Goal: Task Accomplishment & Management: Manage account settings

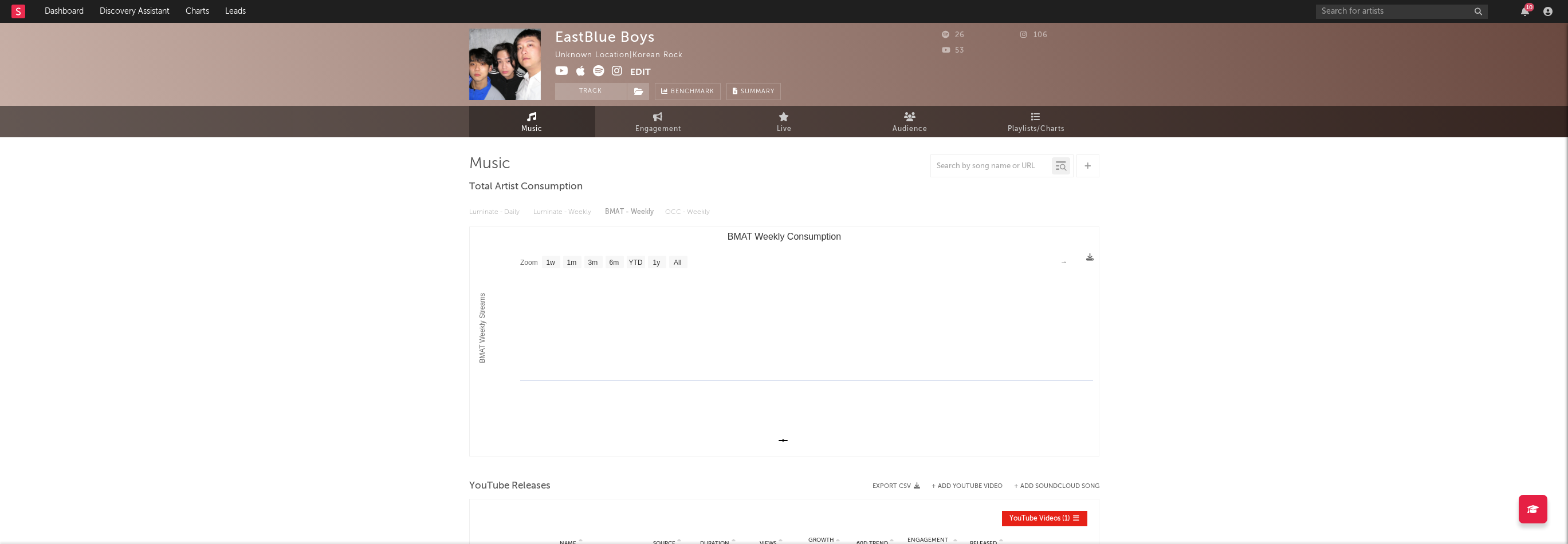
select select "1w"
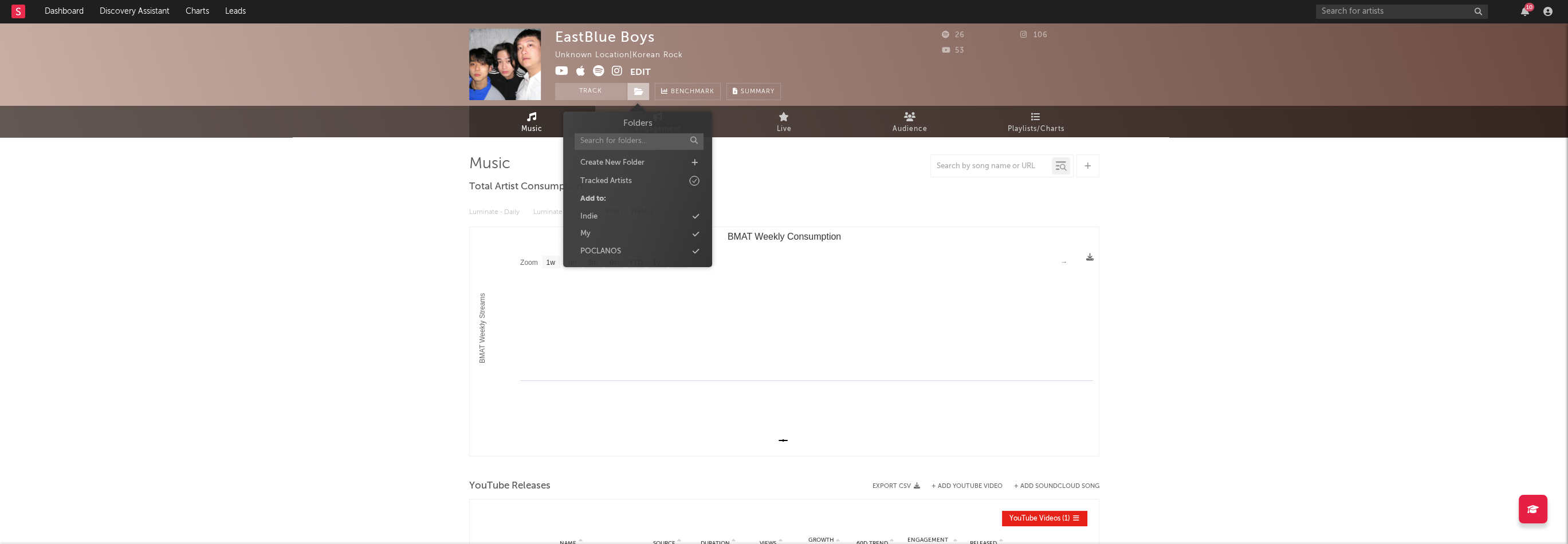
click at [643, 90] on span at bounding box center [638, 91] width 23 height 17
click at [619, 211] on div "Indie" at bounding box center [637, 217] width 132 height 15
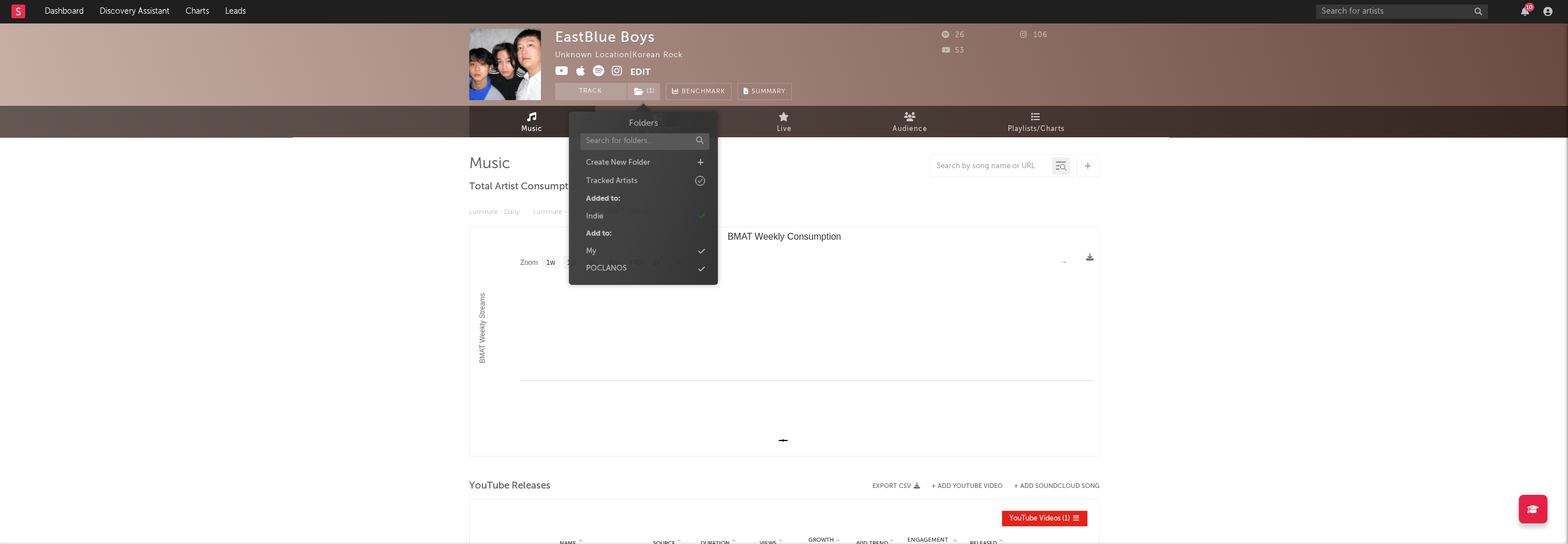
click at [1338, 220] on div "EastBlue Boys Unknown Location | Korean Rock Edit Track ( 1 ) Benchmark Summary…" at bounding box center [784, 364] width 1568 height 682
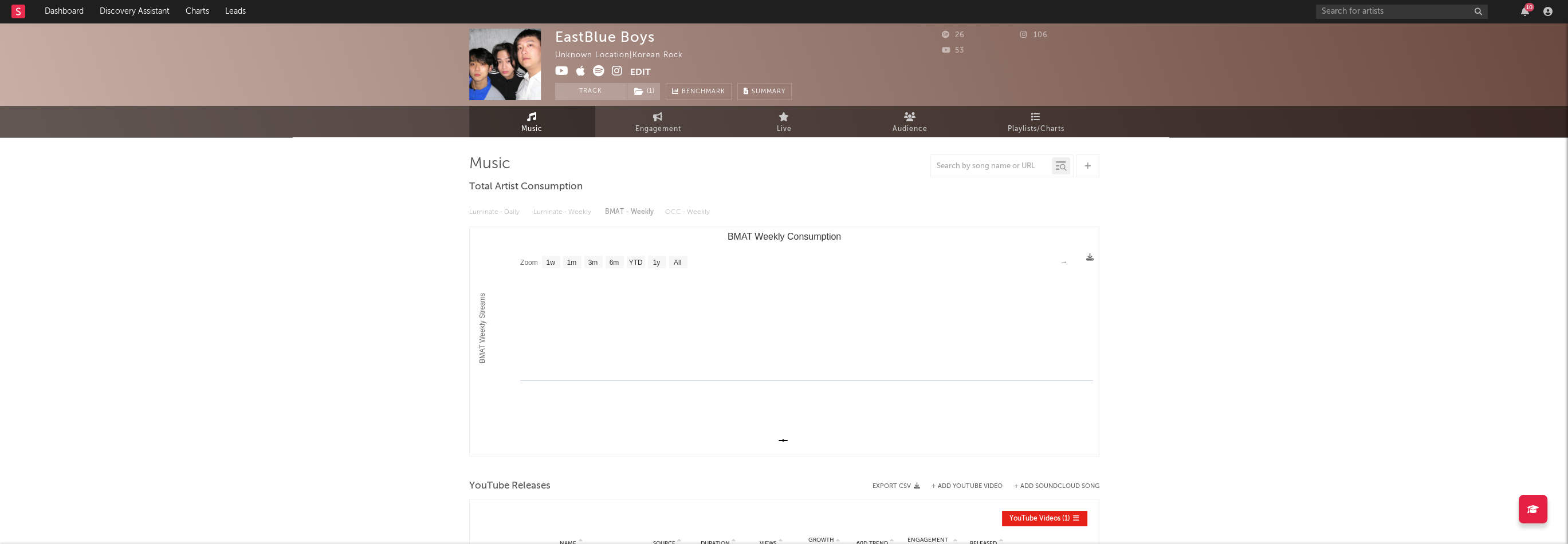
click at [1528, 13] on icon "button" at bounding box center [1525, 11] width 8 height 9
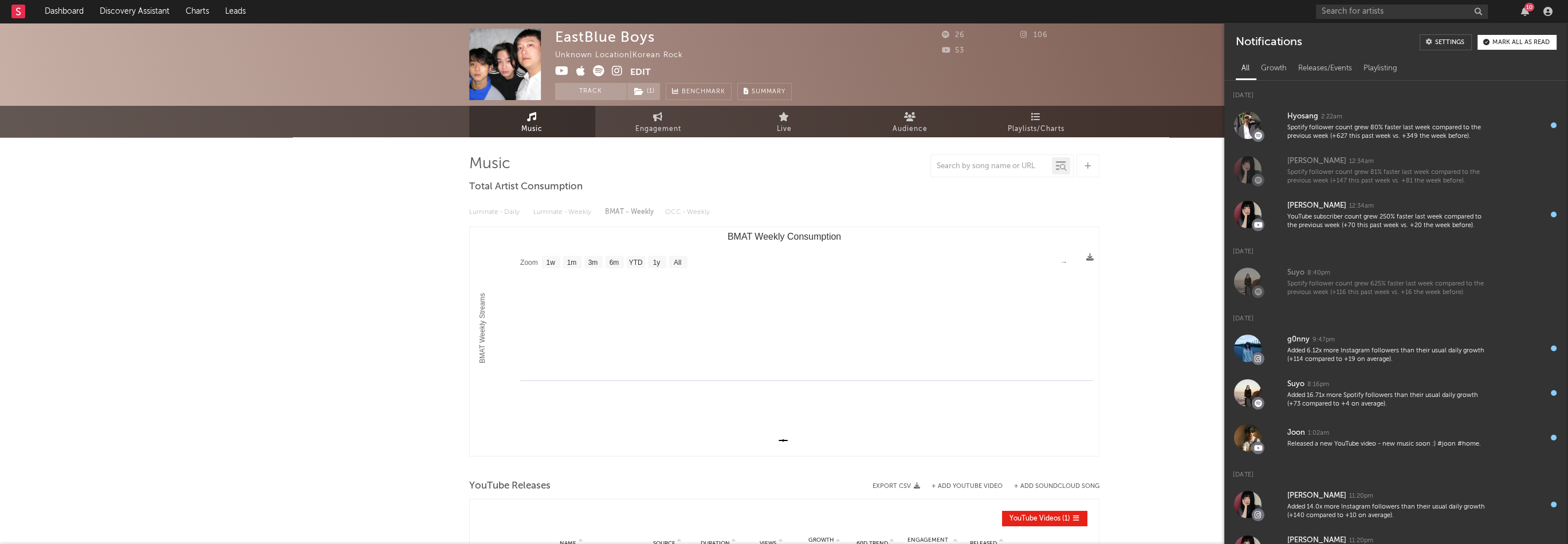
click at [1528, 13] on icon "button" at bounding box center [1525, 11] width 8 height 9
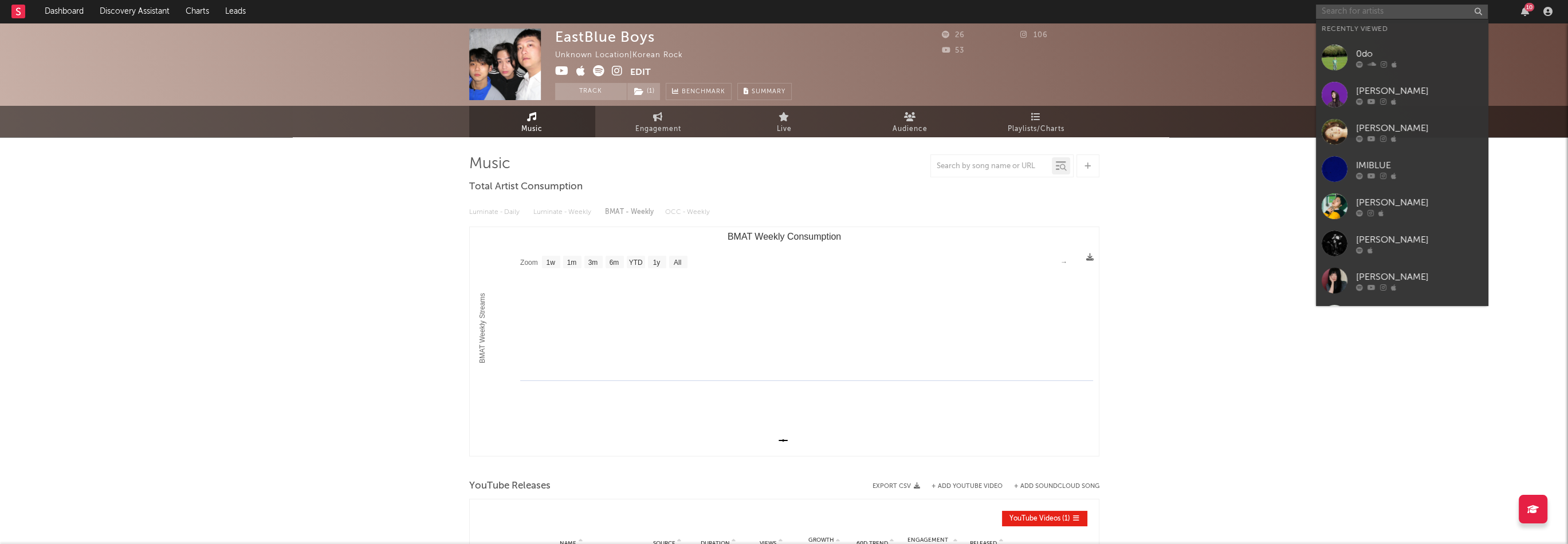
click at [1378, 12] on input "text" at bounding box center [1402, 12] width 172 height 14
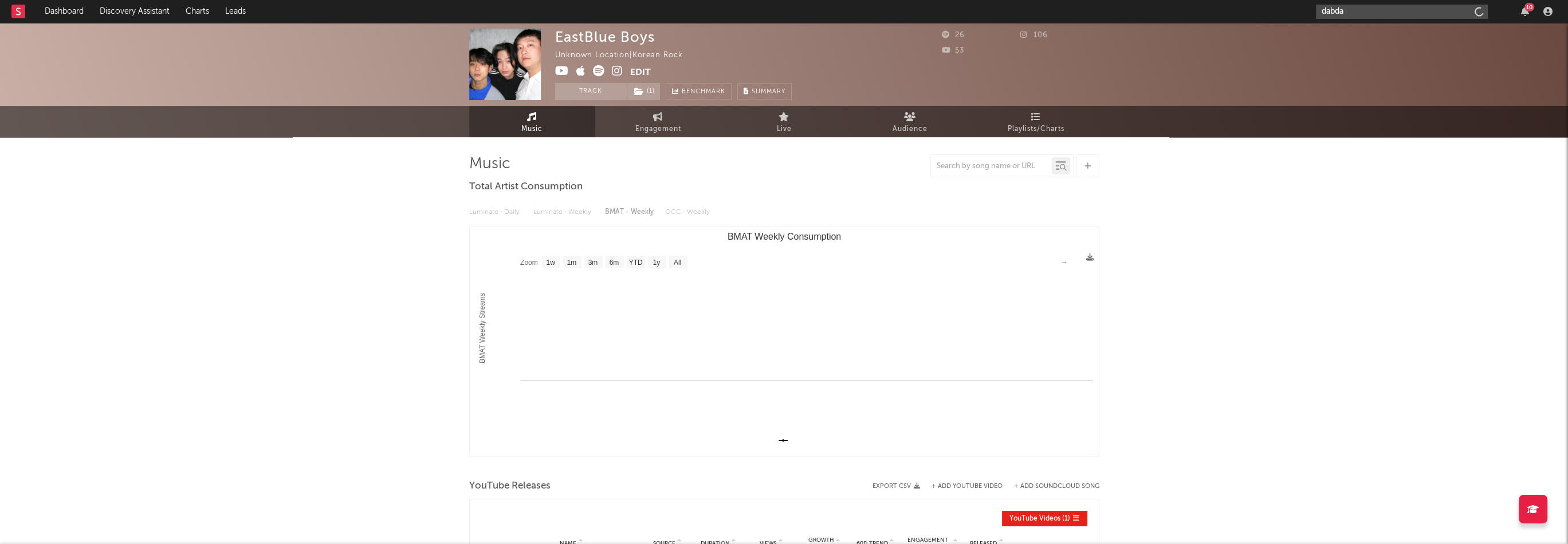
type input "dabda"
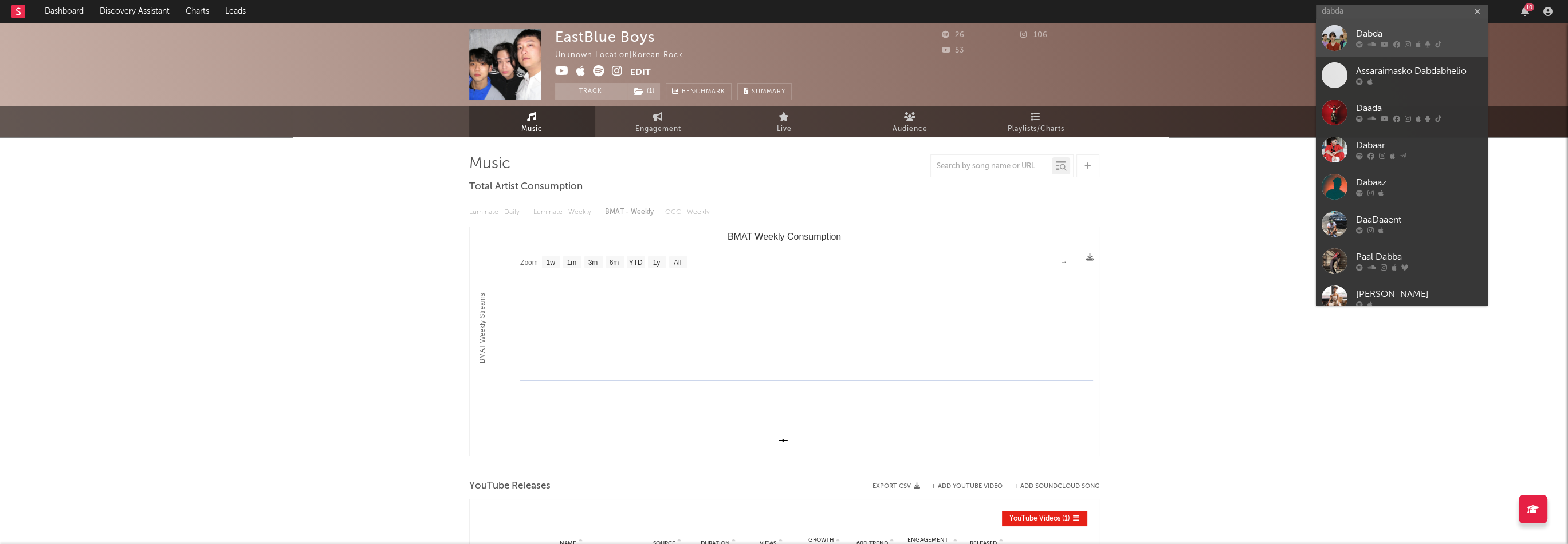
click at [1388, 31] on div "Dabda" at bounding box center [1419, 34] width 126 height 14
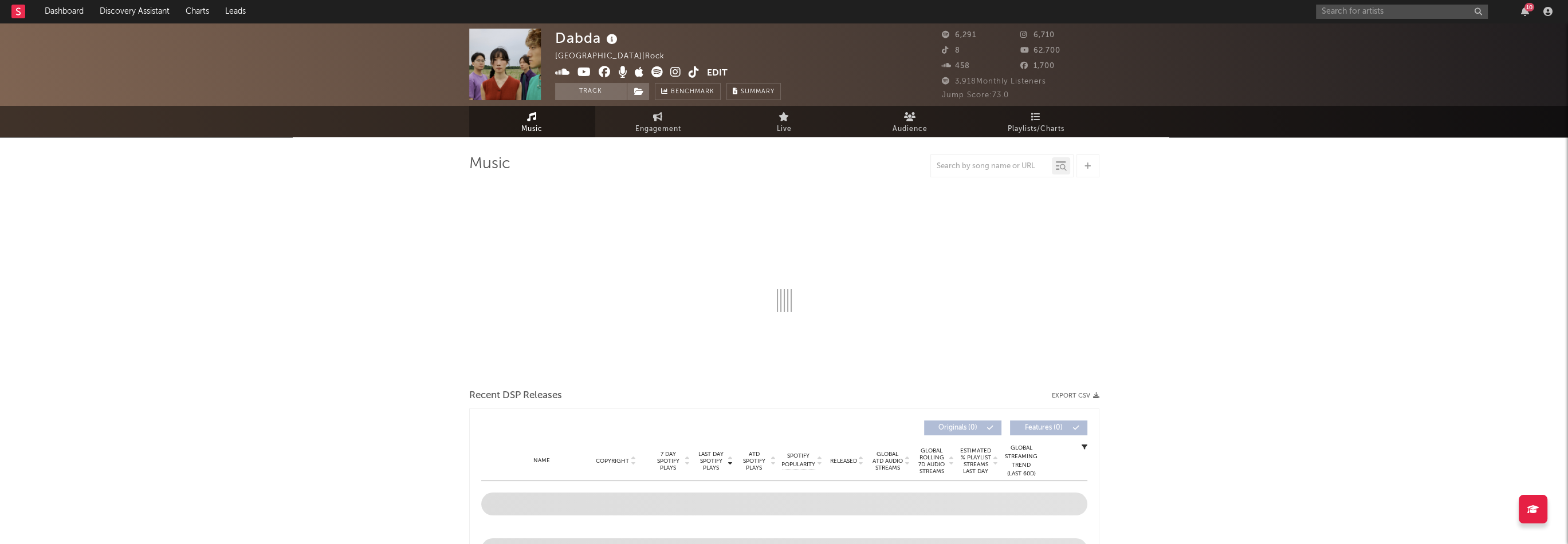
select select "1w"
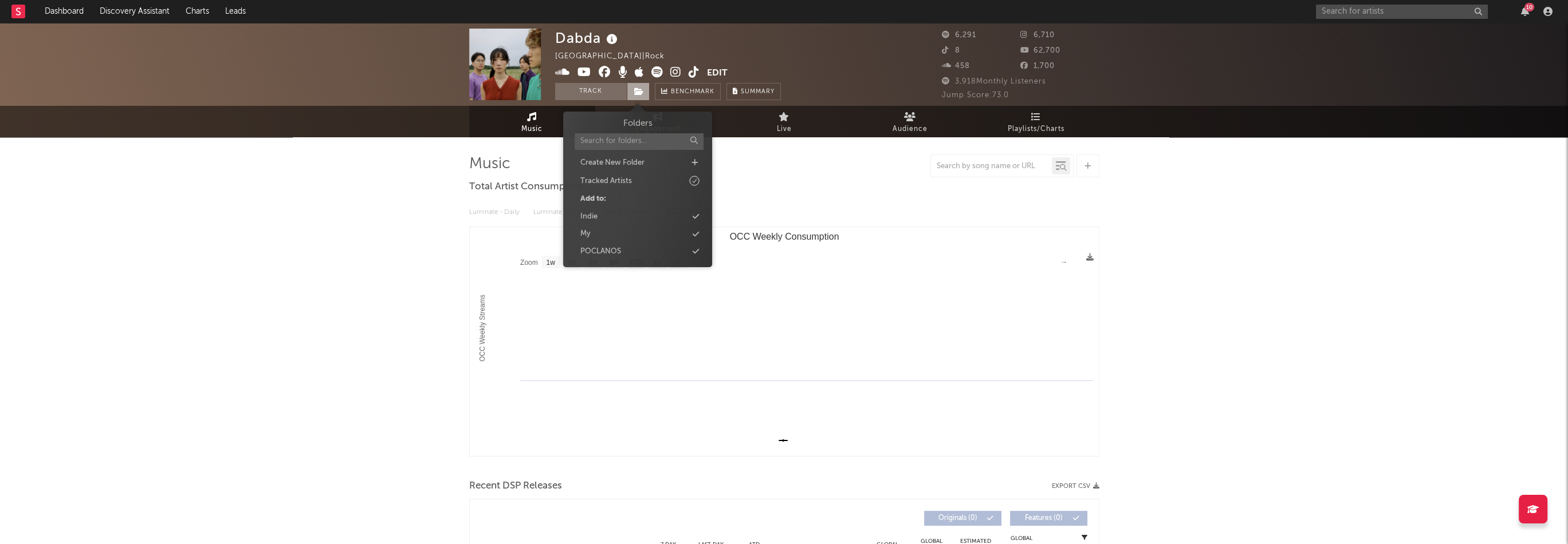
click at [640, 88] on icon at bounding box center [639, 92] width 10 height 8
click at [598, 248] on div "POCLANOS" at bounding box center [600, 252] width 41 height 12
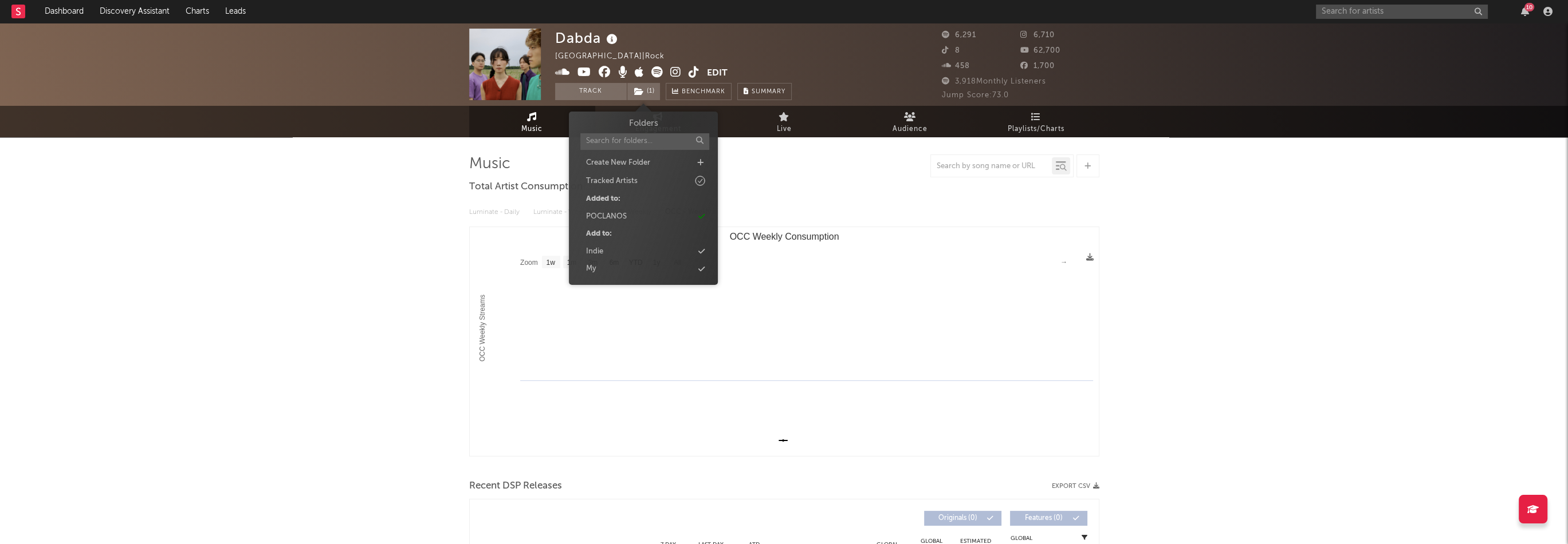
click at [640, 74] on icon at bounding box center [639, 72] width 9 height 12
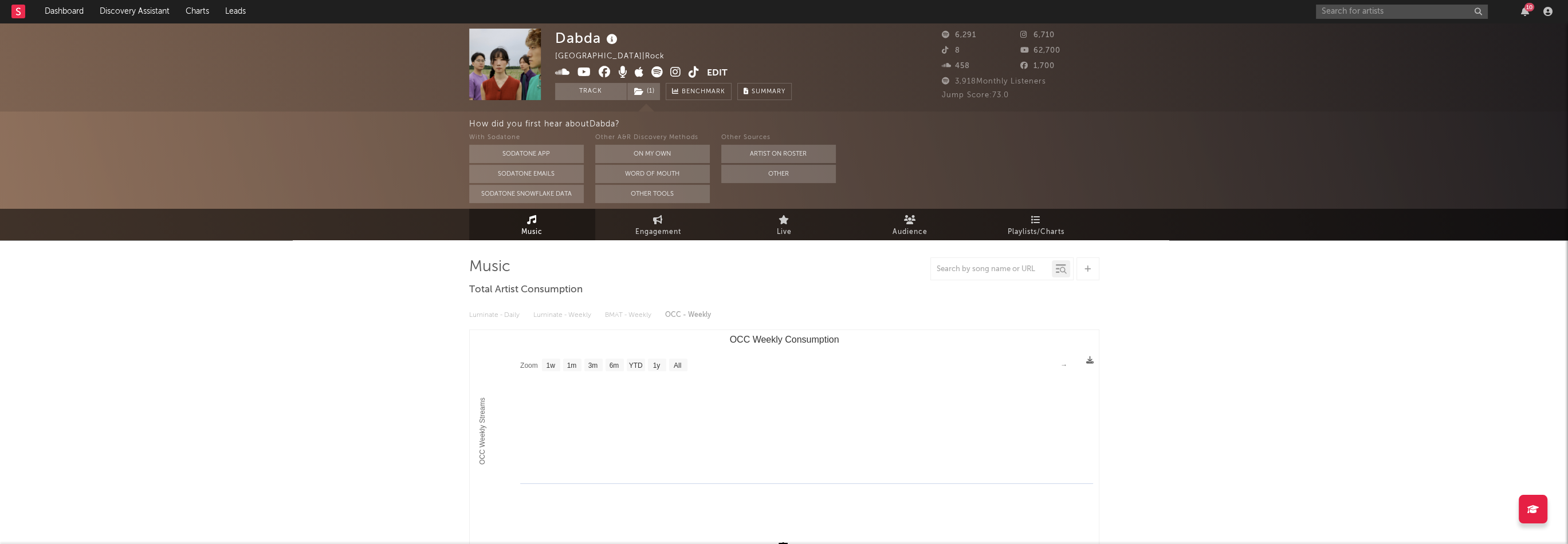
click at [578, 75] on icon at bounding box center [584, 72] width 14 height 12
click at [679, 74] on icon at bounding box center [675, 72] width 11 height 12
click at [1331, 17] on input "text" at bounding box center [1402, 12] width 172 height 14
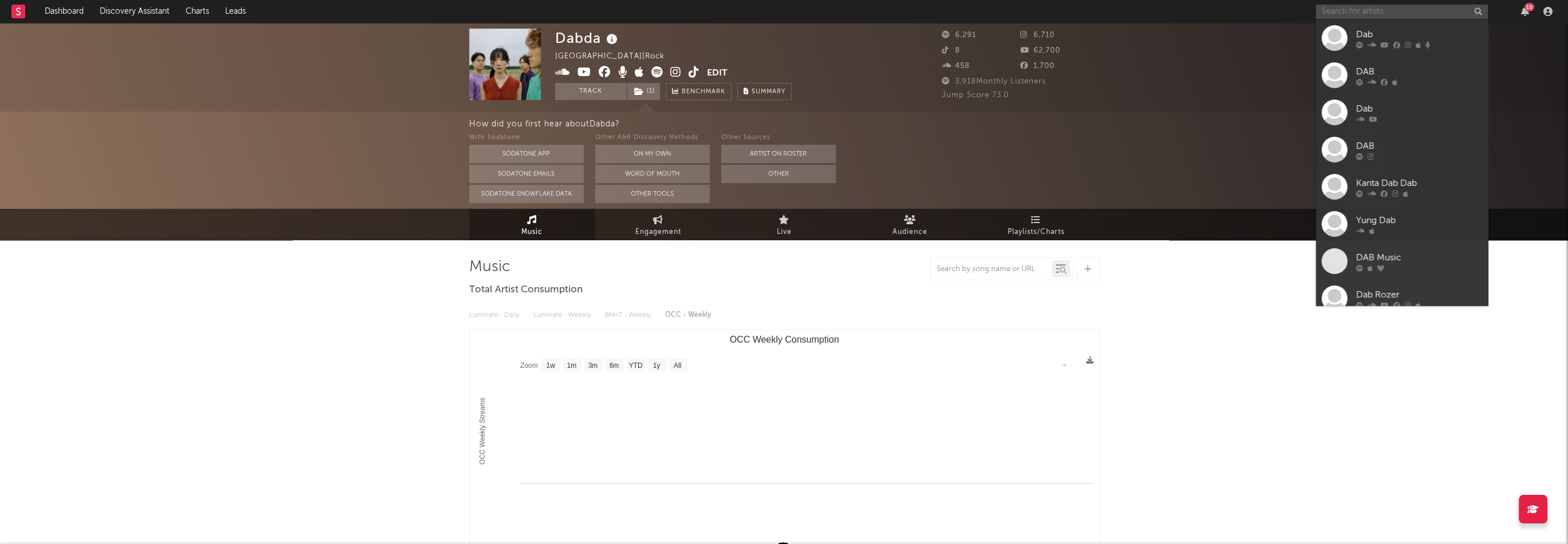
paste input "[URL][DOMAIN_NAME]"
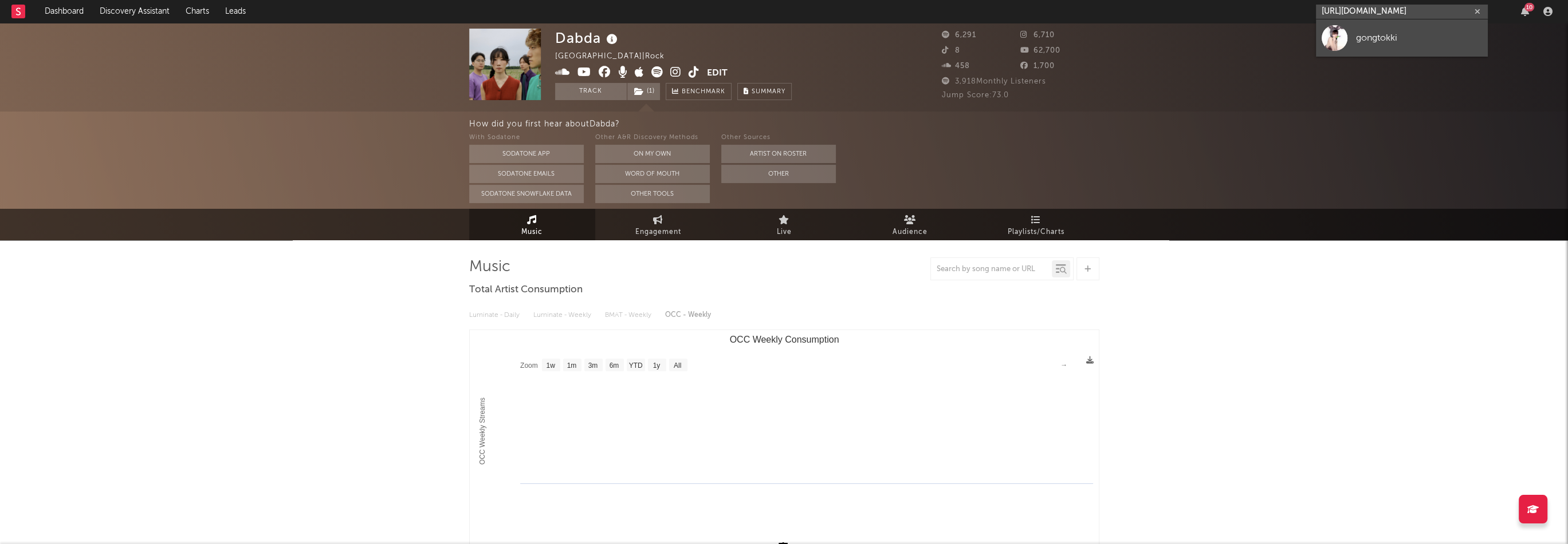
type input "[URL][DOMAIN_NAME]"
click at [1369, 36] on div "gongtokki" at bounding box center [1419, 37] width 126 height 14
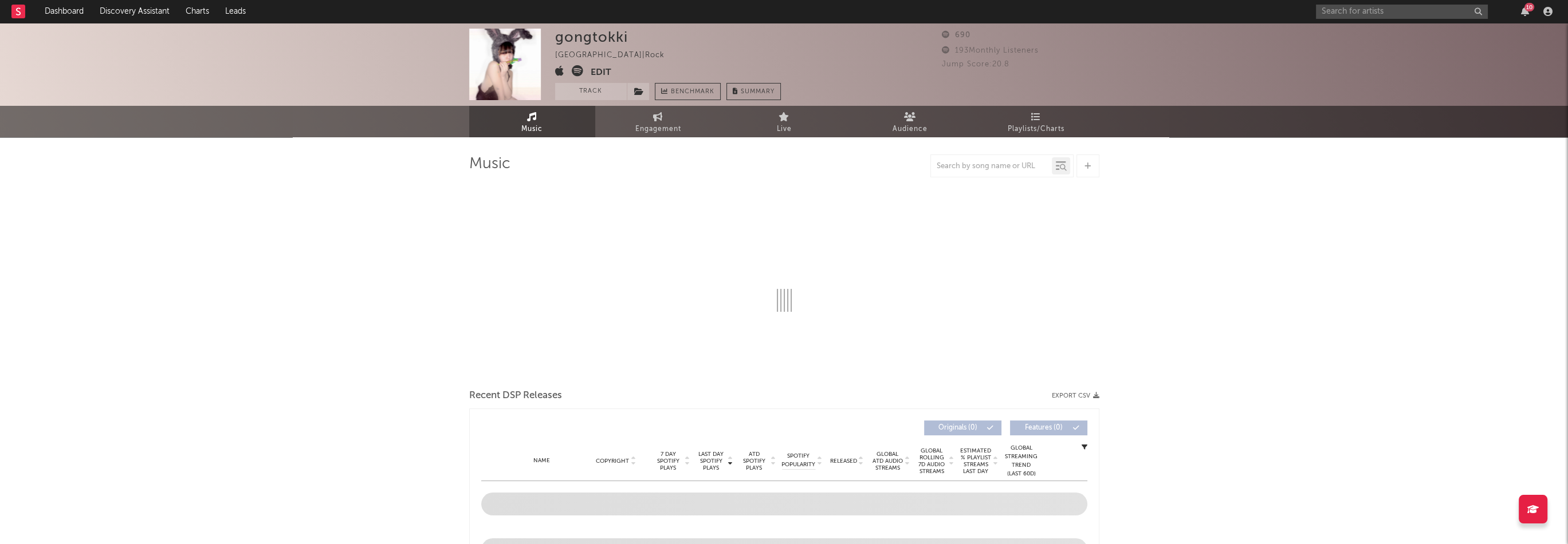
select select "1w"
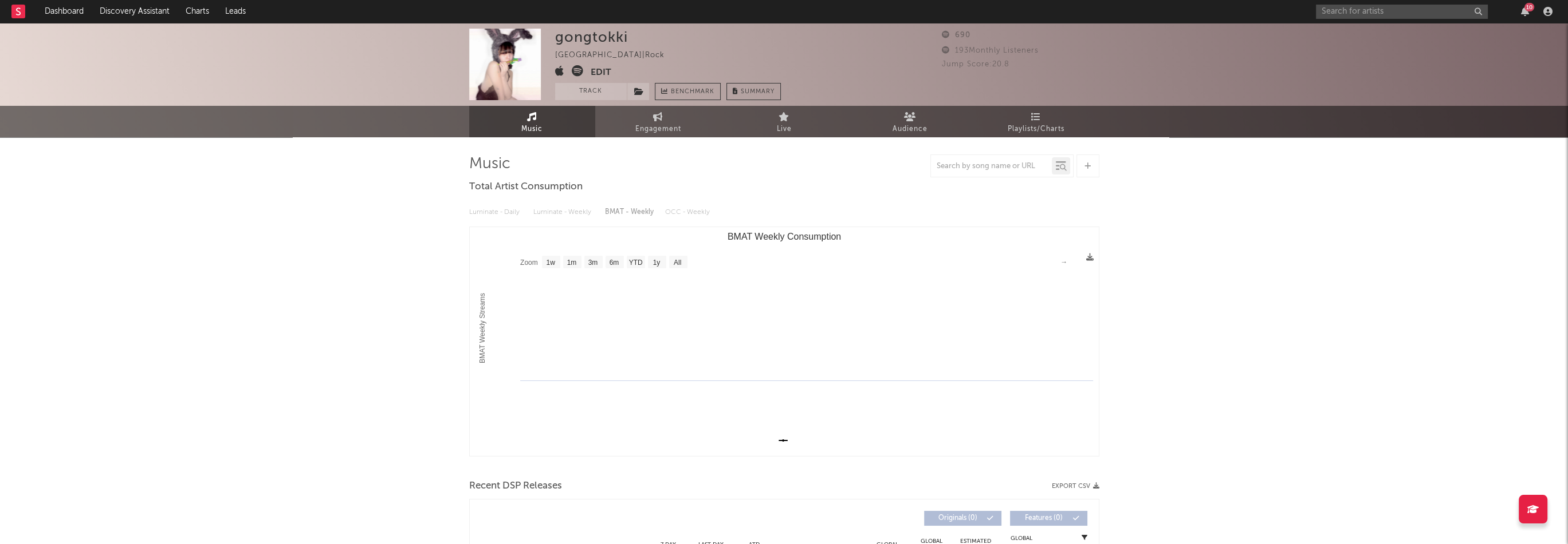
click at [561, 68] on icon at bounding box center [559, 71] width 9 height 12
click at [601, 64] on div "gongtokki [GEOGRAPHIC_DATA] | Rock Edit Track Benchmark Summary" at bounding box center [668, 64] width 226 height 72
click at [601, 71] on button "Edit" at bounding box center [601, 72] width 21 height 14
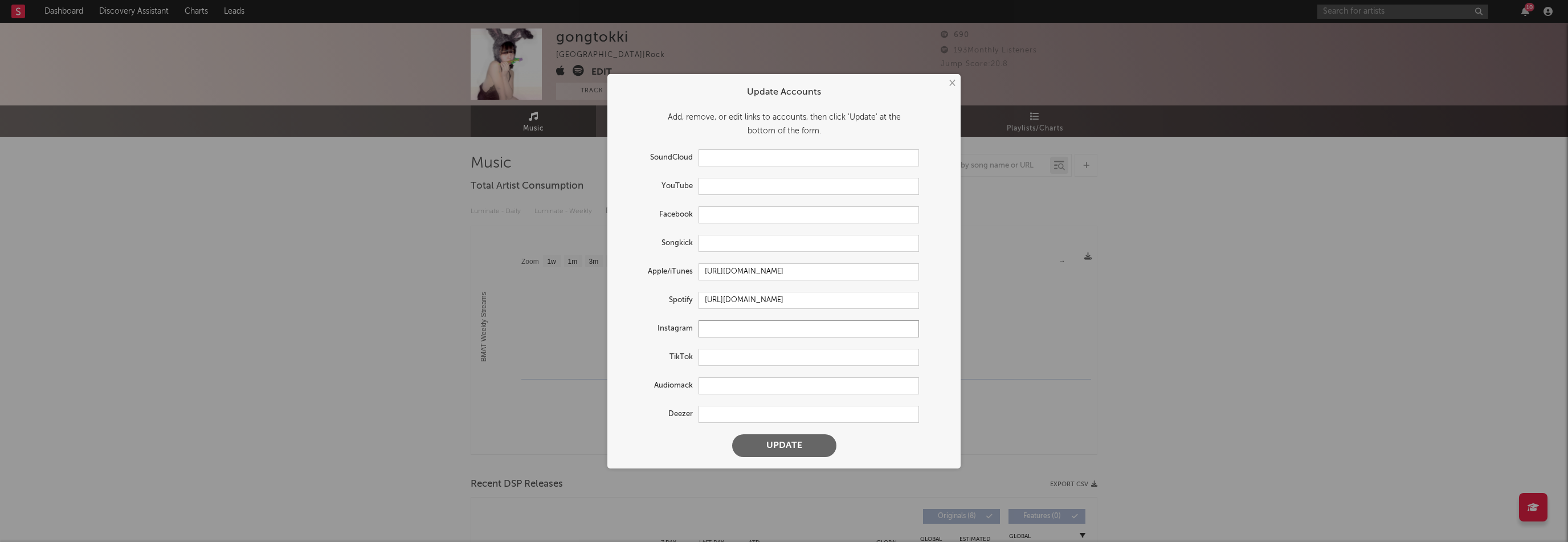
click at [740, 327] on input "text" at bounding box center [809, 329] width 221 height 17
paste input "[URL][DOMAIN_NAME]"
type input "[URL][DOMAIN_NAME]"
click at [811, 443] on button "Update" at bounding box center [784, 446] width 105 height 23
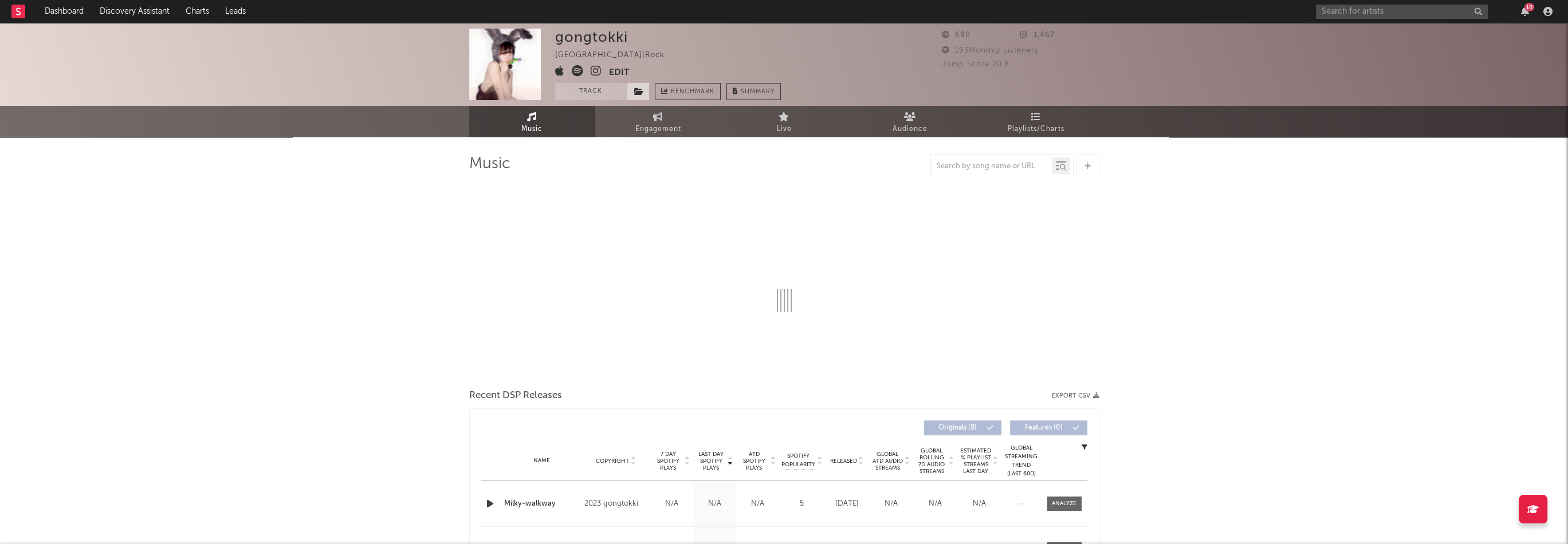
select select "1w"
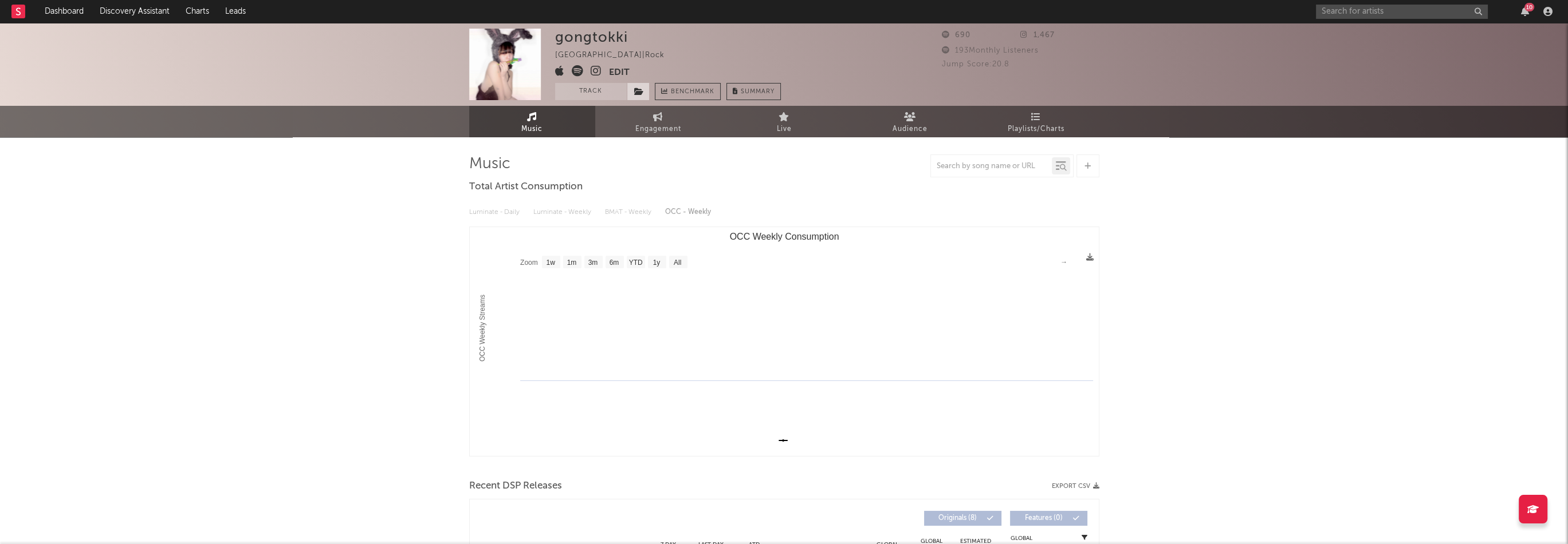
click at [638, 91] on icon at bounding box center [639, 92] width 10 height 8
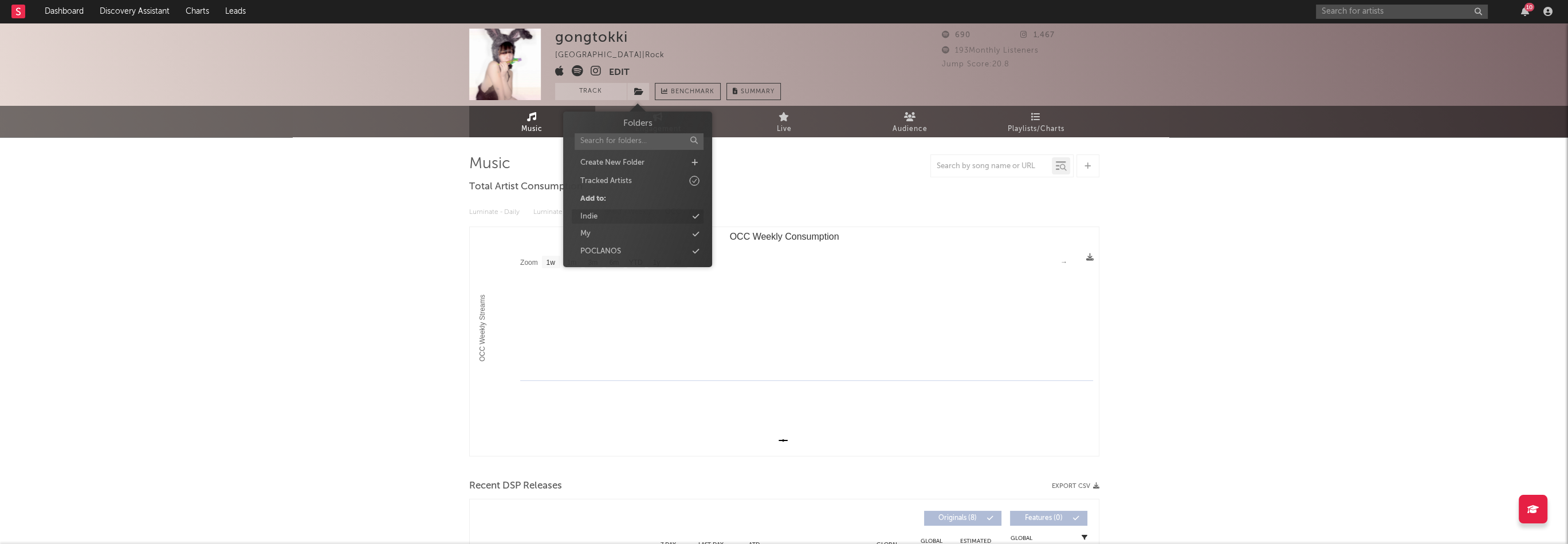
click at [616, 217] on div "Indie" at bounding box center [637, 217] width 132 height 15
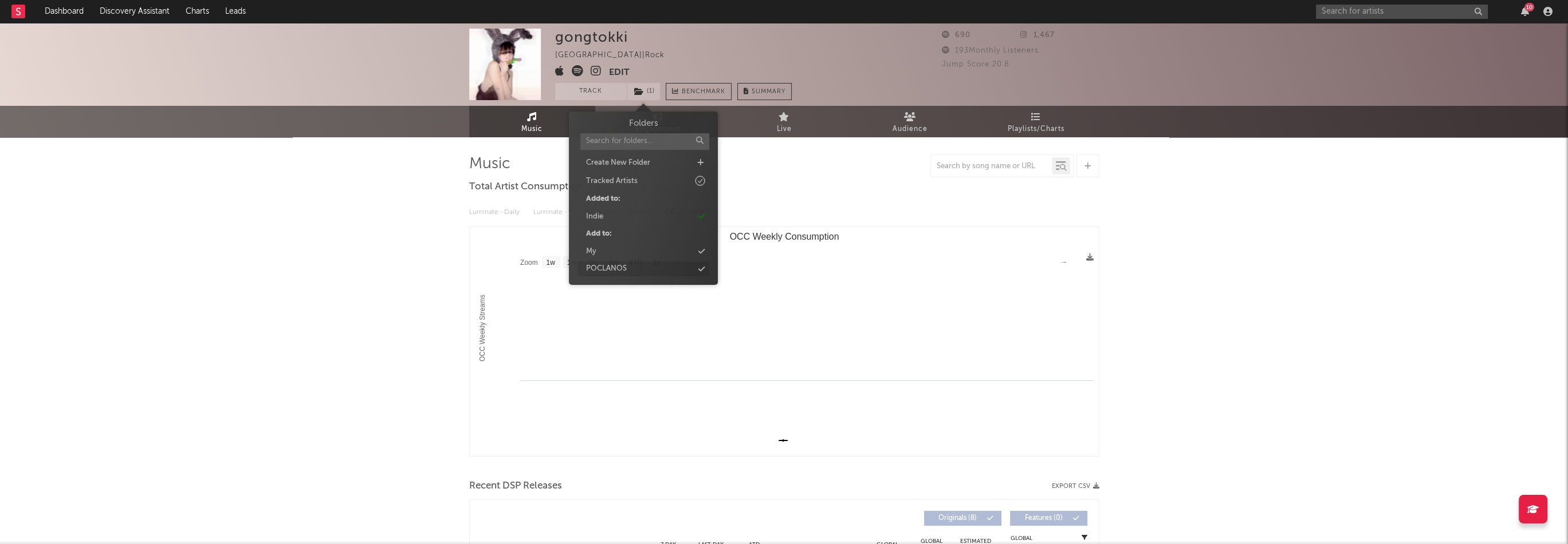
click at [610, 263] on div "POCLANOS" at bounding box center [606, 269] width 41 height 12
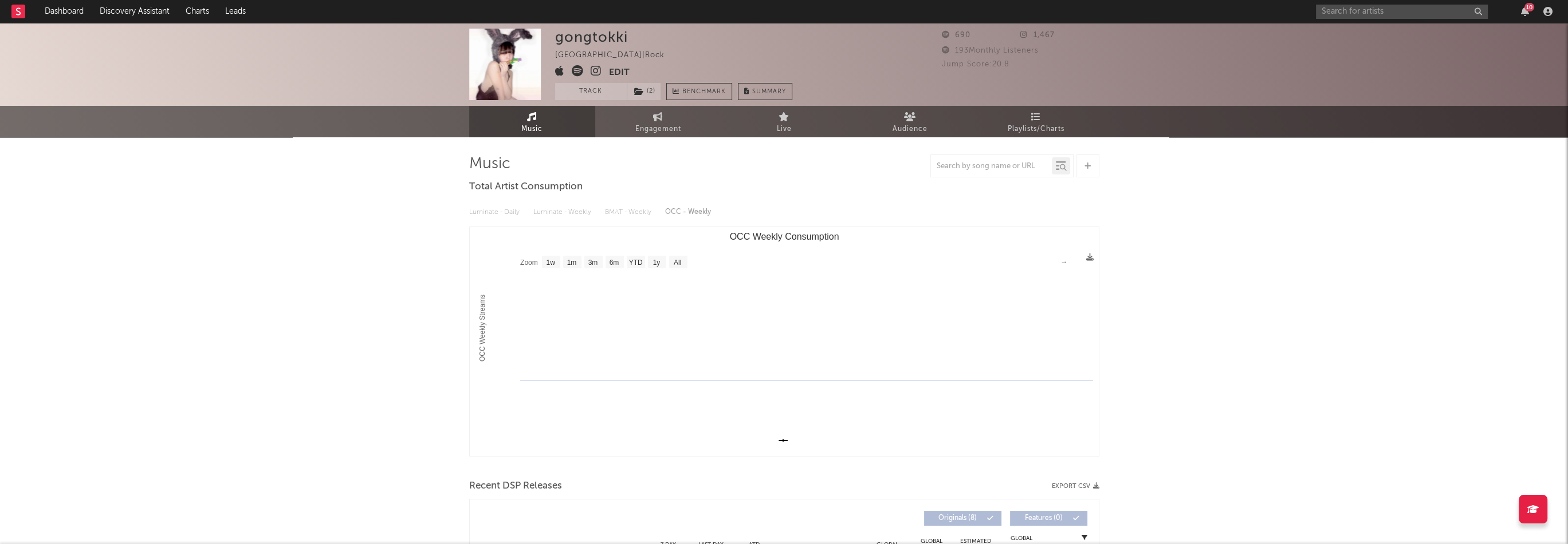
click at [1299, 260] on div "gongtokki [GEOGRAPHIC_DATA] | Rock Edit Track ( 2 ) Benchmark Summary 690 1,467…" at bounding box center [784, 551] width 1568 height 1055
click at [611, 69] on button "Edit" at bounding box center [619, 72] width 21 height 14
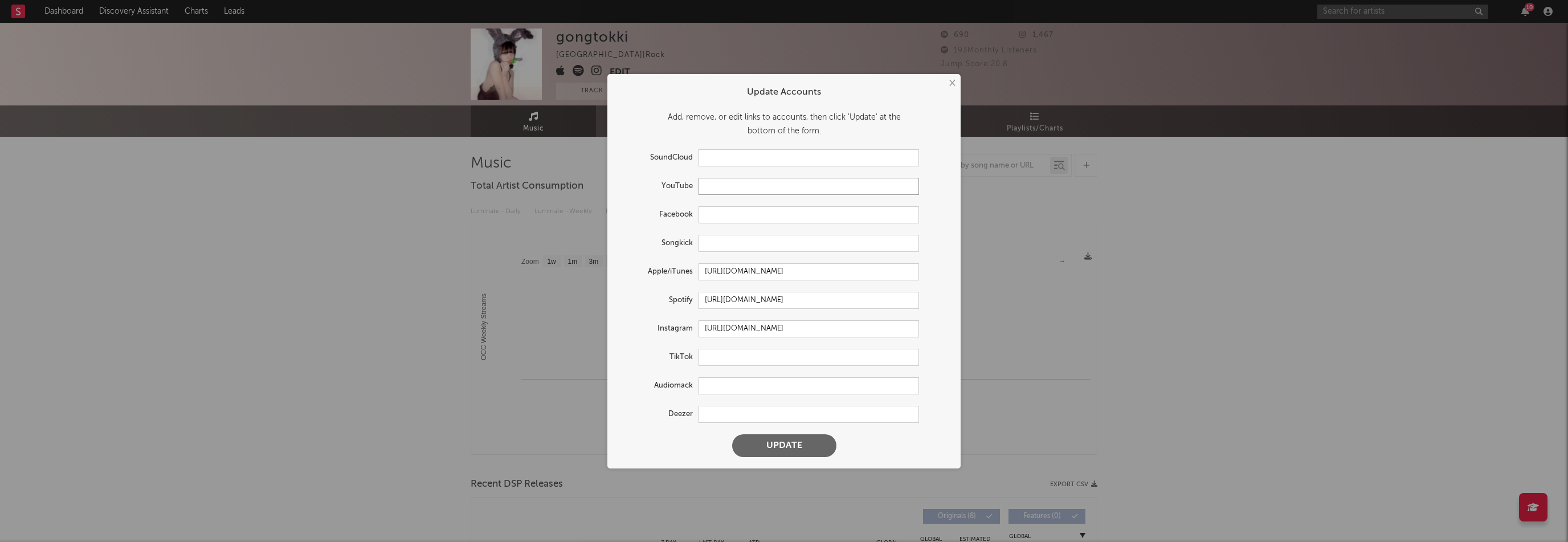
click at [724, 189] on input "text" at bounding box center [809, 186] width 221 height 17
paste input "[URL][DOMAIN_NAME]"
type input "[URL][DOMAIN_NAME]"
click at [812, 451] on button "Update" at bounding box center [784, 446] width 105 height 23
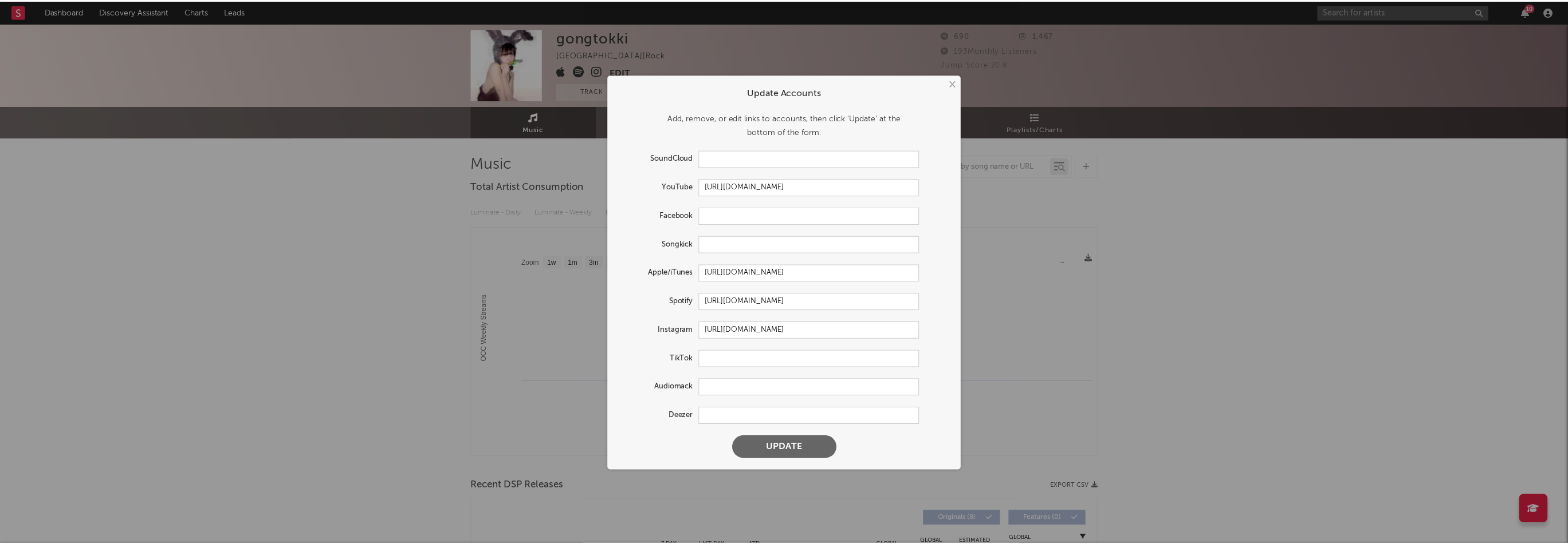
scroll to position [0, 0]
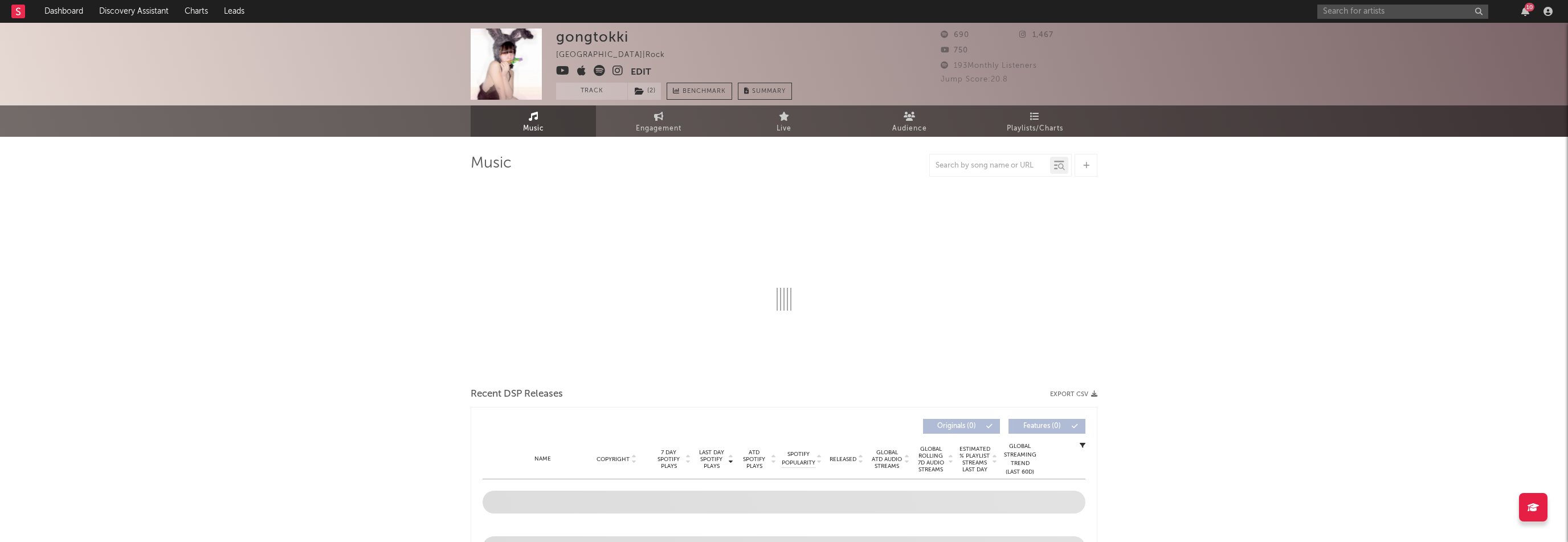
select select "1w"
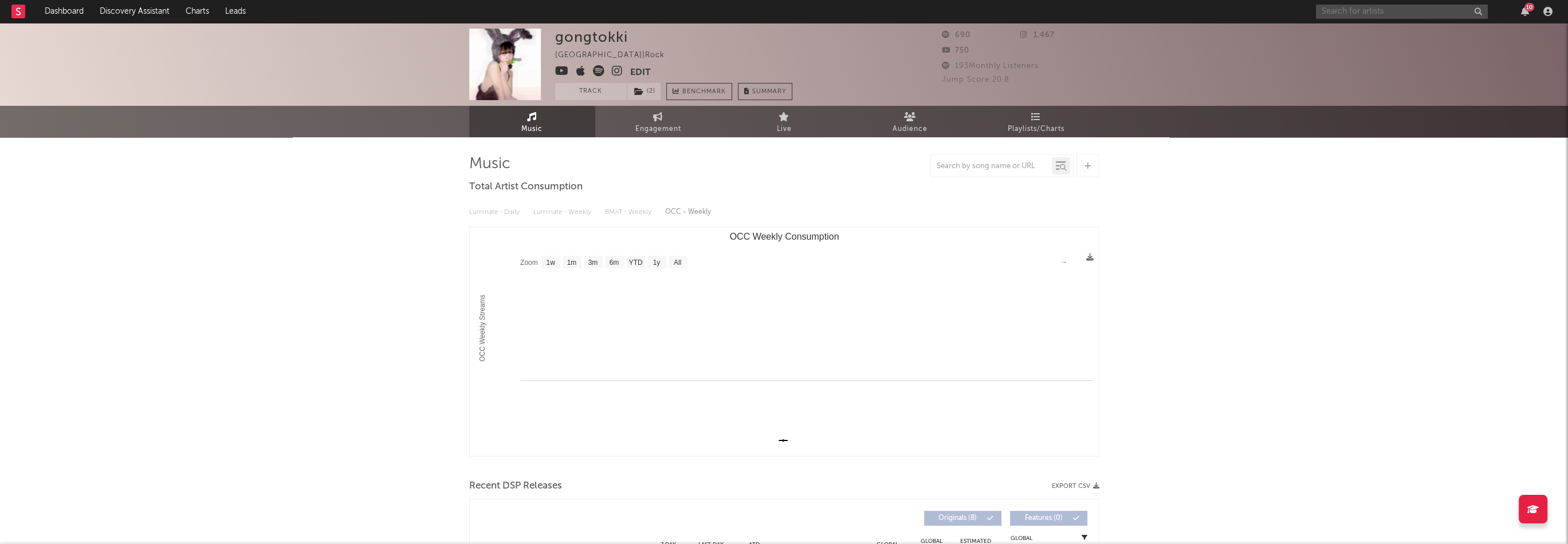
click at [1353, 8] on input "text" at bounding box center [1402, 12] width 172 height 14
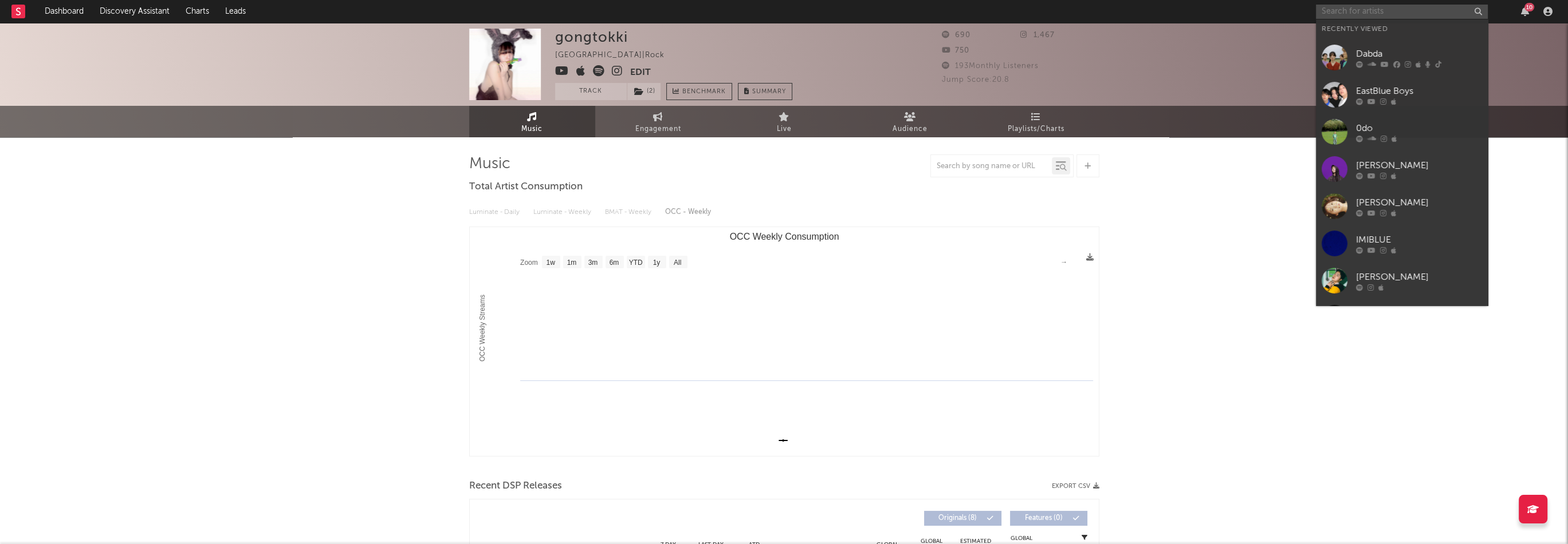
paste input "[URL][DOMAIN_NAME]"
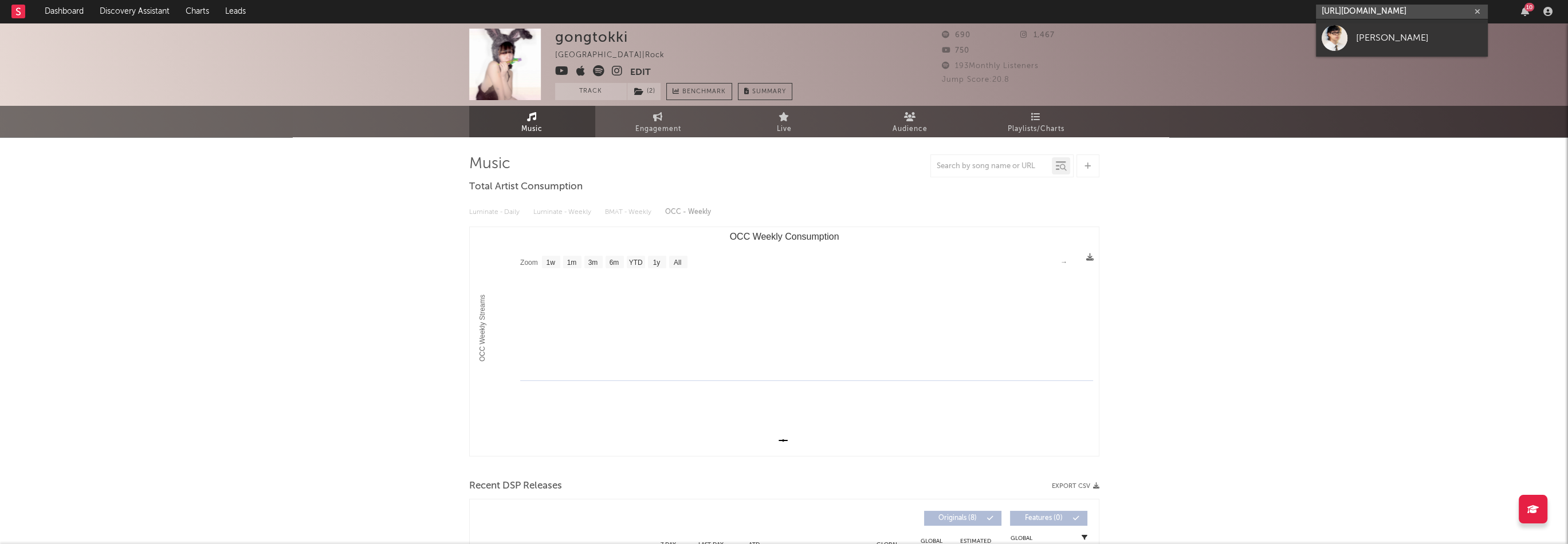
type input "[URL][DOMAIN_NAME]"
click at [1351, 37] on link "[PERSON_NAME]" at bounding box center [1402, 38] width 172 height 37
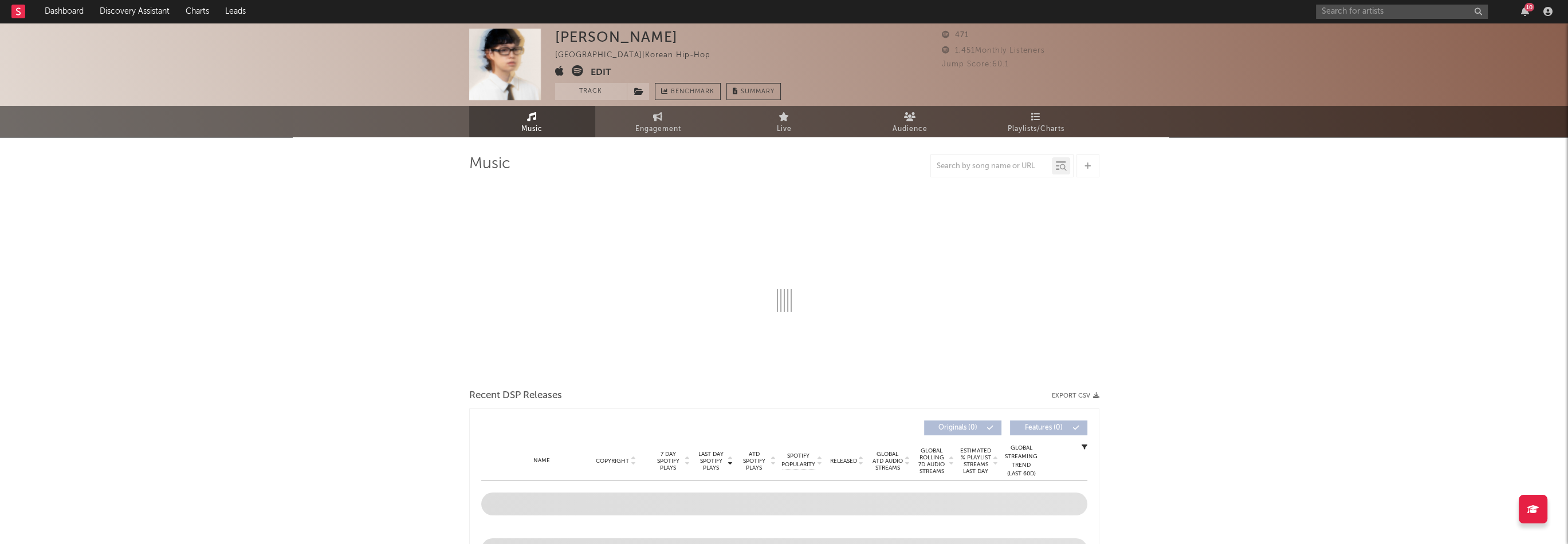
select select "1w"
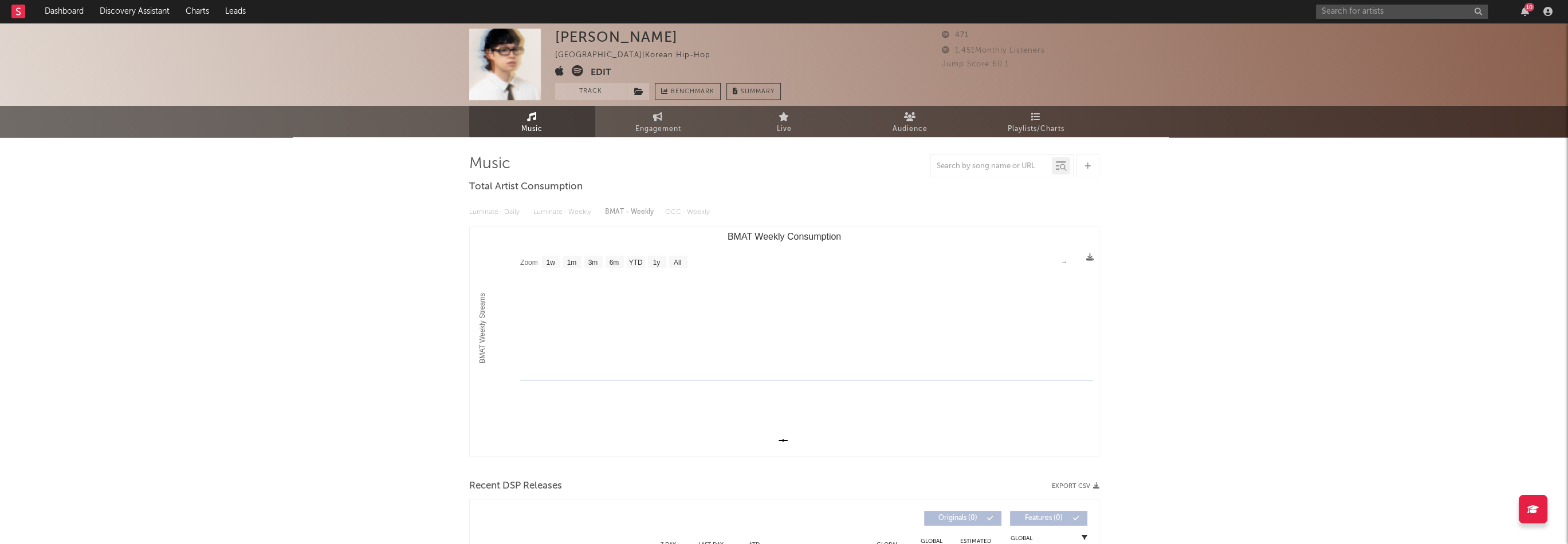
click at [558, 71] on icon at bounding box center [559, 71] width 9 height 12
click at [598, 69] on button "Edit" at bounding box center [601, 72] width 21 height 14
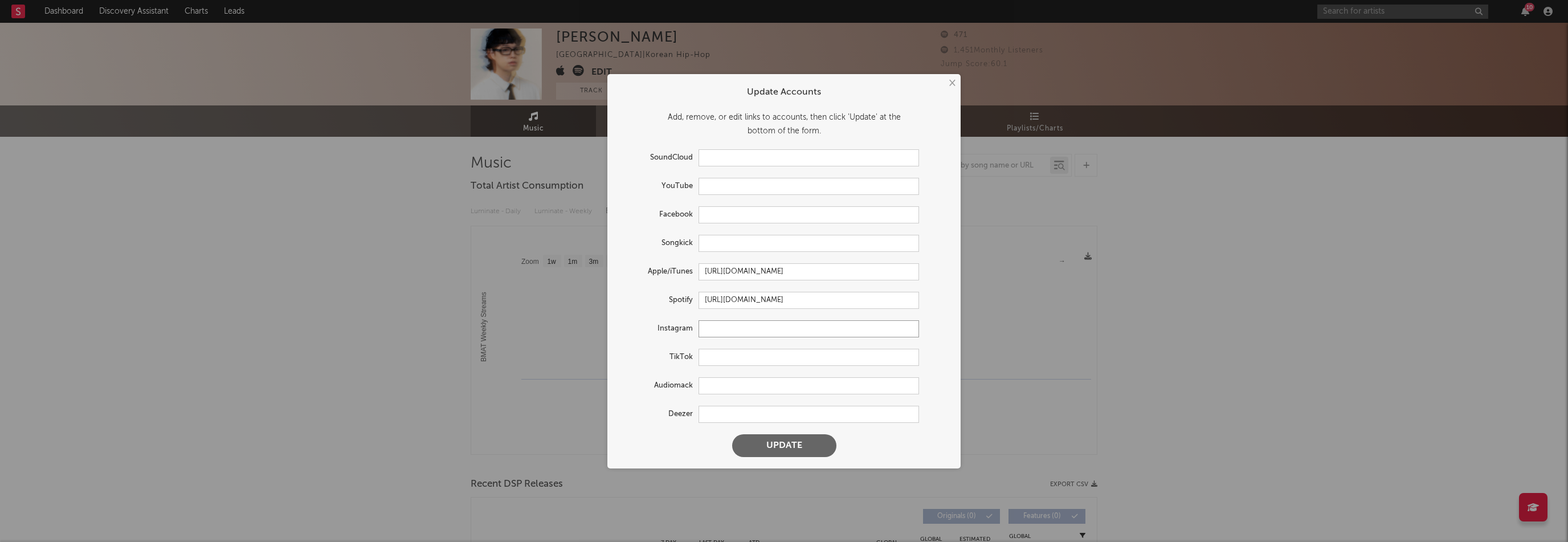
click at [724, 327] on input "text" at bounding box center [809, 329] width 221 height 17
paste input "[URL][DOMAIN_NAME]"
type input "[URL][DOMAIN_NAME]"
click at [734, 189] on input "text" at bounding box center [809, 186] width 221 height 17
paste input "[URL][DOMAIN_NAME]"
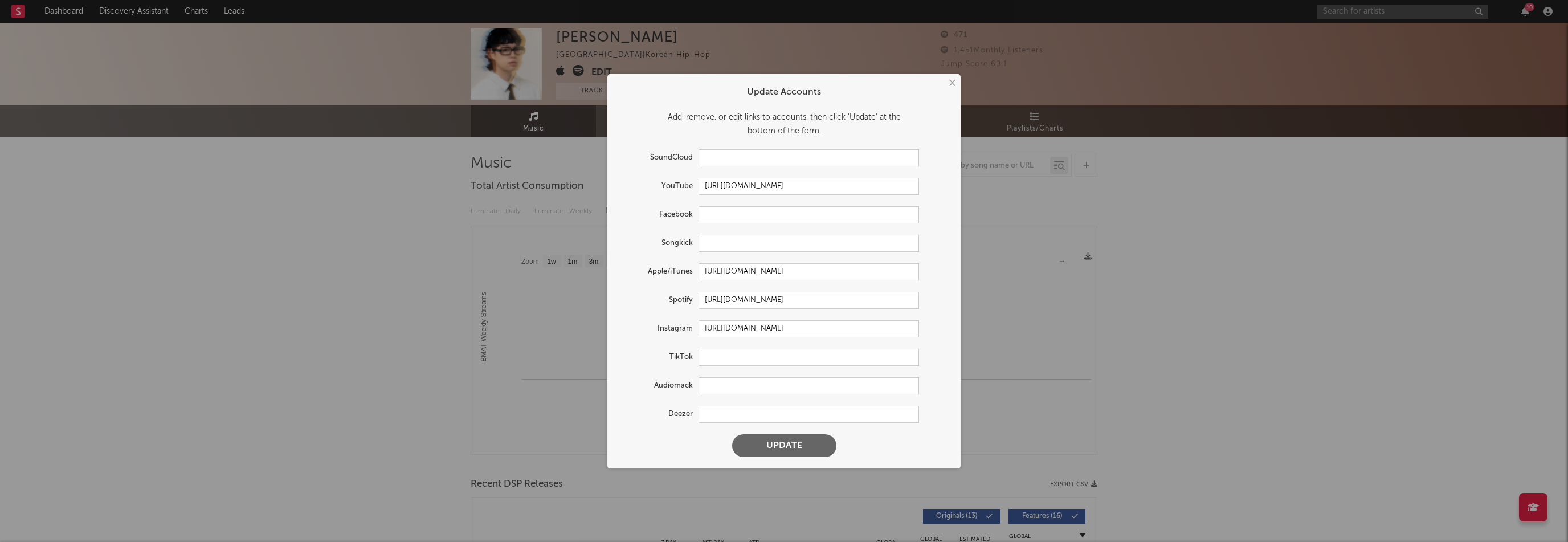
click at [832, 447] on button "Update" at bounding box center [784, 446] width 105 height 23
type input "[URL][DOMAIN_NAME]"
select select "1w"
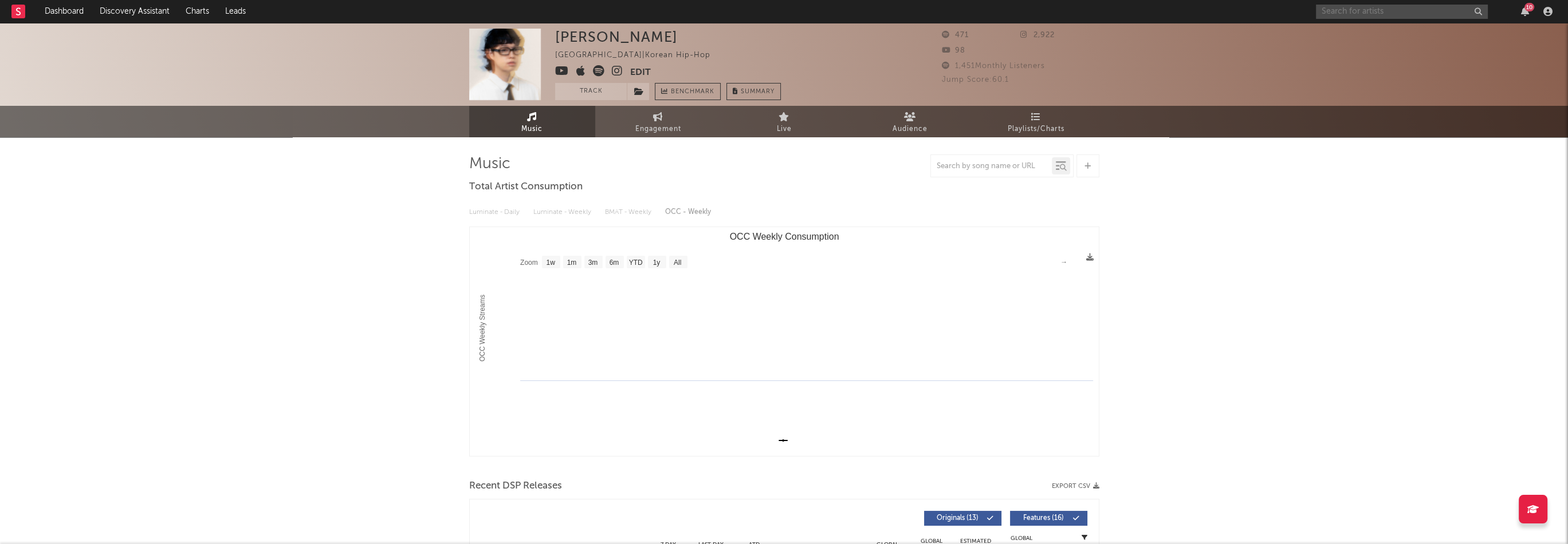
click at [1359, 16] on input "text" at bounding box center [1402, 12] width 172 height 14
paste input "[URL][DOMAIN_NAME]"
type input "[URL][DOMAIN_NAME]"
click at [641, 93] on icon at bounding box center [639, 92] width 10 height 8
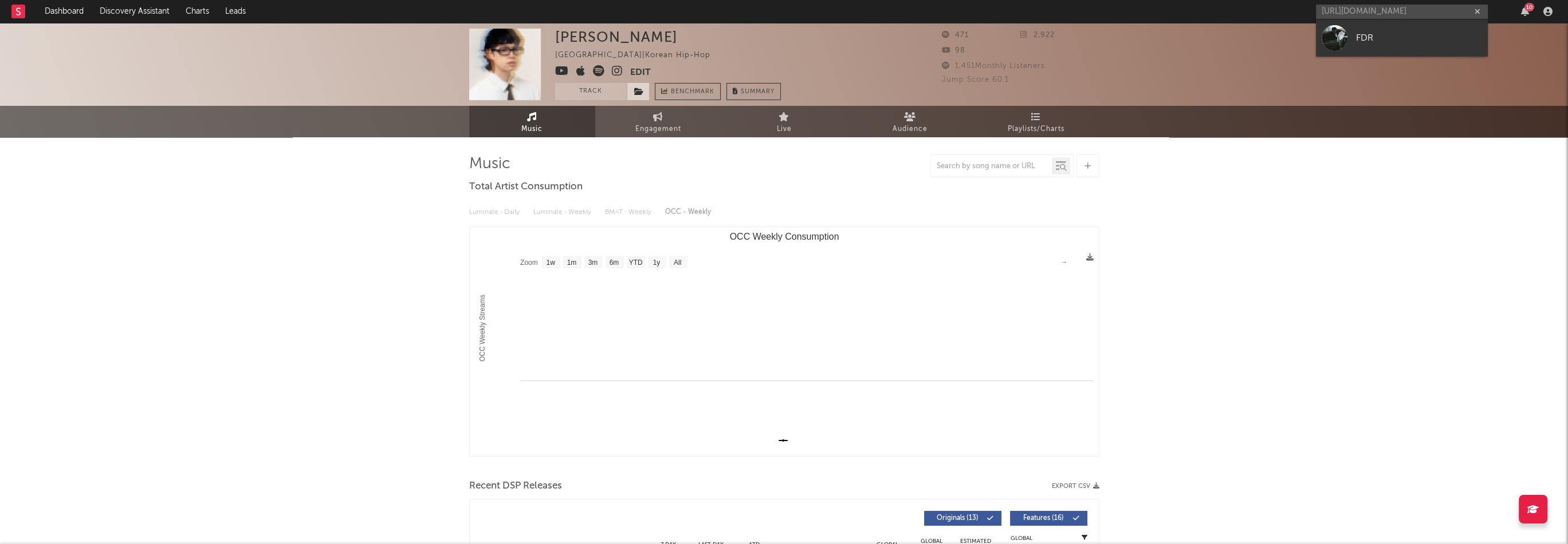
scroll to position [0, 0]
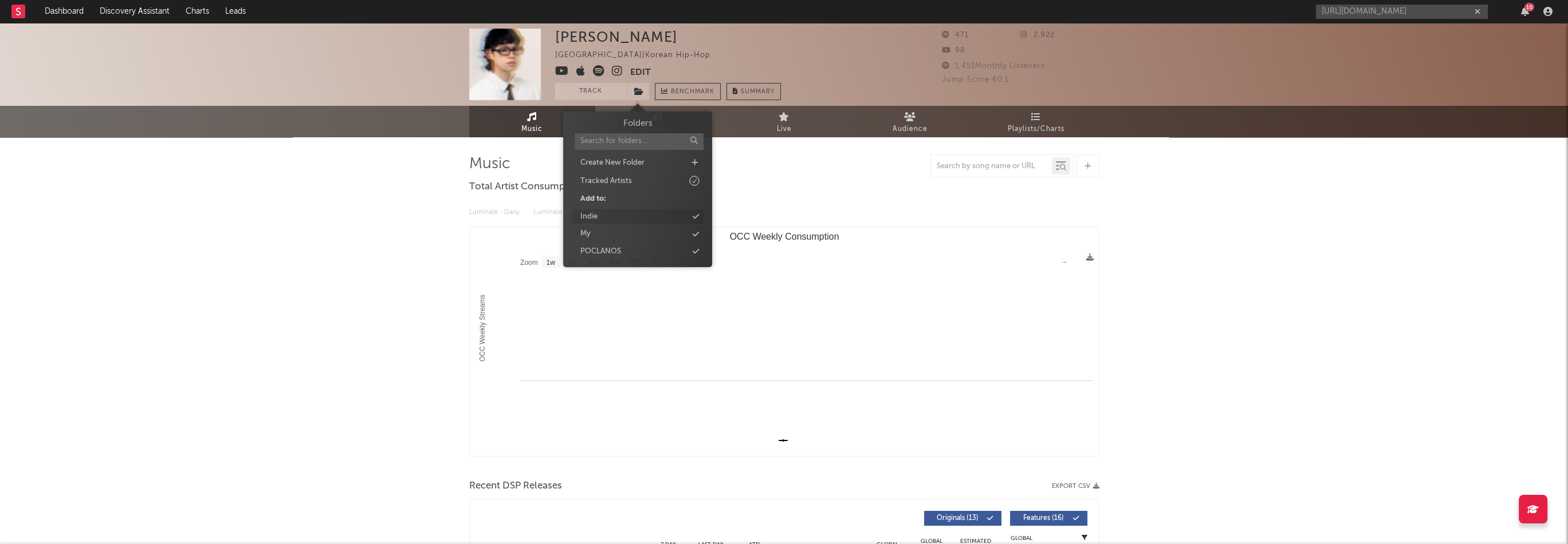
click at [604, 213] on div "Indie" at bounding box center [637, 217] width 132 height 15
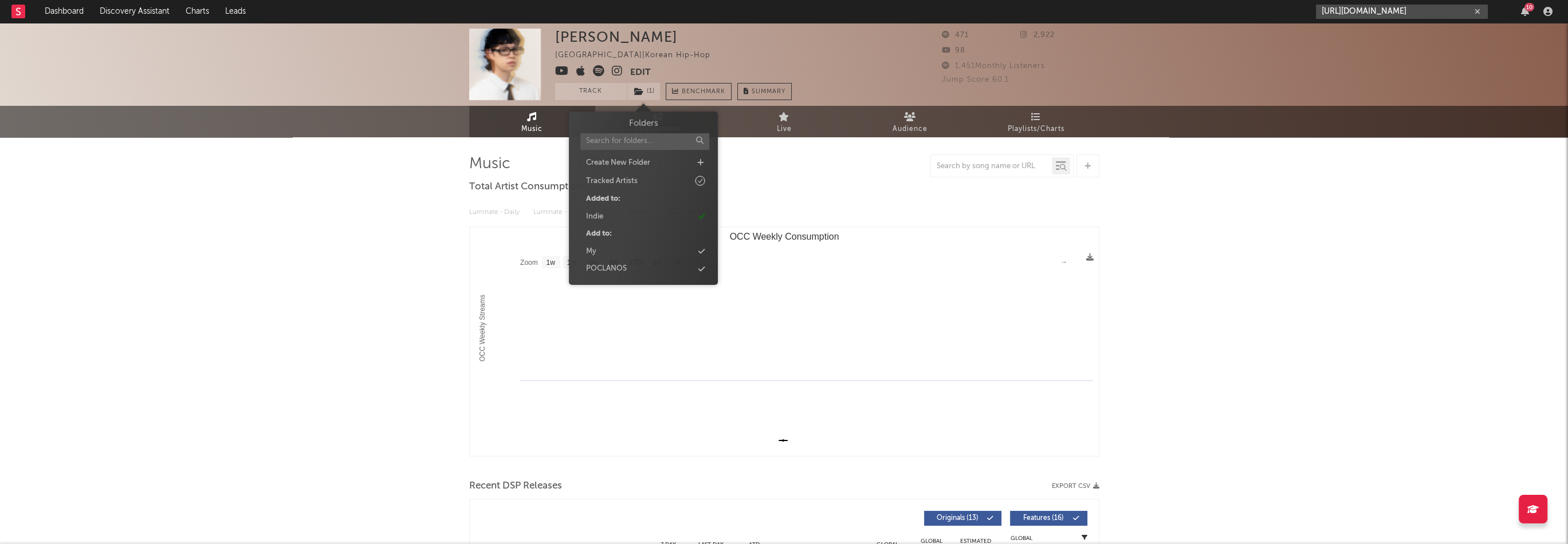
click at [1400, 13] on input "[URL][DOMAIN_NAME]" at bounding box center [1402, 12] width 172 height 14
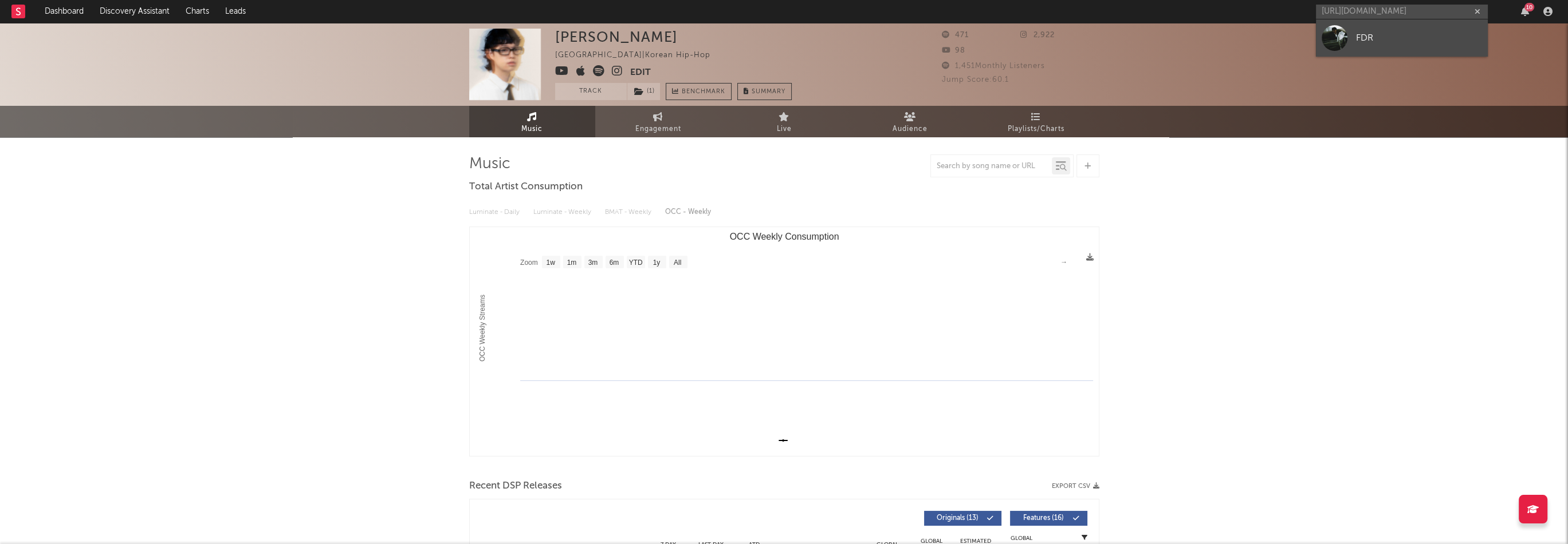
click at [1383, 36] on div "FDR" at bounding box center [1419, 37] width 126 height 14
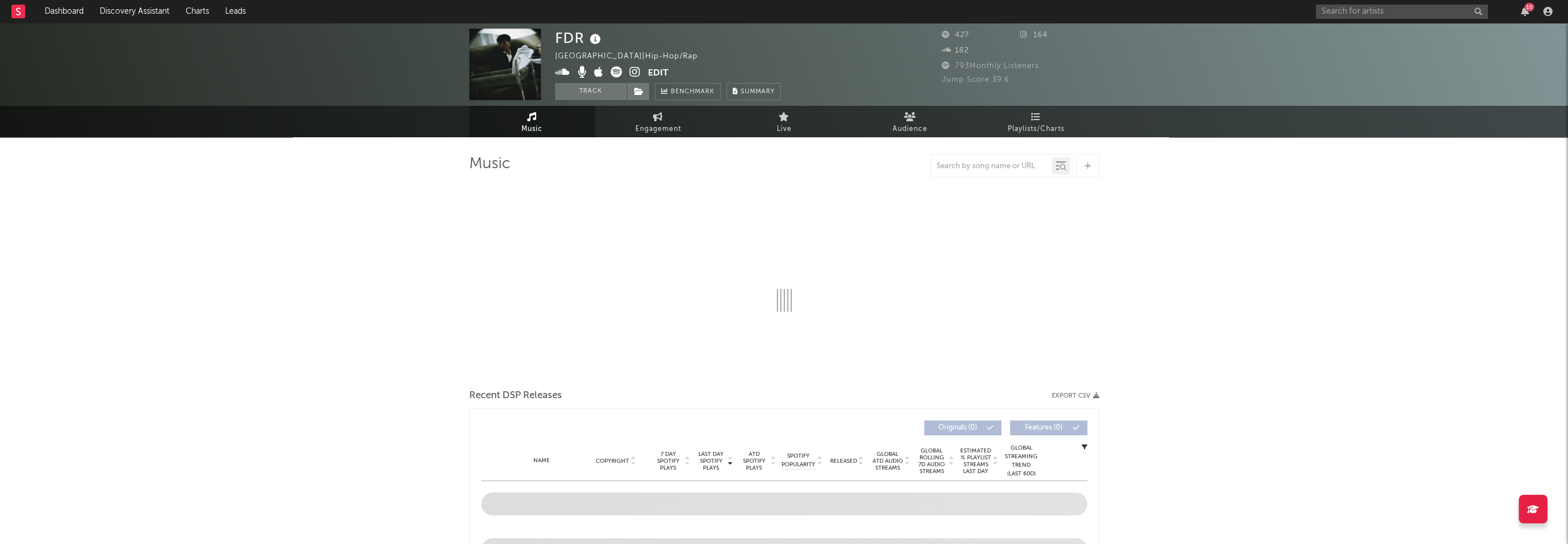
select select "6m"
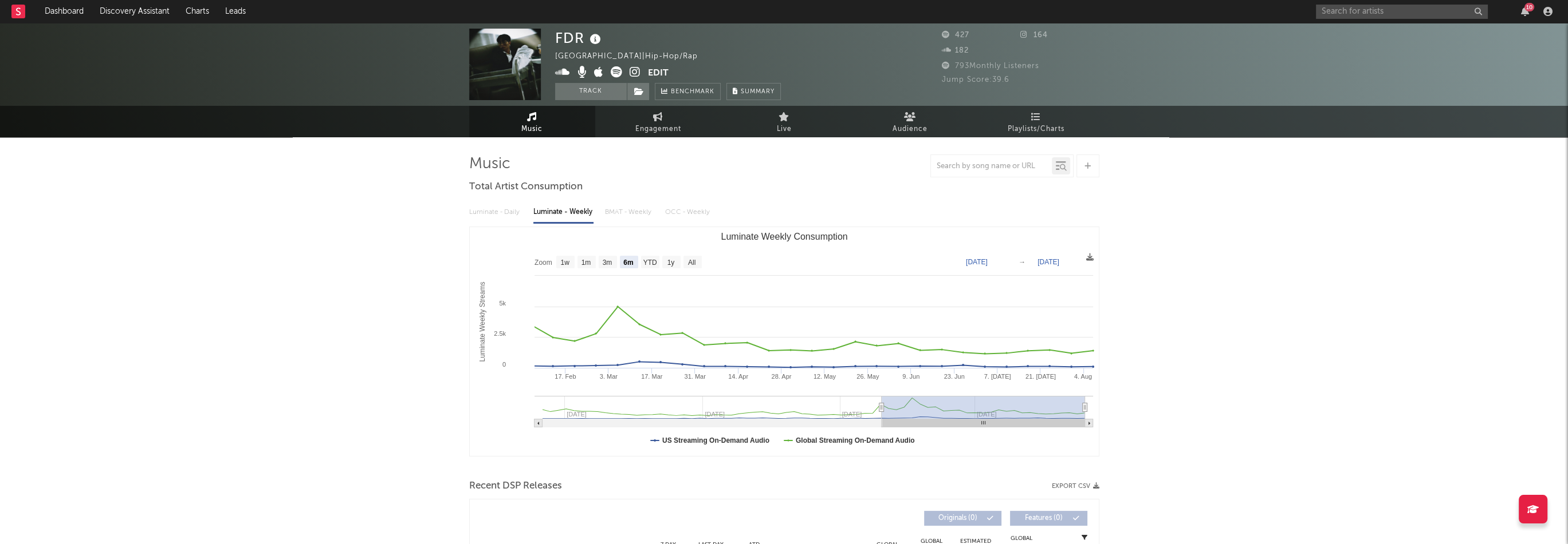
click at [613, 73] on icon at bounding box center [616, 72] width 12 height 12
click at [593, 73] on span at bounding box center [602, 73] width 93 height 14
click at [596, 77] on icon at bounding box center [598, 72] width 9 height 12
click at [633, 72] on icon at bounding box center [635, 72] width 11 height 12
click at [655, 77] on button "Edit" at bounding box center [658, 73] width 21 height 14
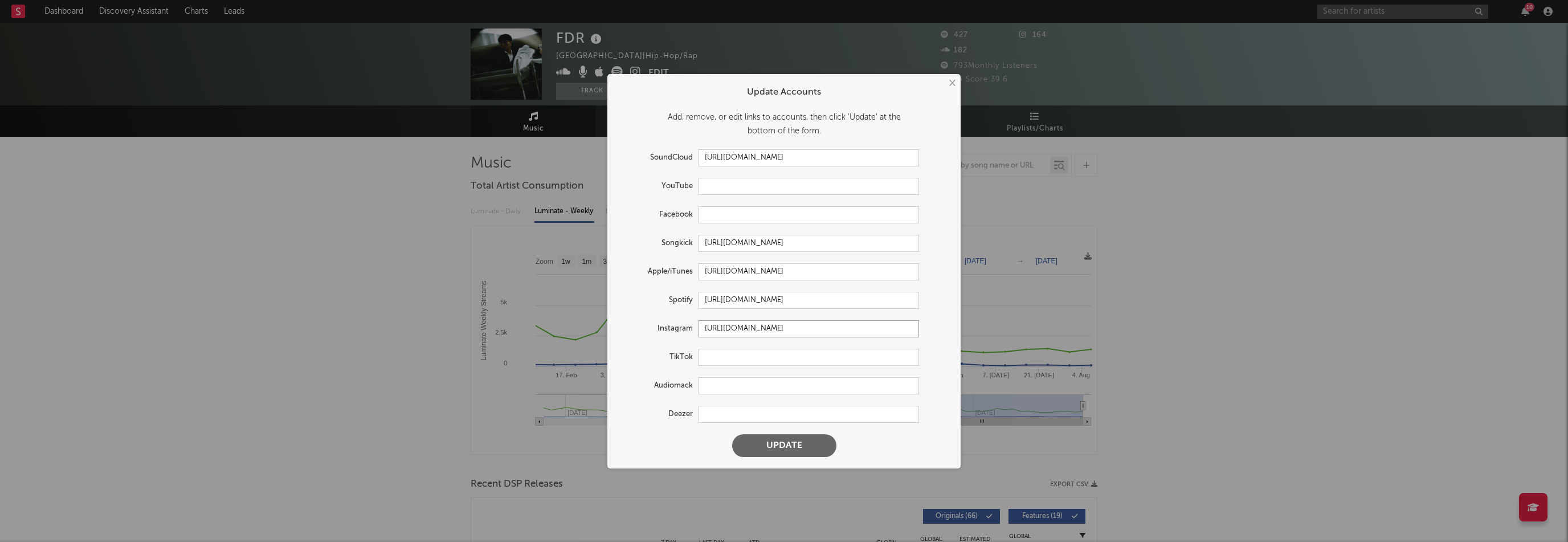
click at [773, 333] on input "[URL][DOMAIN_NAME]" at bounding box center [809, 329] width 221 height 17
paste input "fdr_factory"
type input "[URL][DOMAIN_NAME]"
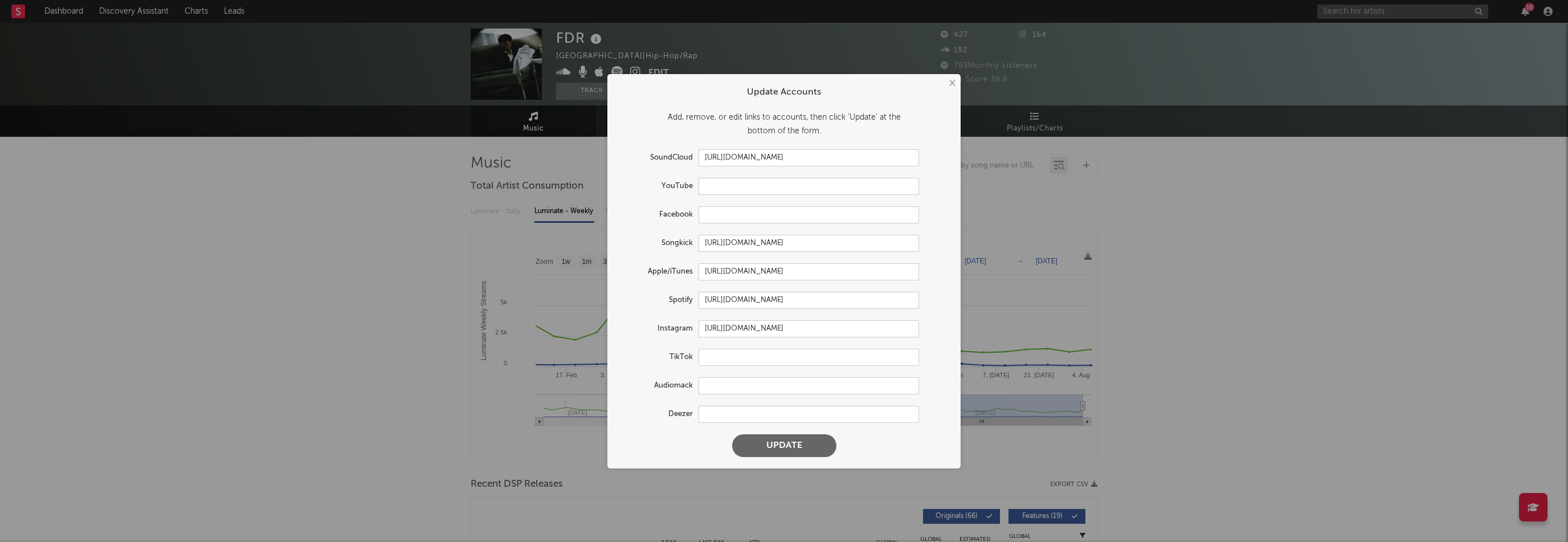
click at [829, 452] on button "Update" at bounding box center [784, 446] width 105 height 23
select select "6m"
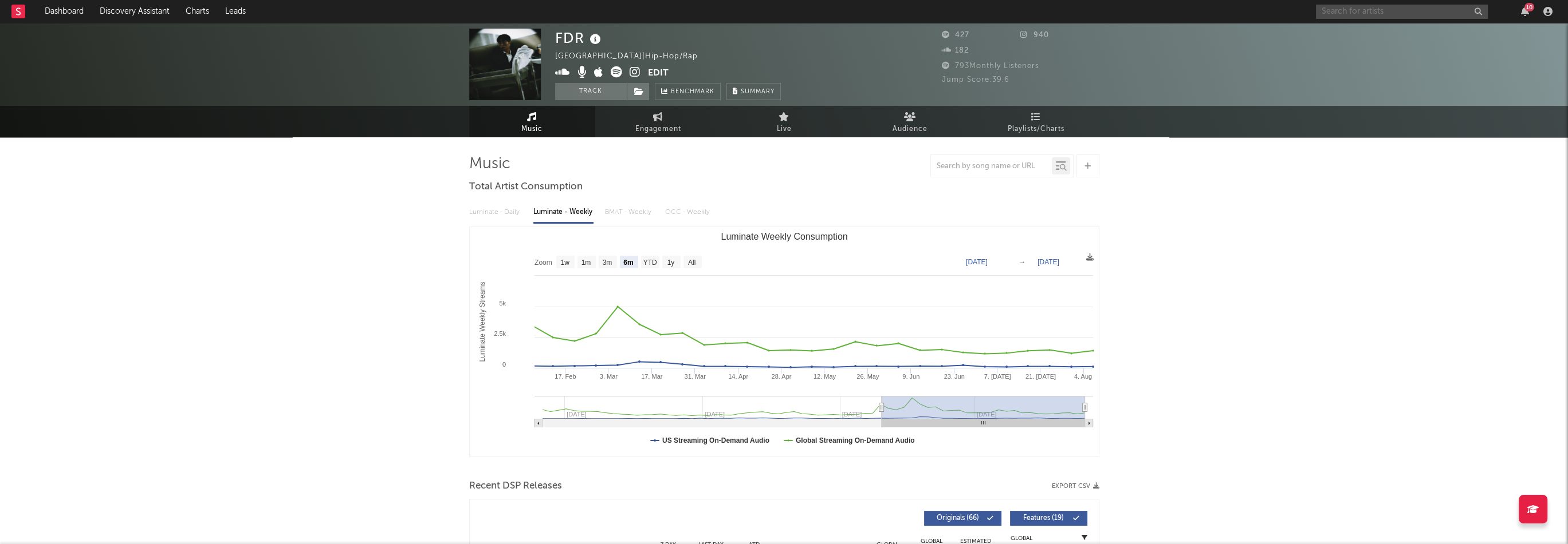
click at [1406, 13] on input "text" at bounding box center [1402, 12] width 172 height 14
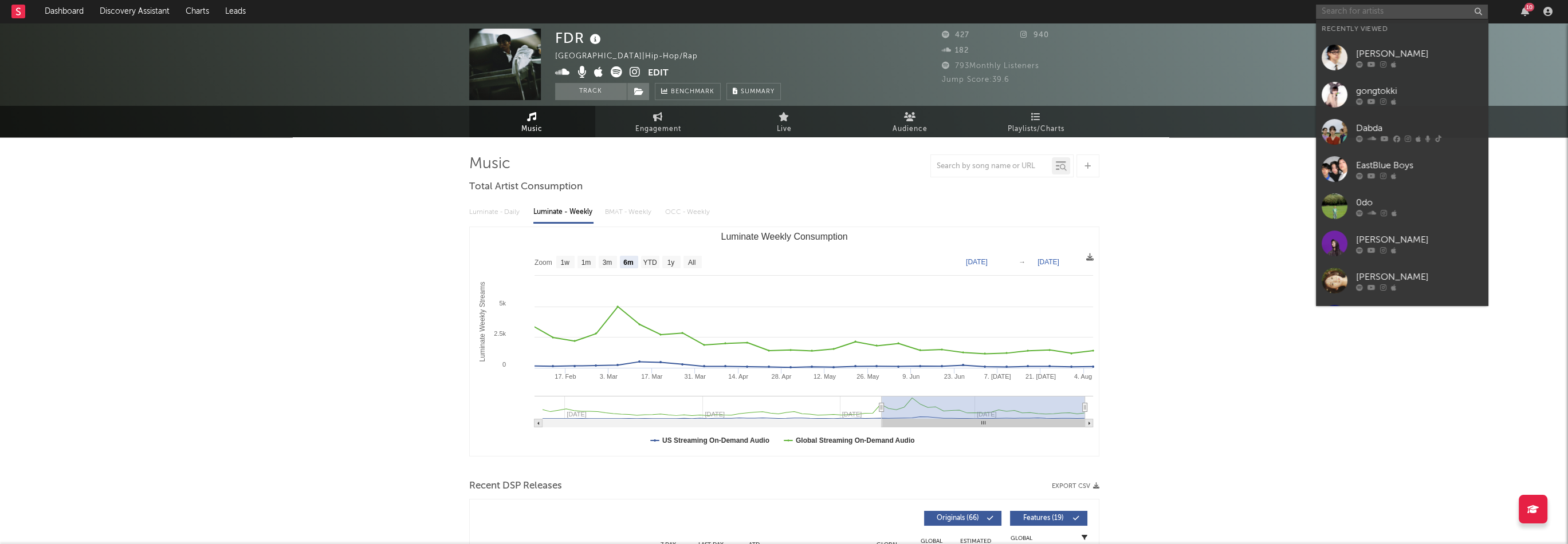
paste input "[URL][DOMAIN_NAME]"
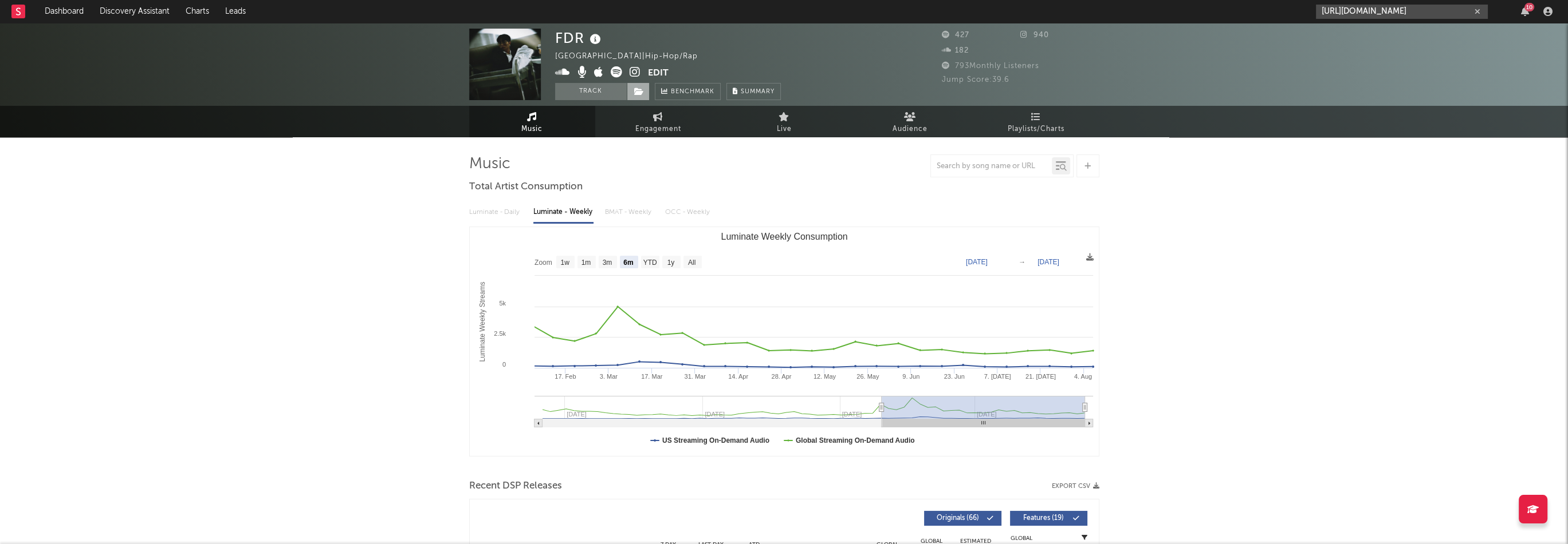
type input "[URL][DOMAIN_NAME]"
click at [635, 89] on icon at bounding box center [639, 92] width 10 height 8
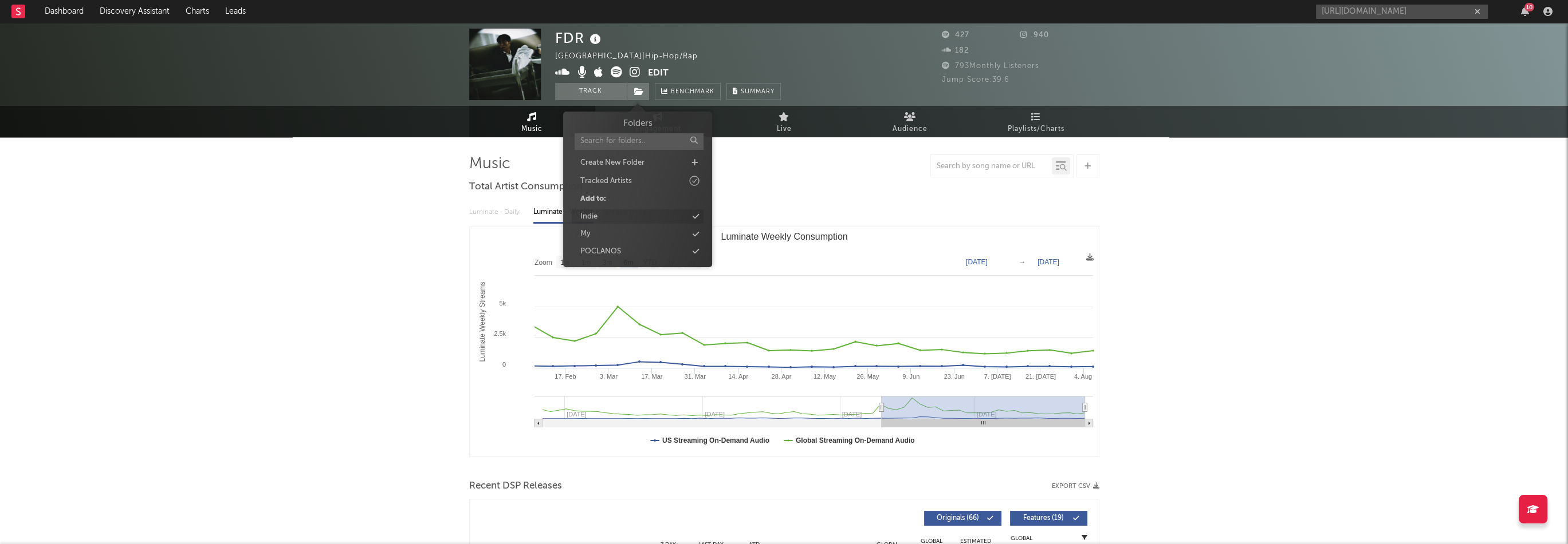
click at [598, 217] on div "Indie" at bounding box center [637, 217] width 132 height 15
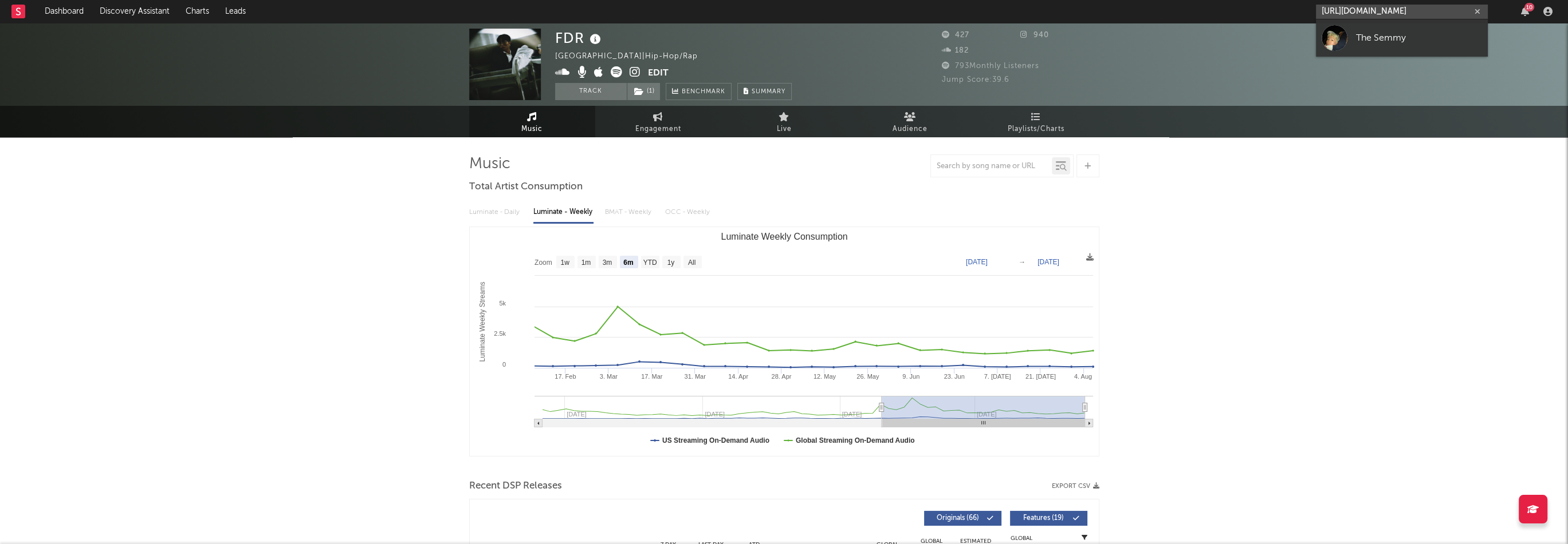
click at [1408, 16] on input "[URL][DOMAIN_NAME]" at bounding box center [1402, 12] width 172 height 14
click at [1388, 38] on div "The Semmy" at bounding box center [1419, 37] width 126 height 14
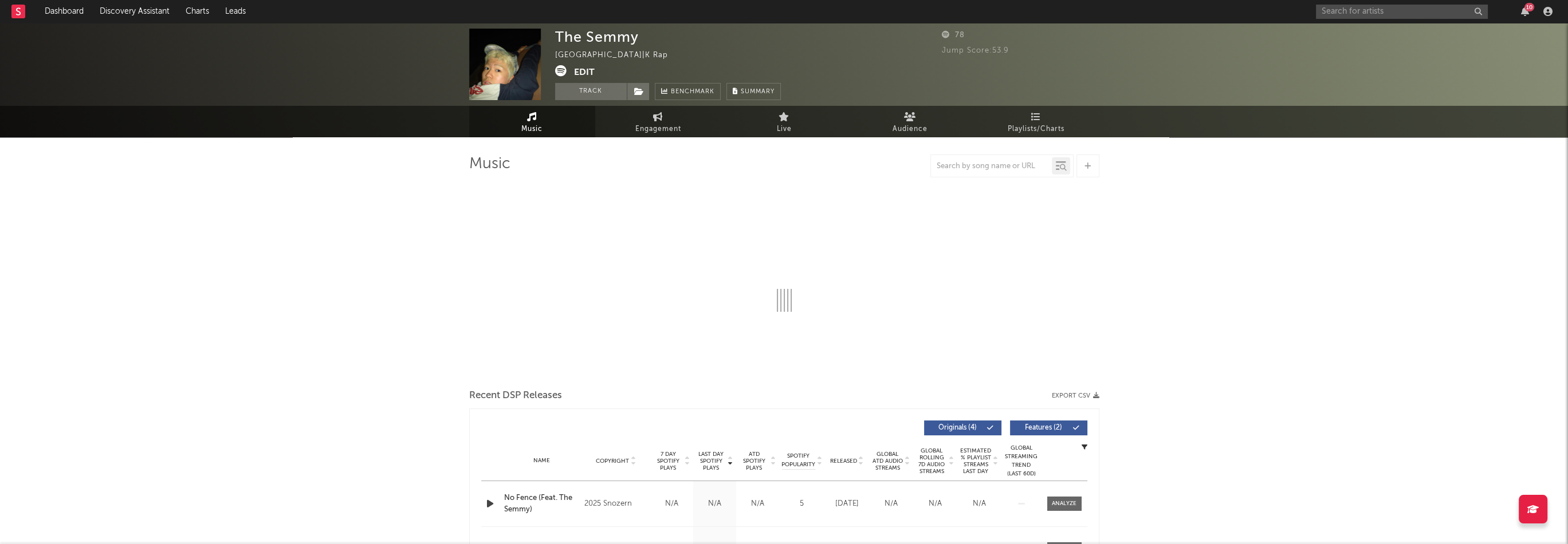
select select "1w"
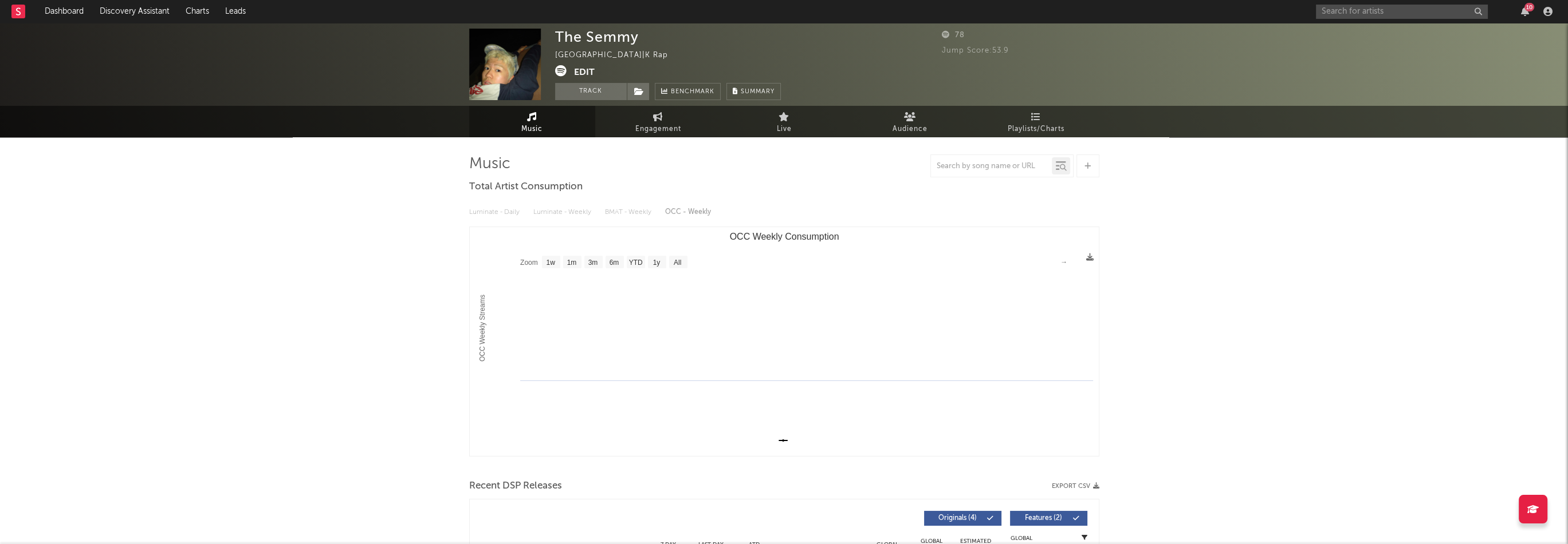
click at [600, 33] on div "The Semmy" at bounding box center [597, 37] width 84 height 17
copy div "The Semmy"
click at [580, 72] on button "Edit" at bounding box center [584, 72] width 21 height 14
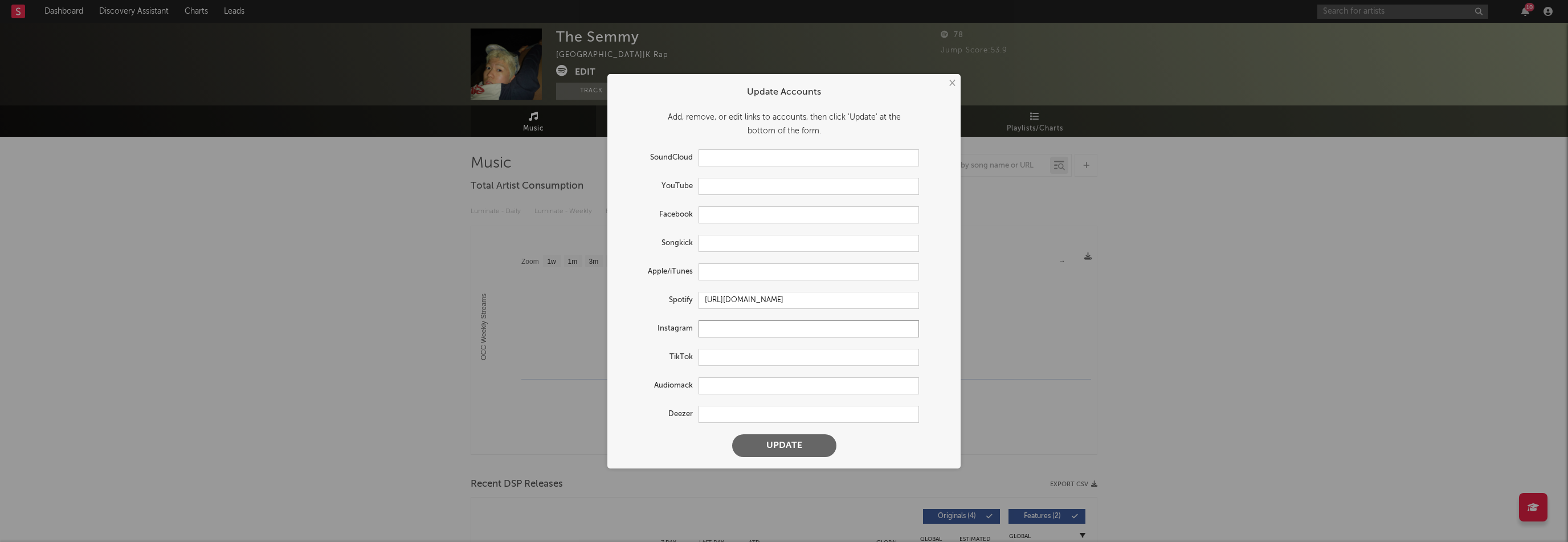
click at [723, 331] on input "text" at bounding box center [809, 329] width 221 height 17
paste input "[URL][DOMAIN_NAME]"
type input "[URL][DOMAIN_NAME]"
click at [755, 273] on input "text" at bounding box center [809, 272] width 221 height 17
paste input "[URL][DOMAIN_NAME]"
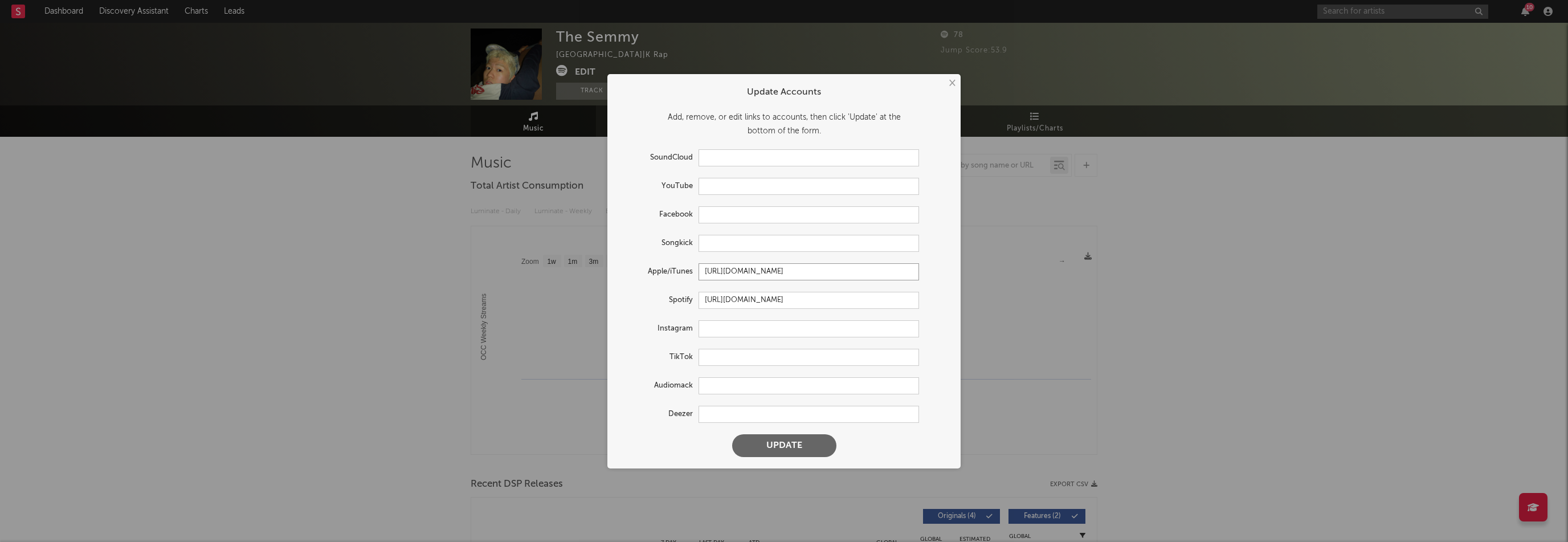
type input "[URL][DOMAIN_NAME]"
click at [724, 338] on form "Update Accounts Add, remove, or edit links to accounts, then click 'Update' at …" at bounding box center [784, 271] width 342 height 383
click at [727, 332] on input "text" at bounding box center [809, 329] width 221 height 17
paste input "[URL][DOMAIN_NAME]"
type input "[URL][DOMAIN_NAME]"
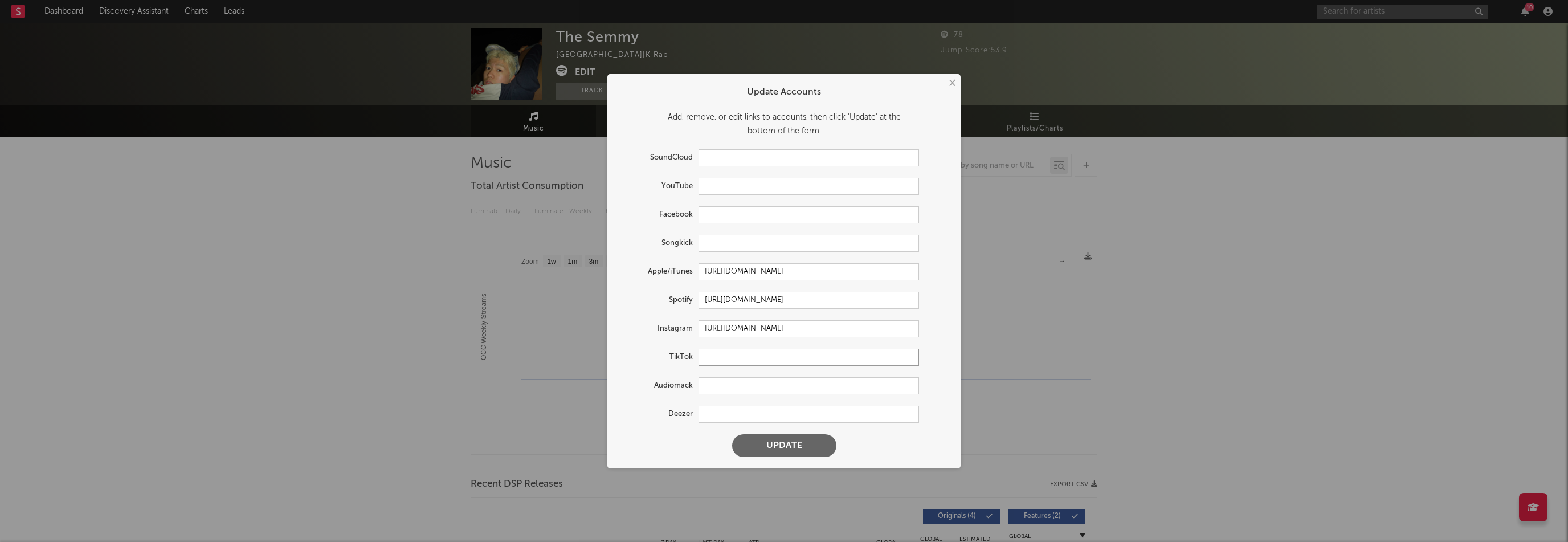
click at [731, 358] on input "text" at bounding box center [809, 357] width 221 height 17
paste input "[URL][DOMAIN_NAME]"
type input "[URL][DOMAIN_NAME]"
click at [730, 192] on input "text" at bounding box center [809, 186] width 221 height 17
paste input "[URL][DOMAIN_NAME][DOMAIN_NAME]"
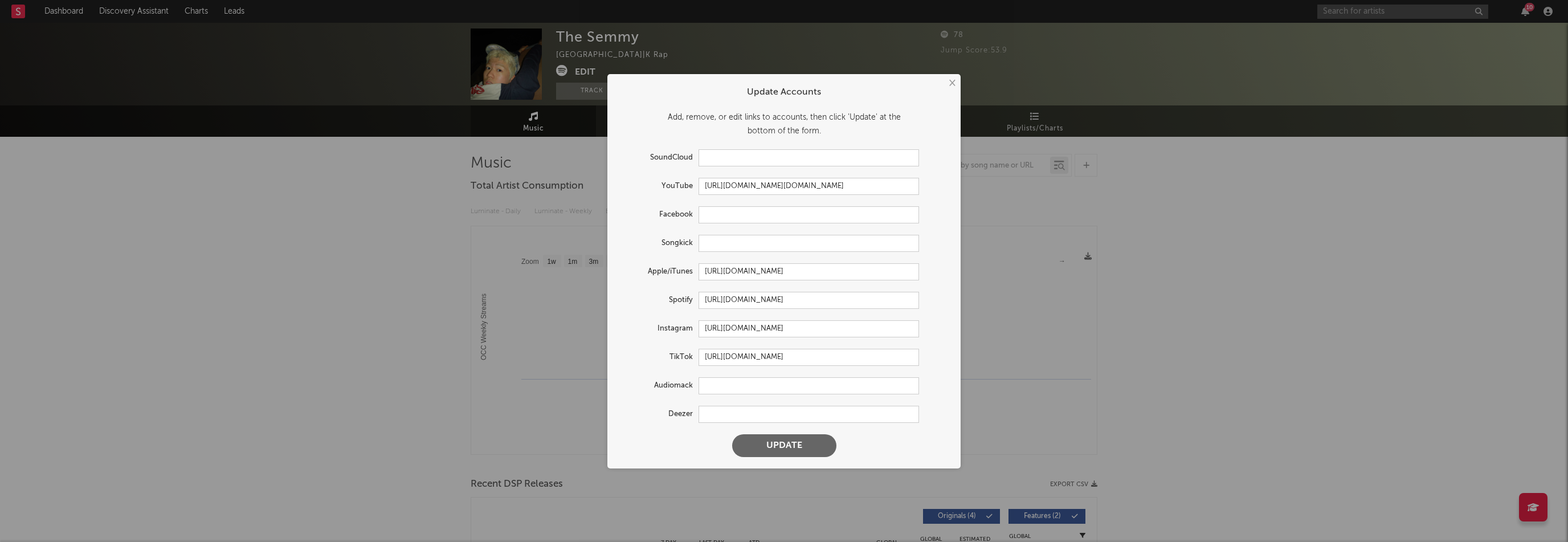
click at [805, 446] on button "Update" at bounding box center [784, 446] width 105 height 23
type input "[URL][DOMAIN_NAME][DOMAIN_NAME]"
type input "[URL][DOMAIN_NAME]"
select select "1w"
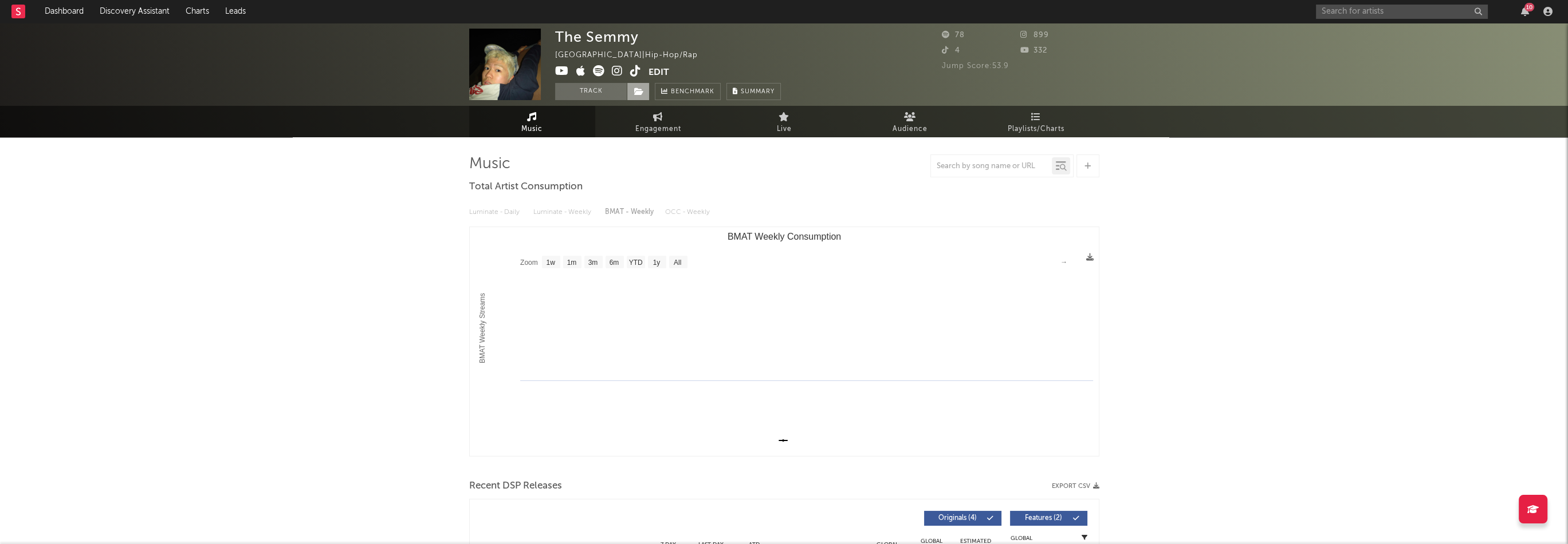
click at [641, 92] on icon at bounding box center [639, 92] width 10 height 8
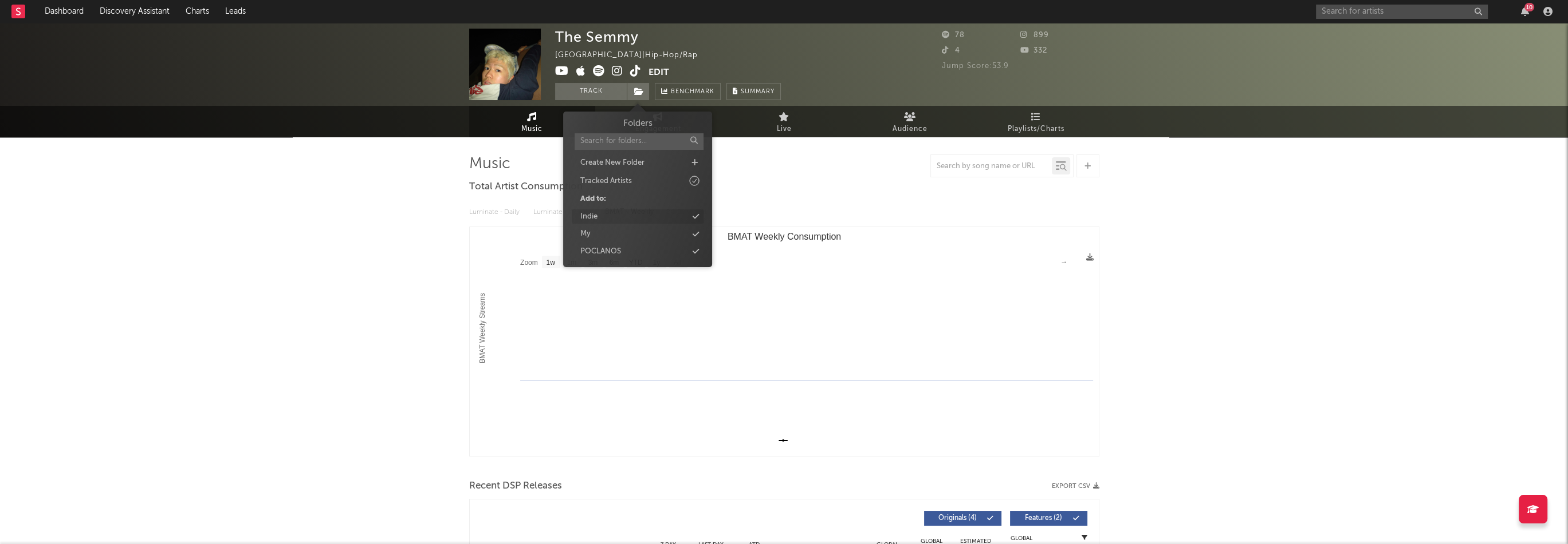
click at [621, 215] on div "Indie" at bounding box center [637, 217] width 132 height 15
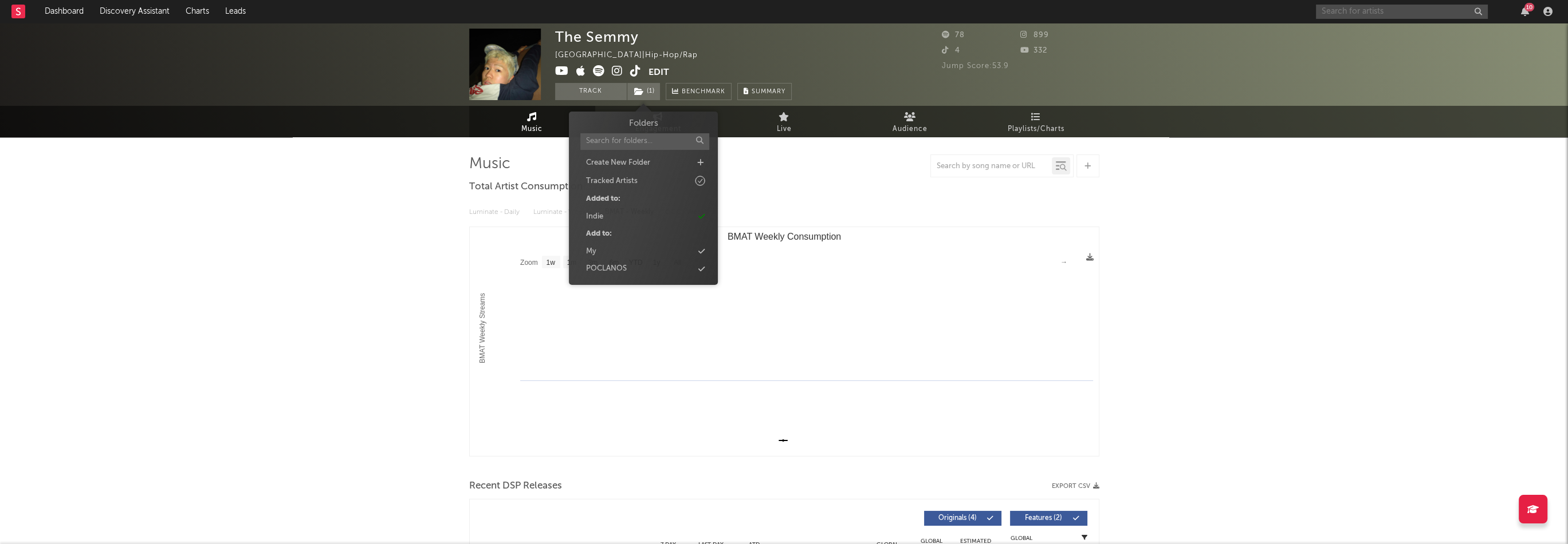
click at [1353, 14] on input "text" at bounding box center [1402, 12] width 172 height 14
paste input "[URL][DOMAIN_NAME]"
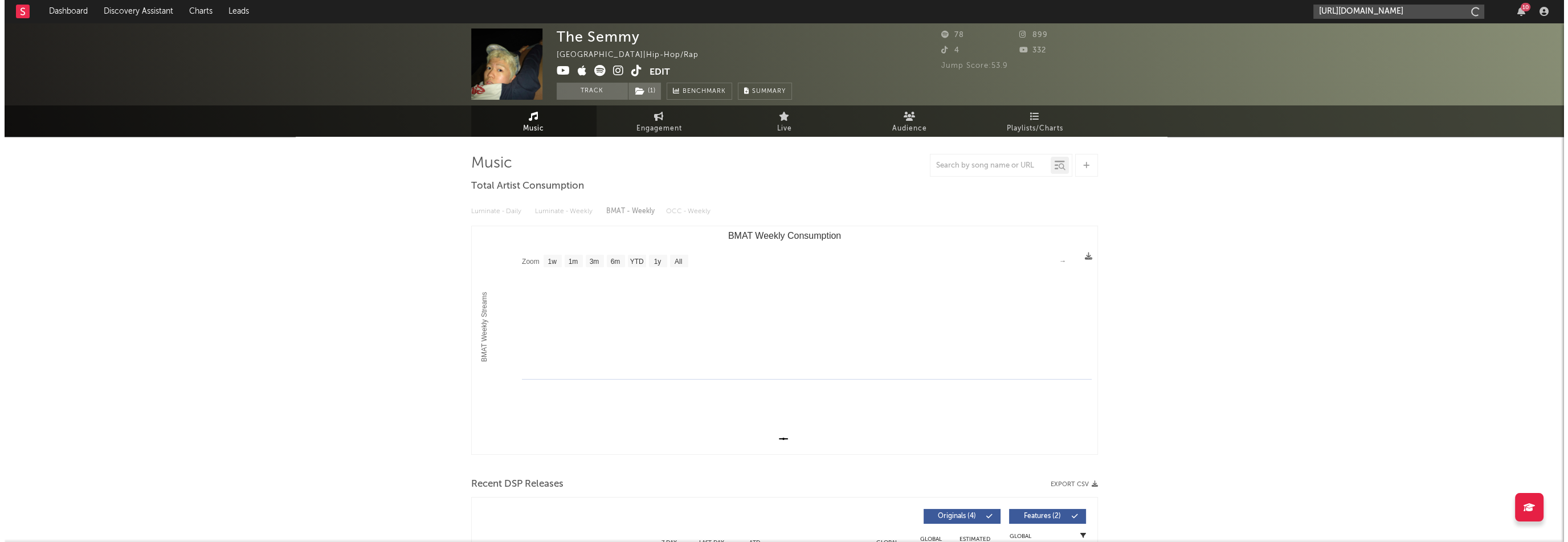
scroll to position [0, 77]
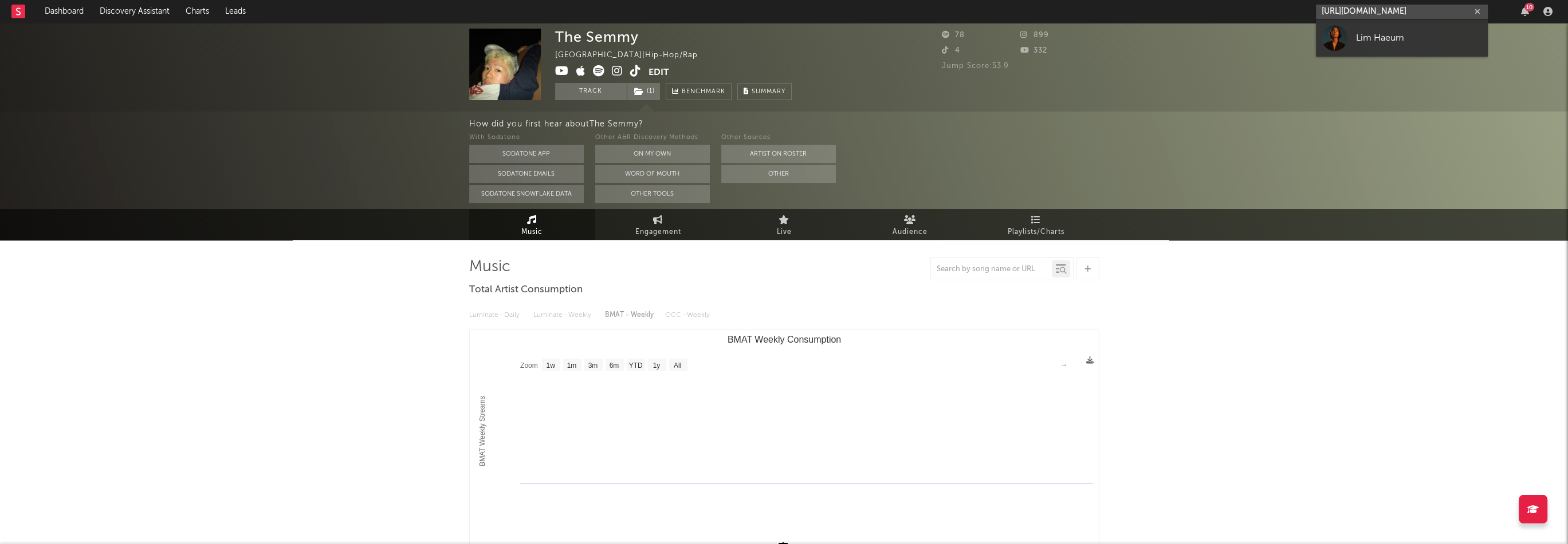
type input "[URL][DOMAIN_NAME]"
click at [1356, 31] on div "Lim Haeum" at bounding box center [1419, 37] width 126 height 14
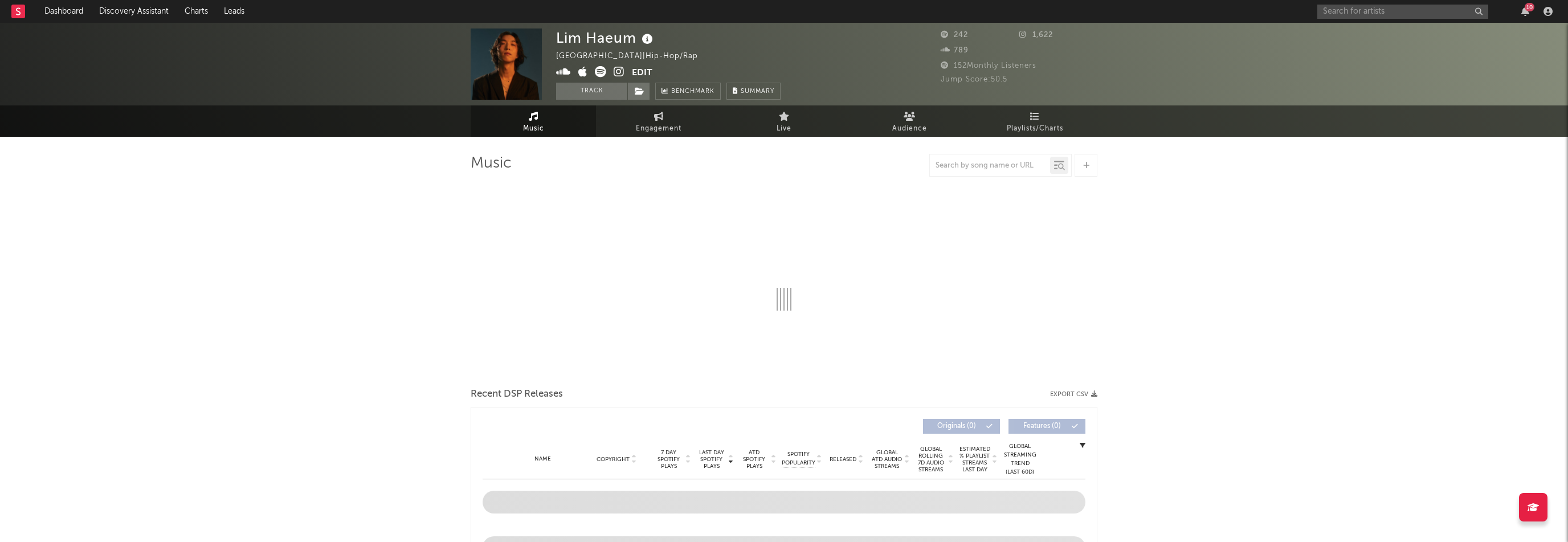
select select "1w"
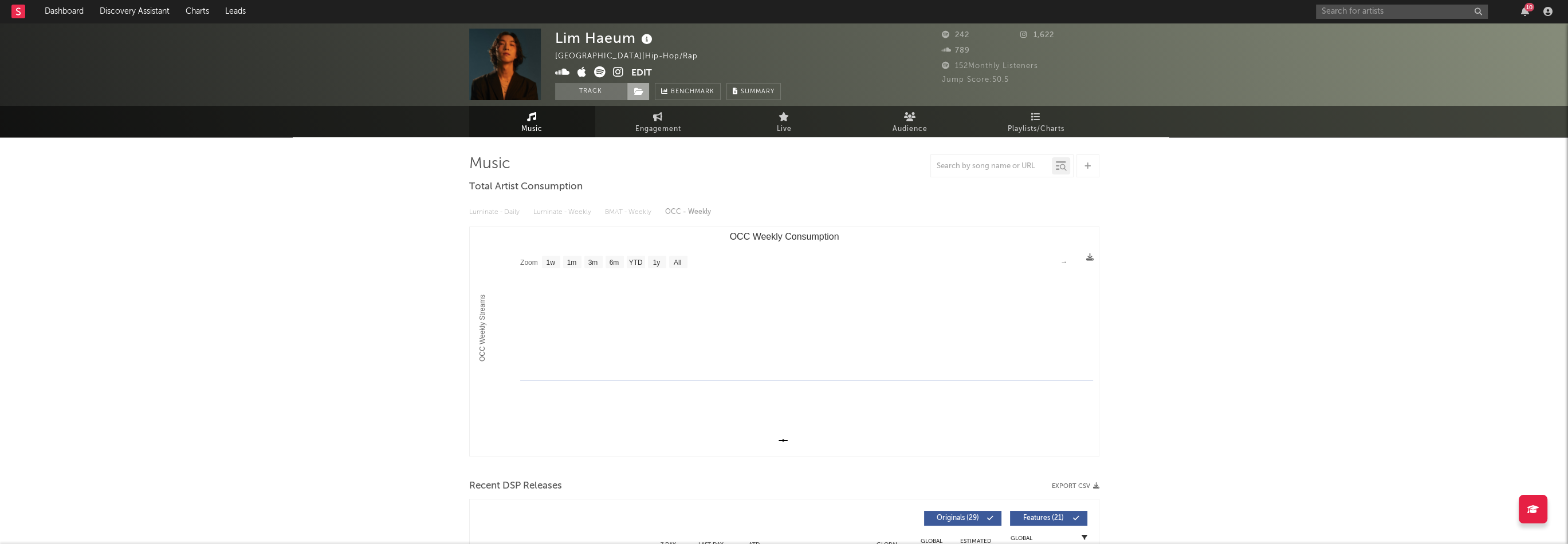
click at [644, 96] on span at bounding box center [638, 91] width 23 height 17
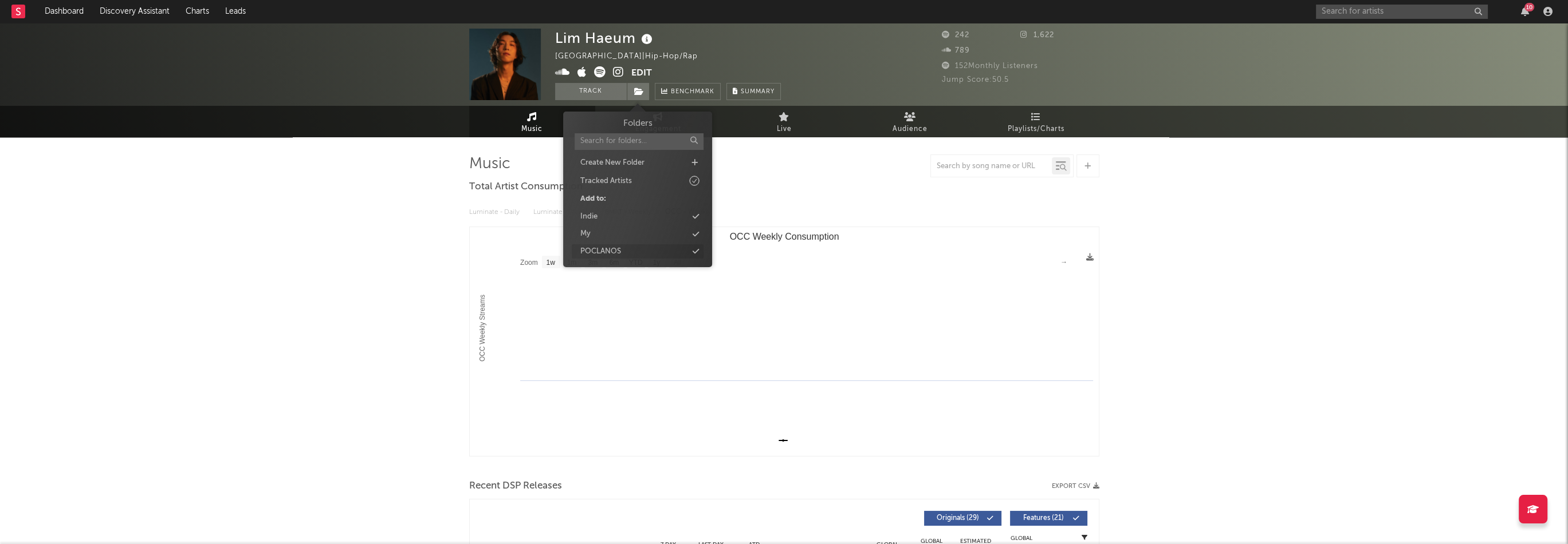
click at [618, 251] on div "POCLANOS" at bounding box center [600, 252] width 41 height 12
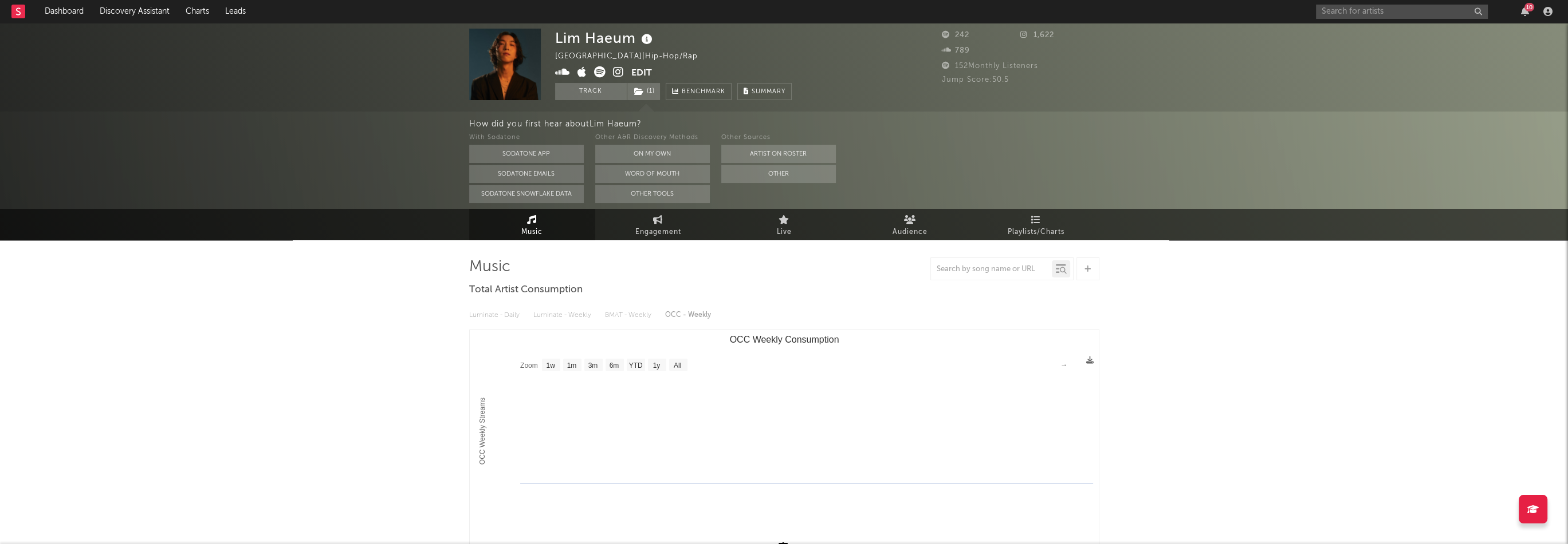
click at [584, 77] on icon at bounding box center [582, 72] width 9 height 12
click at [645, 92] on span "( 1 )" at bounding box center [643, 91] width 34 height 17
click at [793, 67] on div "Lim Haeum [GEOGRAPHIC_DATA] | Hip-Hop/Rap Edit Track ( 1 ) Benchmark Summary" at bounding box center [741, 64] width 372 height 72
click at [1353, 7] on input "text" at bounding box center [1402, 12] width 172 height 14
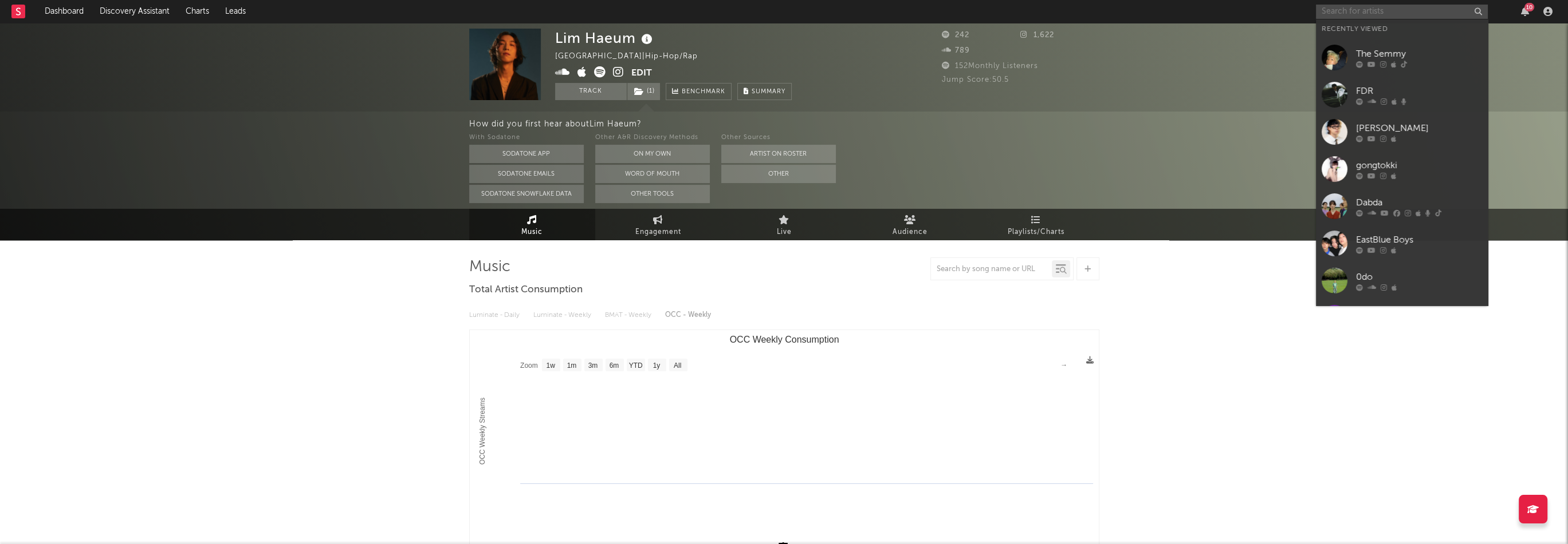
paste input "[URL][DOMAIN_NAME]"
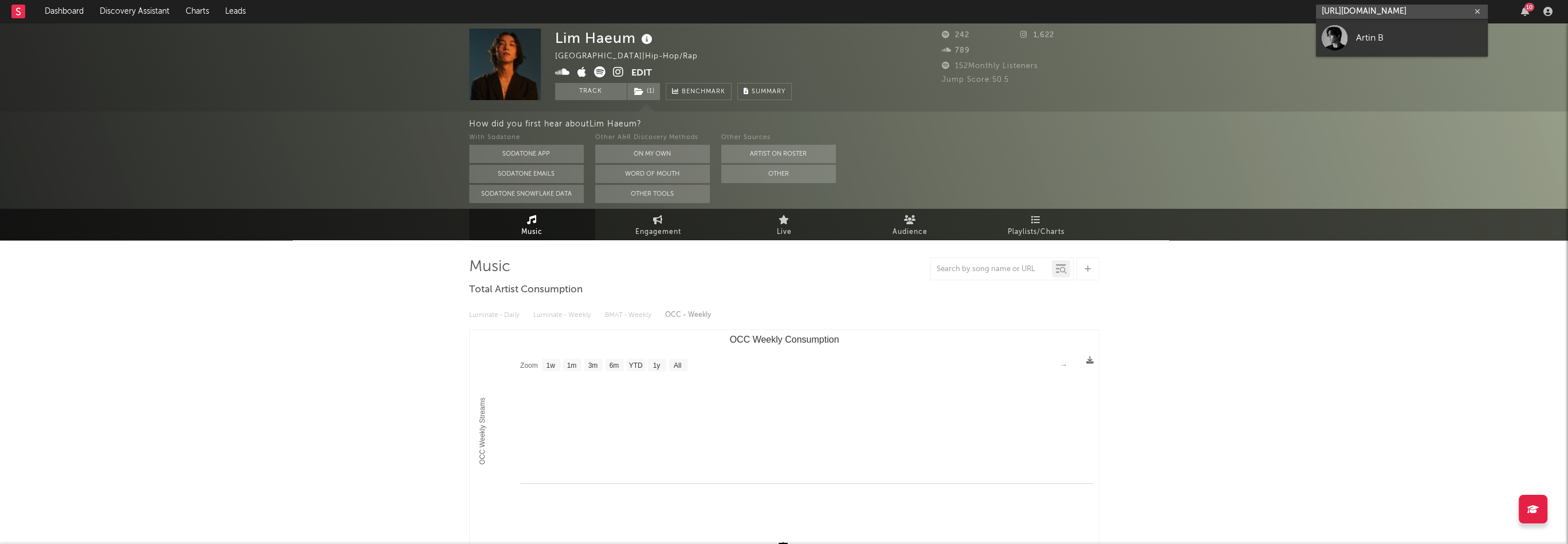
type input "[URL][DOMAIN_NAME]"
click at [1401, 32] on div "Artin B" at bounding box center [1419, 37] width 126 height 14
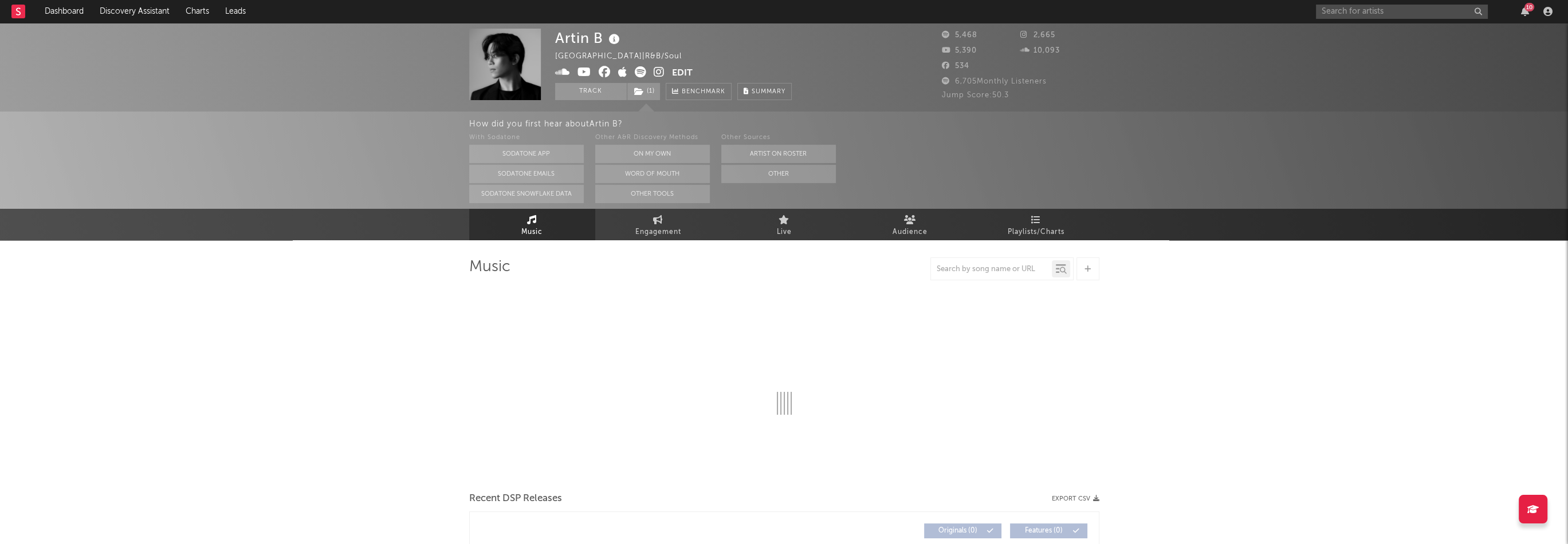
select select "1w"
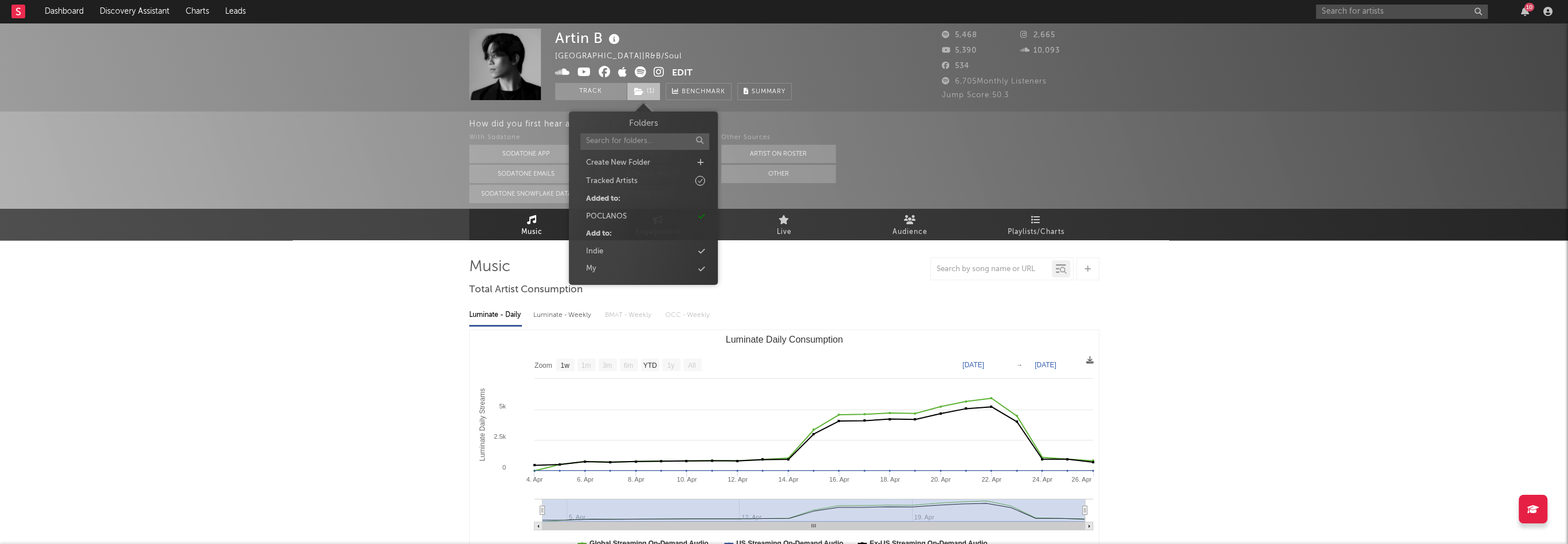
click at [633, 87] on span "( 1 )" at bounding box center [643, 91] width 34 height 17
click at [870, 105] on div "Artin B [GEOGRAPHIC_DATA] | R&B/Soul Edit Track ( 1 ) Benchmark Summary 5,468 2…" at bounding box center [784, 67] width 1568 height 88
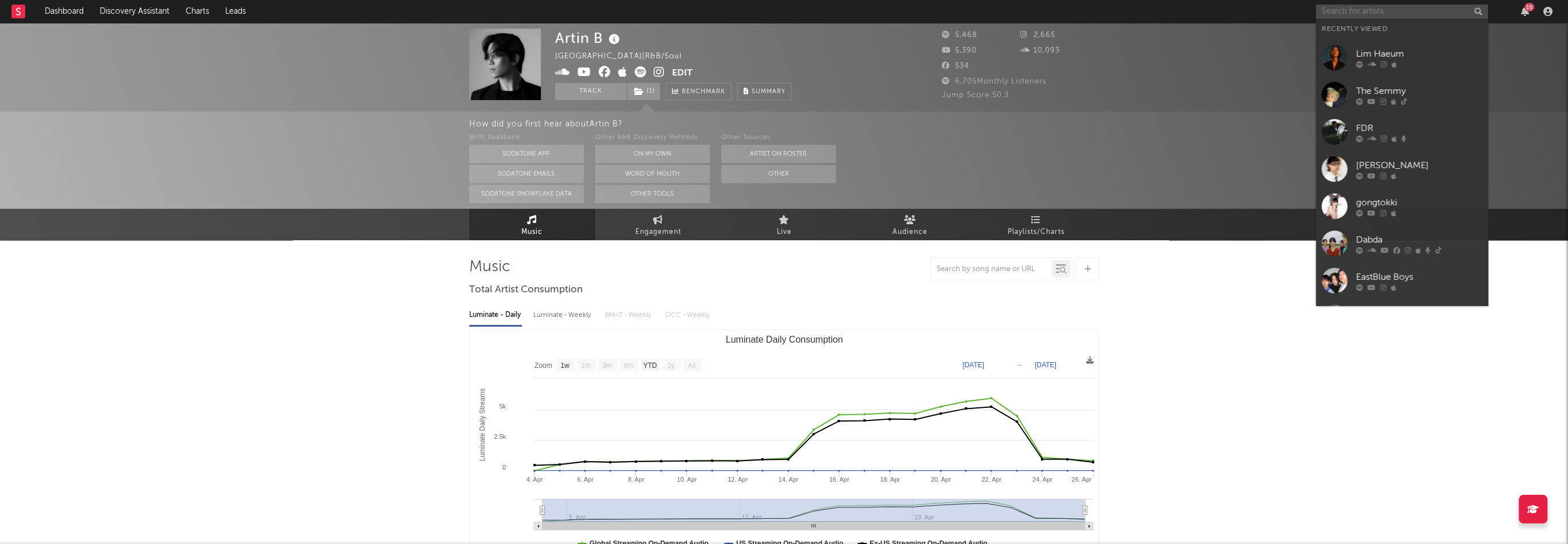
click at [1379, 17] on input "text" at bounding box center [1402, 12] width 172 height 14
paste input "[URL][DOMAIN_NAME]"
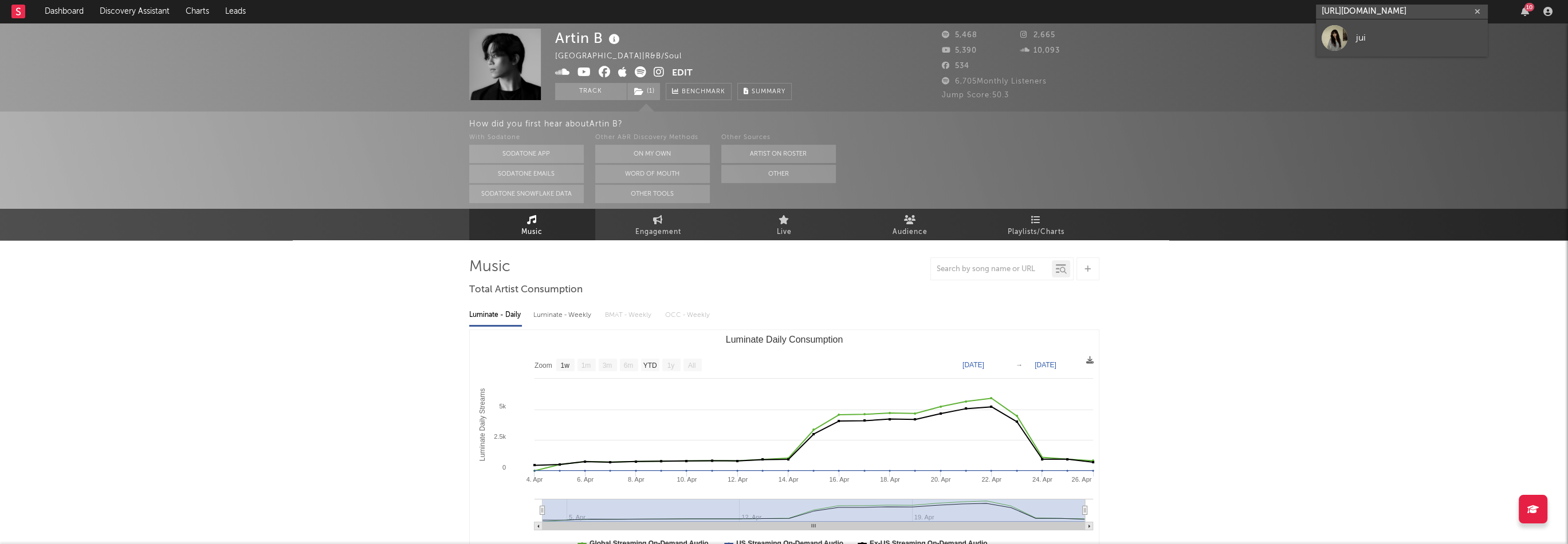
type input "[URL][DOMAIN_NAME]"
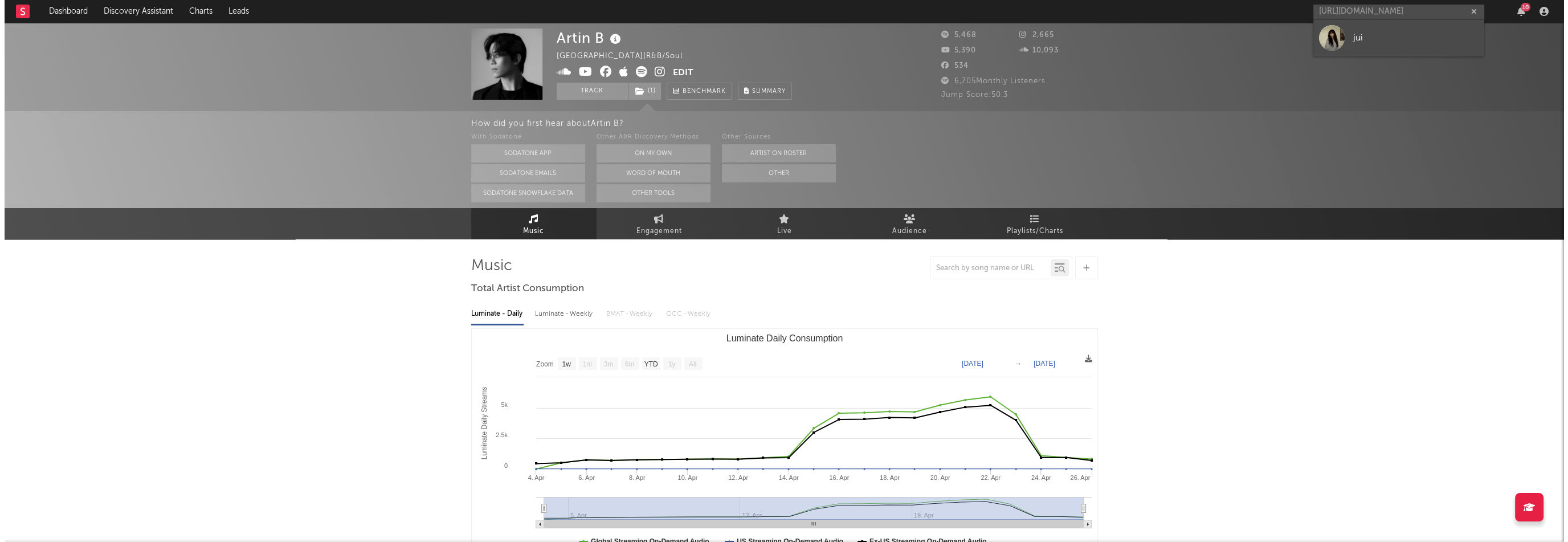
scroll to position [0, 0]
click at [1375, 44] on div "jui" at bounding box center [1412, 37] width 125 height 14
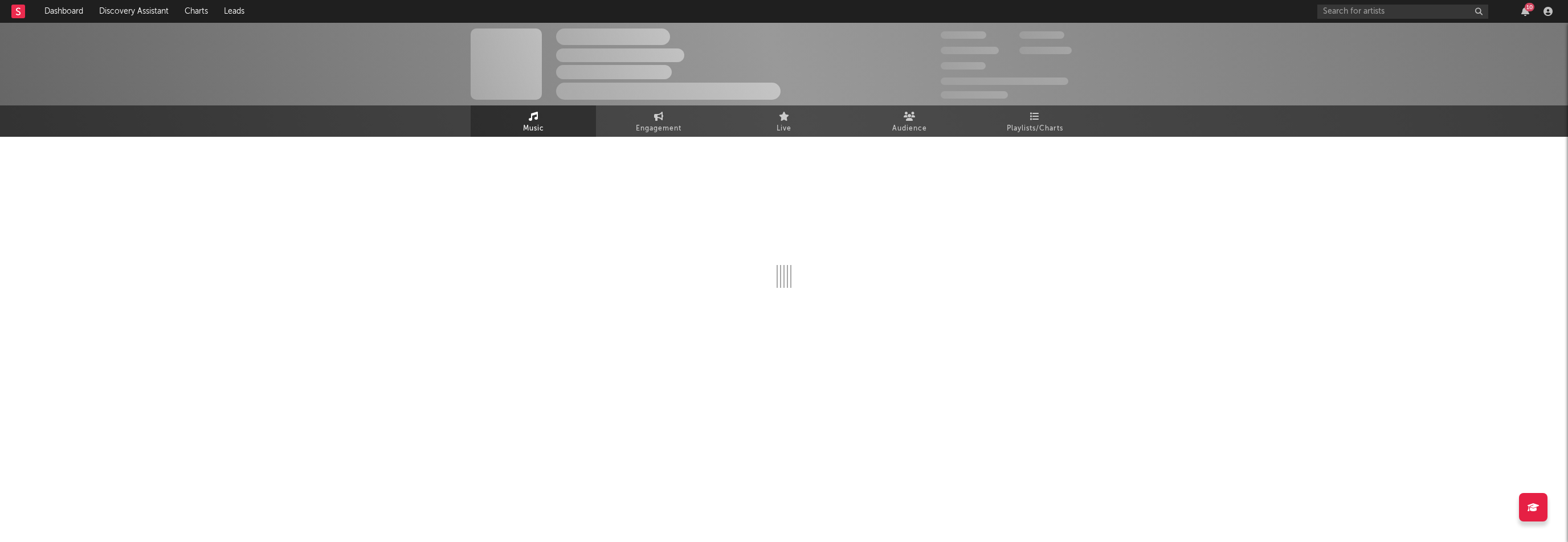
select select "1w"
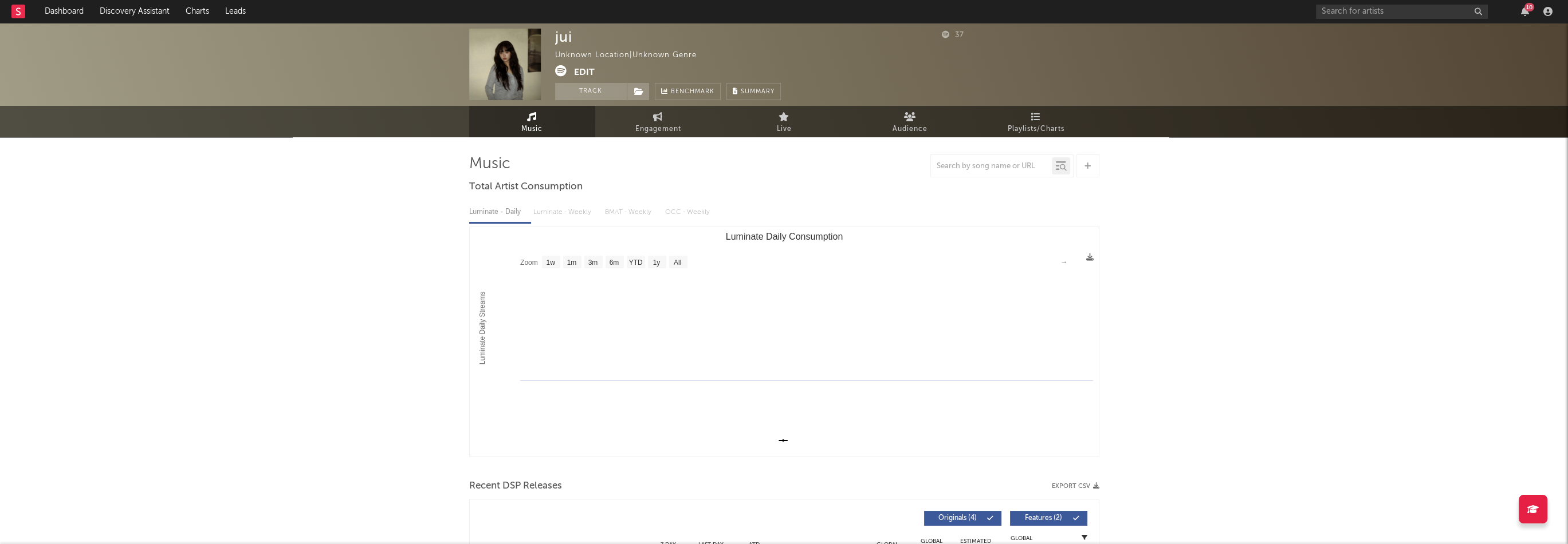
click at [582, 73] on button "Edit" at bounding box center [584, 72] width 21 height 14
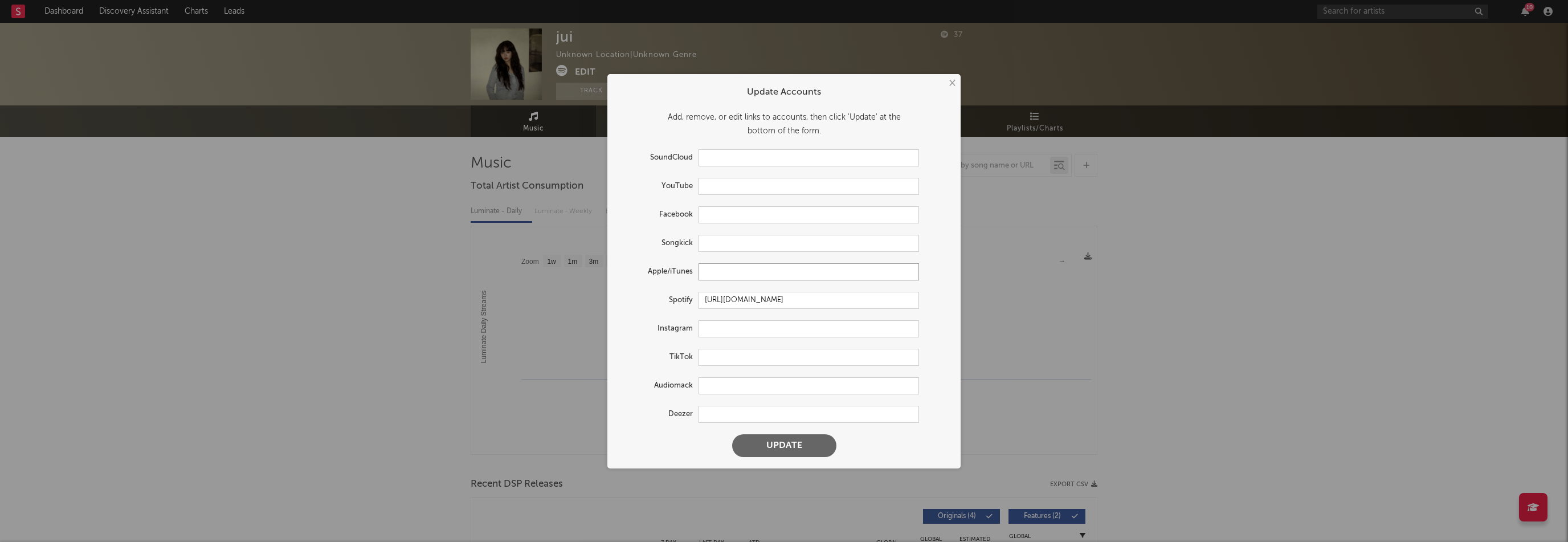
click at [727, 271] on input "text" at bounding box center [809, 272] width 221 height 17
paste input "[URL][DOMAIN_NAME]"
type input "[URL][DOMAIN_NAME]"
click at [803, 452] on button "Update" at bounding box center [784, 446] width 105 height 23
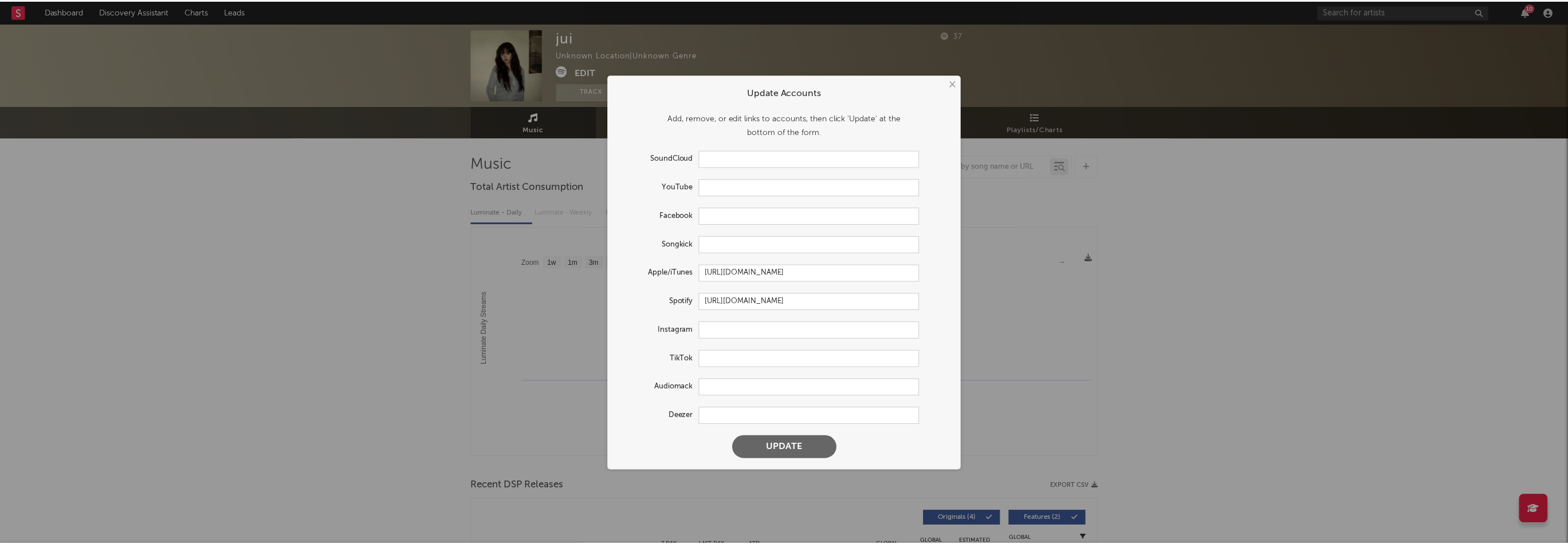
scroll to position [0, 0]
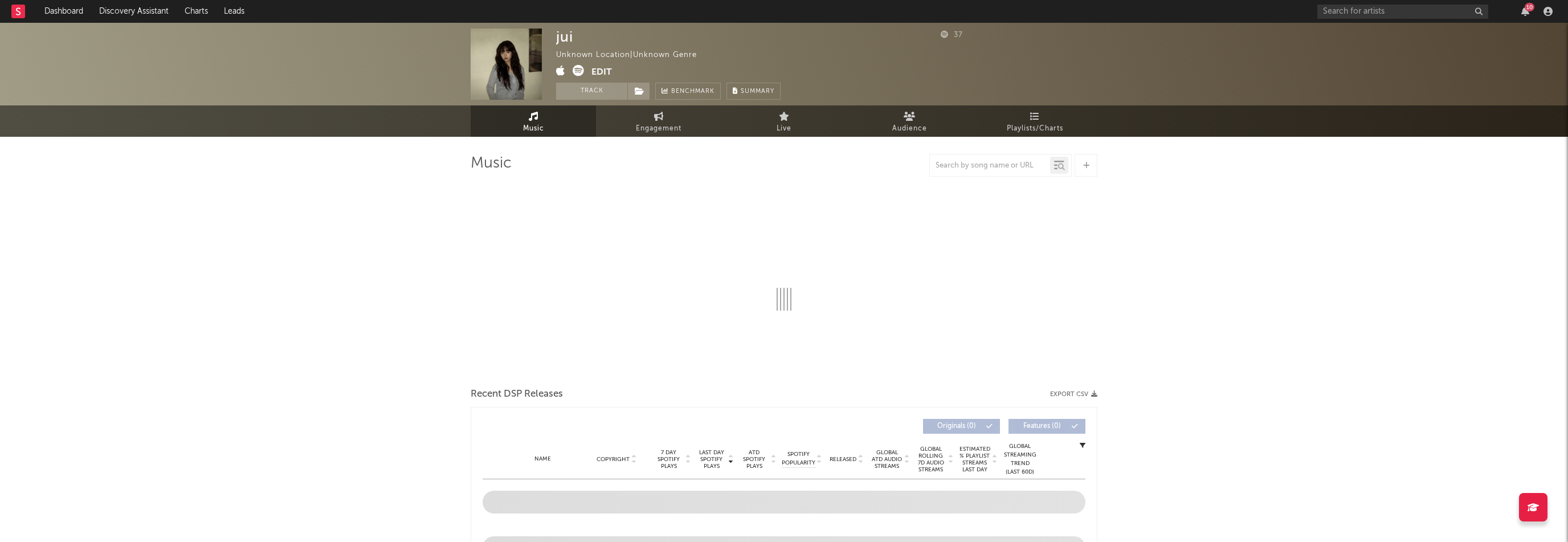
select select "1w"
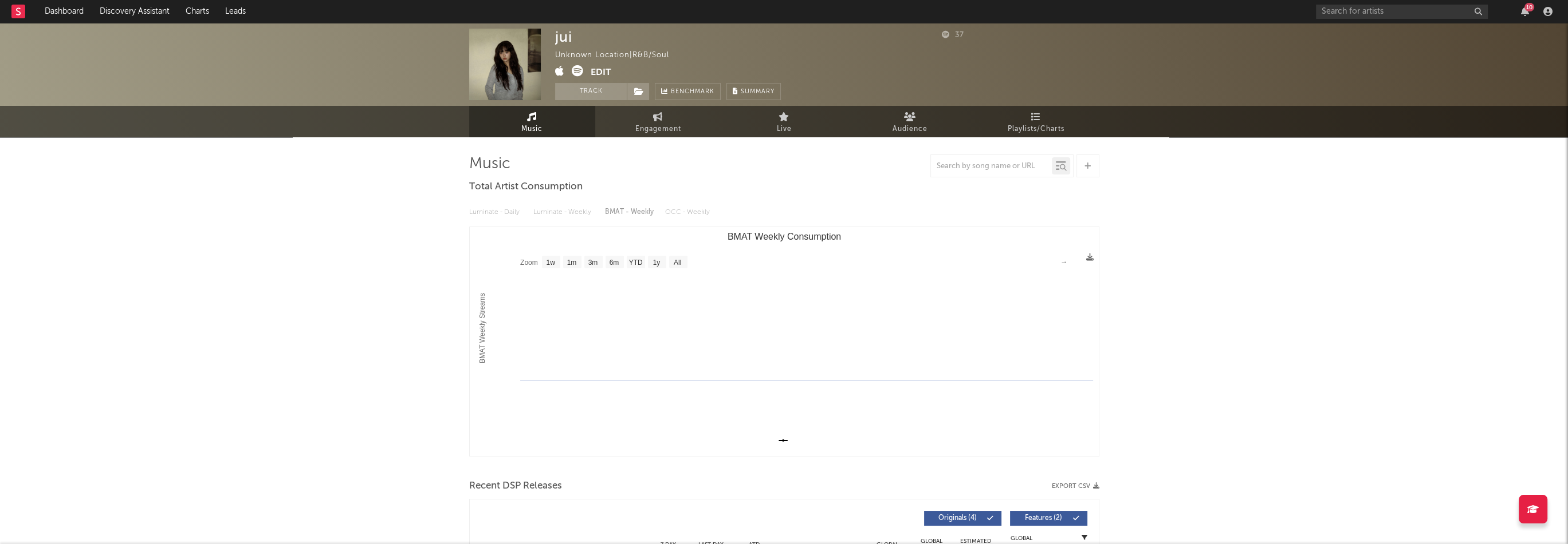
click at [605, 69] on button "Edit" at bounding box center [601, 72] width 21 height 14
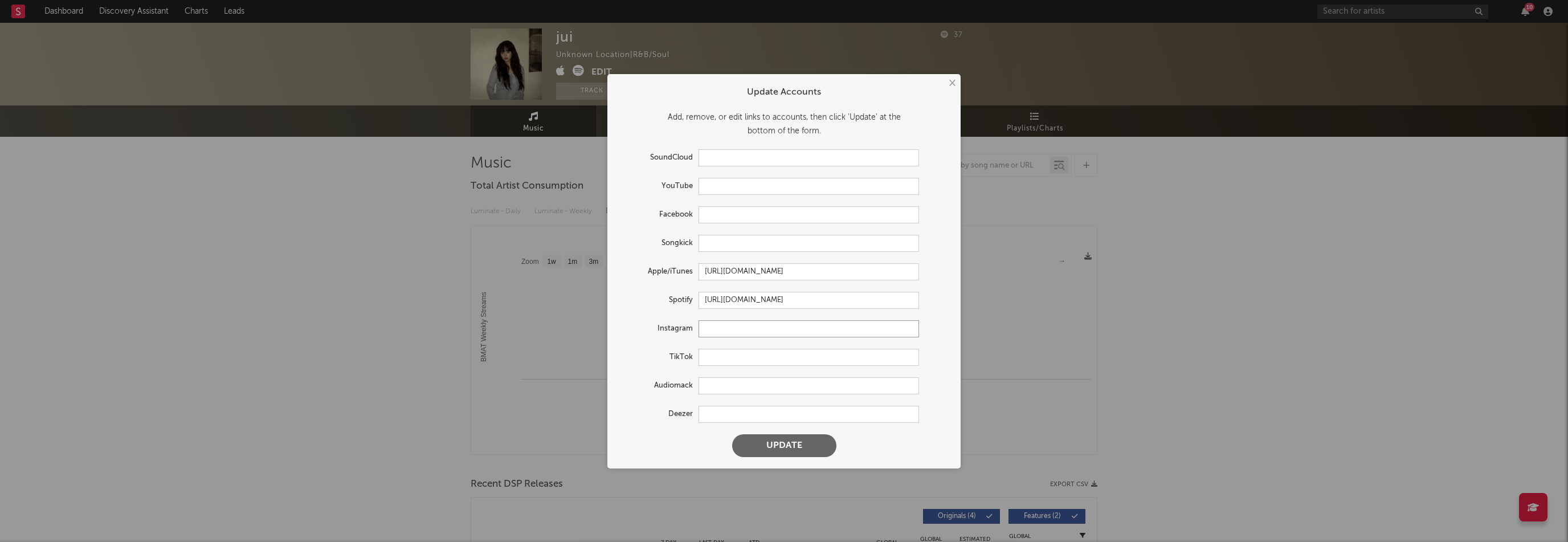
click at [723, 329] on input "text" at bounding box center [809, 329] width 221 height 17
paste input "[URL][DOMAIN_NAME]"
type input "[URL][DOMAIN_NAME]"
click at [723, 182] on input "text" at bounding box center [809, 186] width 221 height 17
paste input "[URL][DOMAIN_NAME]"
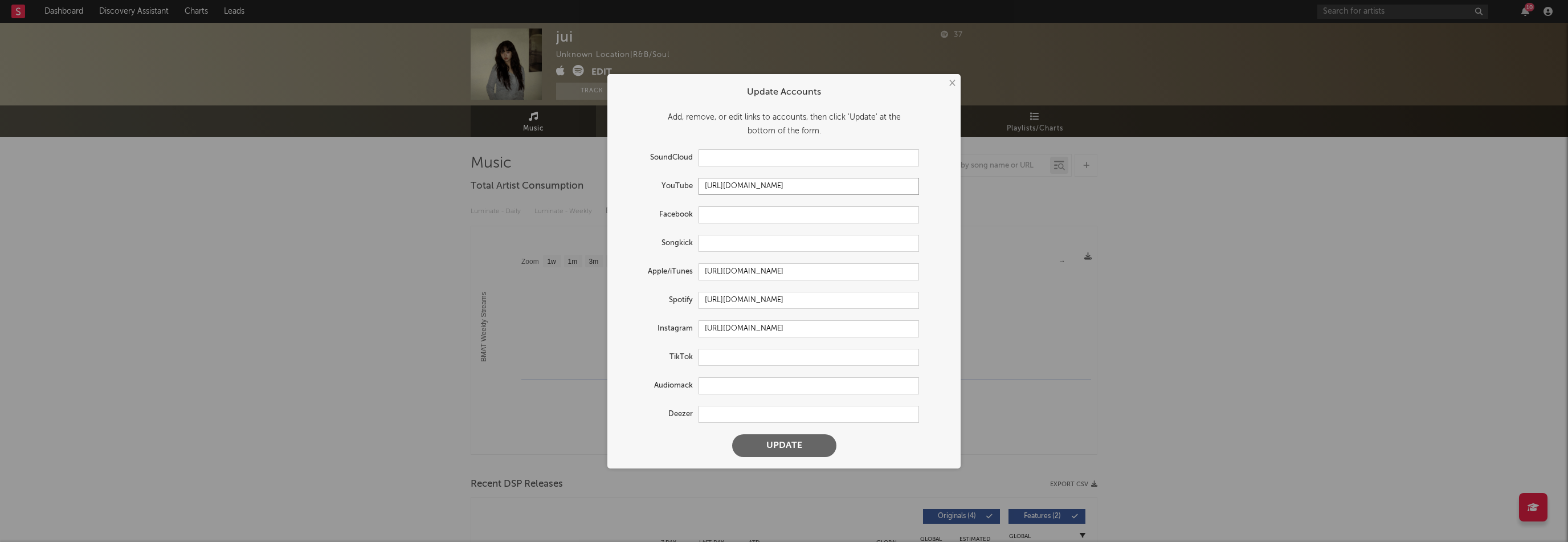
type input "[URL][DOMAIN_NAME]"
click at [792, 442] on button "Update" at bounding box center [784, 446] width 105 height 23
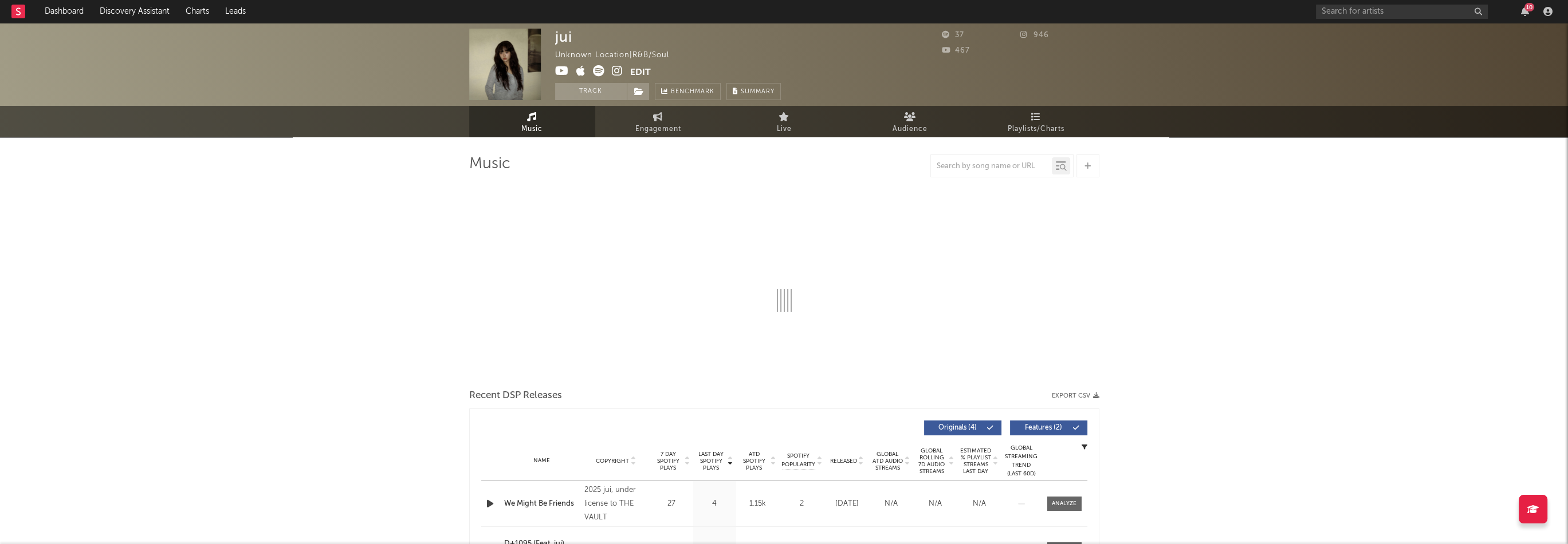
select select "1w"
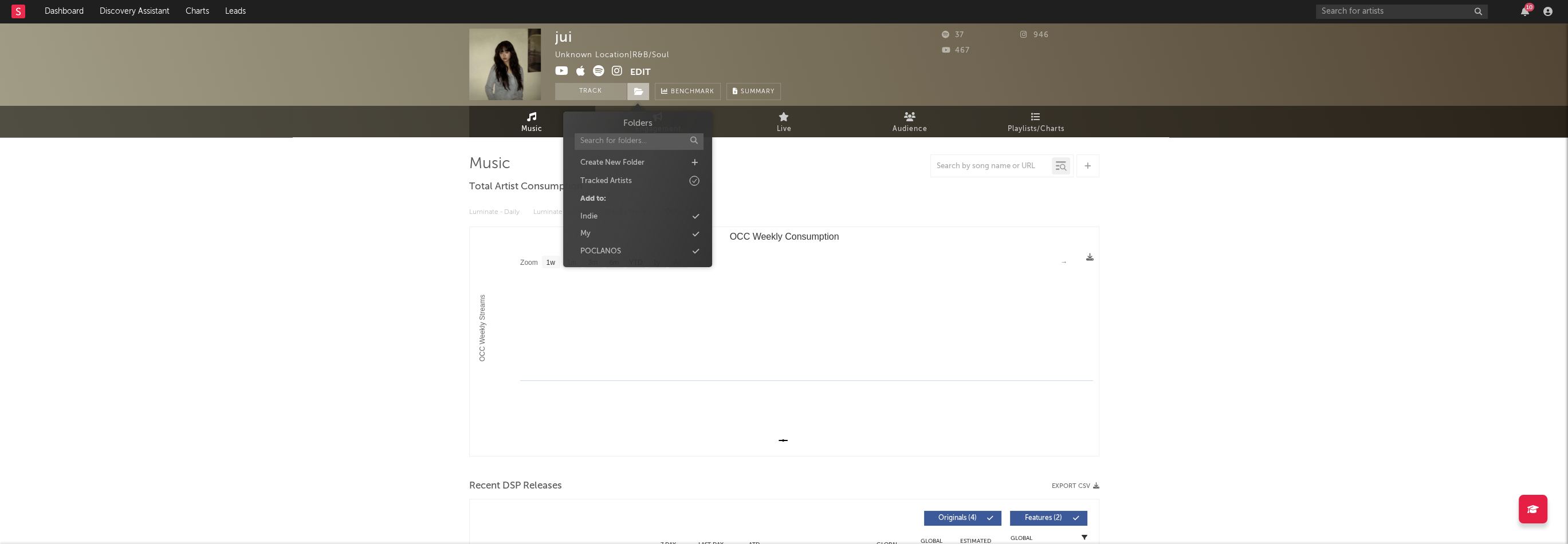
click at [638, 88] on icon at bounding box center [639, 92] width 10 height 8
select select "1w"
click at [616, 213] on div "Indie" at bounding box center [637, 217] width 132 height 15
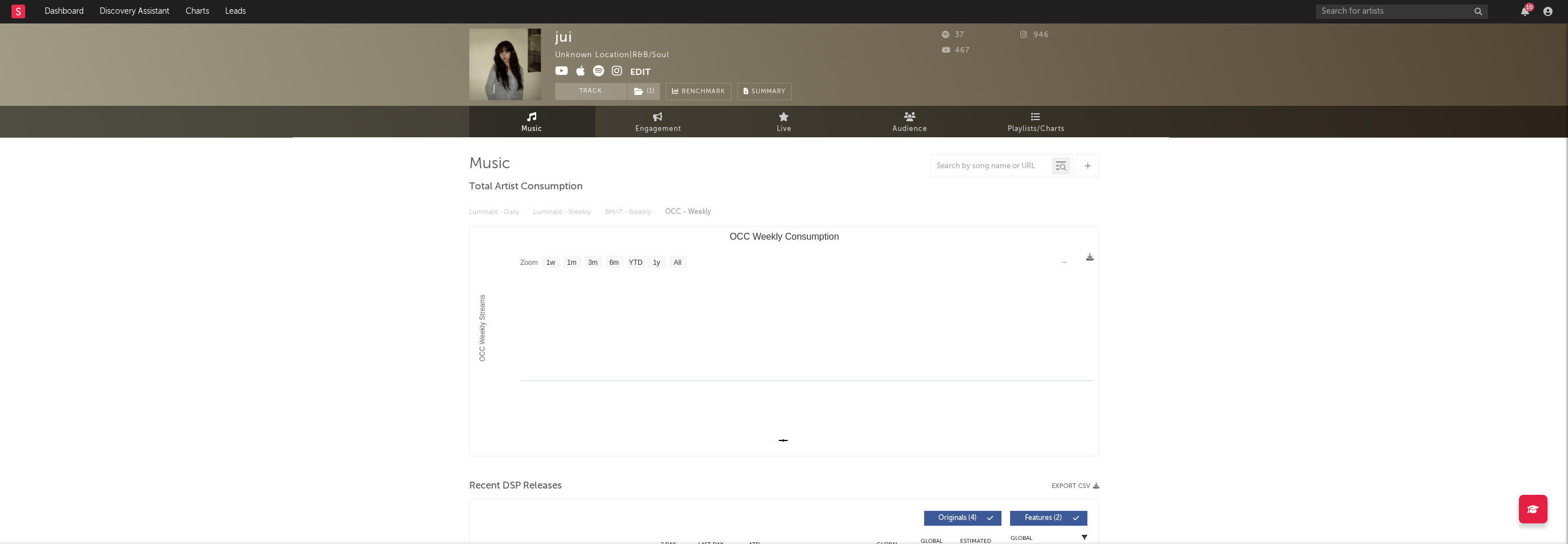
click at [1528, 11] on div "10" at bounding box center [1529, 7] width 10 height 8
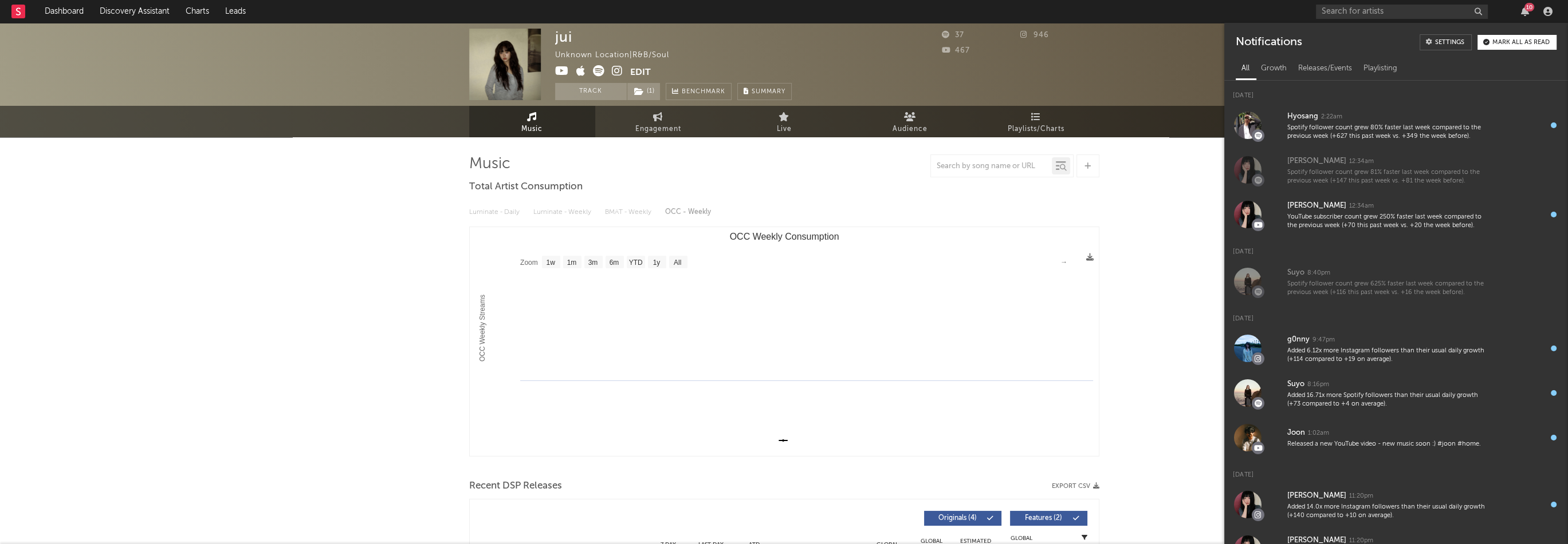
click at [1528, 11] on div "10" at bounding box center [1529, 7] width 10 height 8
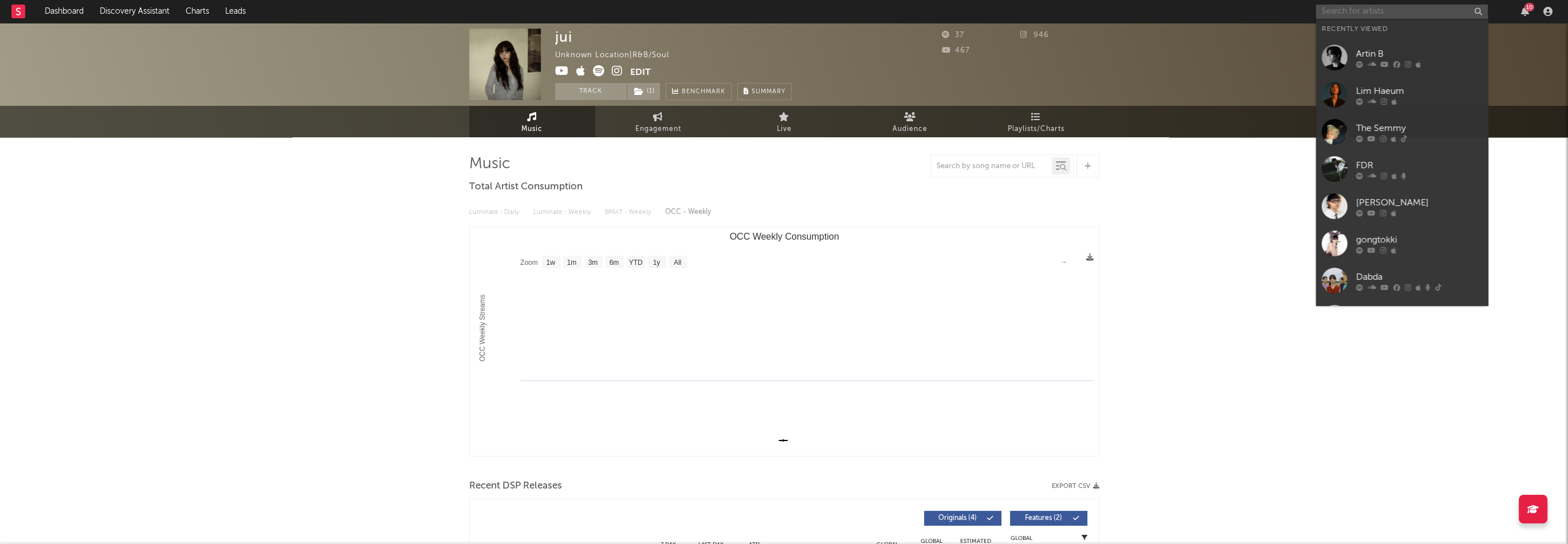
click at [1355, 10] on input "text" at bounding box center [1402, 12] width 172 height 14
paste input "[URL][DOMAIN_NAME]"
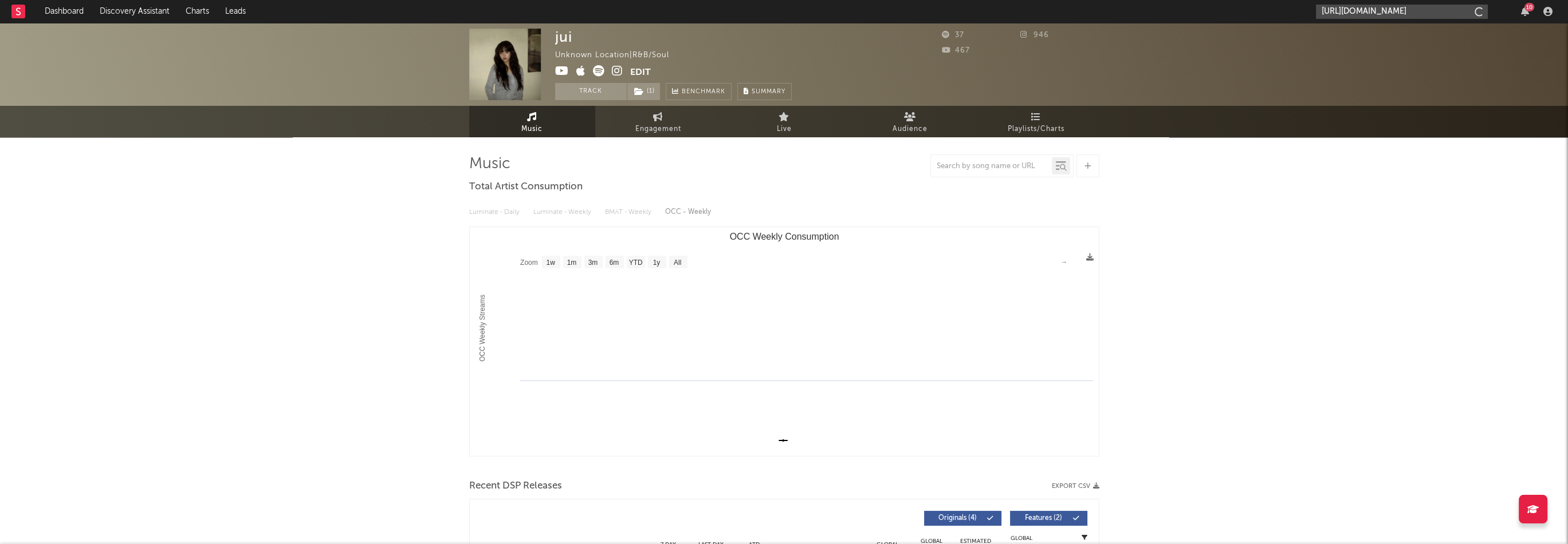
scroll to position [0, 74]
type input "[URL][DOMAIN_NAME]"
click at [1387, 29] on link "miwOo" at bounding box center [1402, 38] width 172 height 37
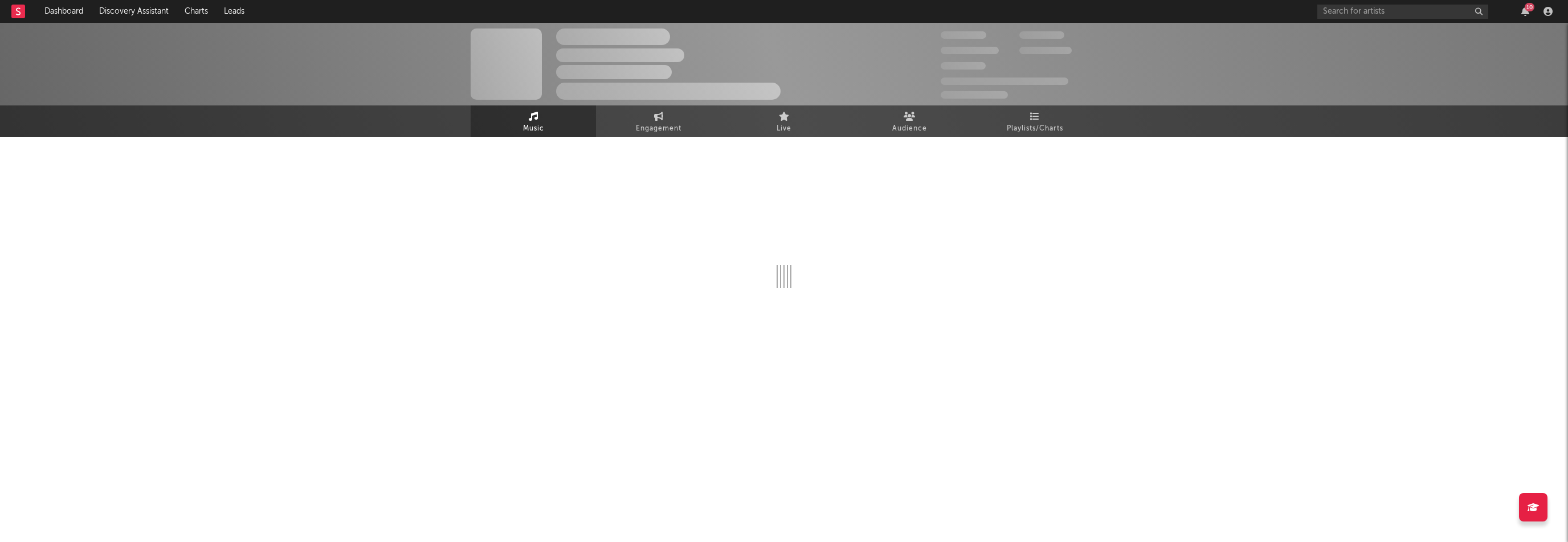
select select "1w"
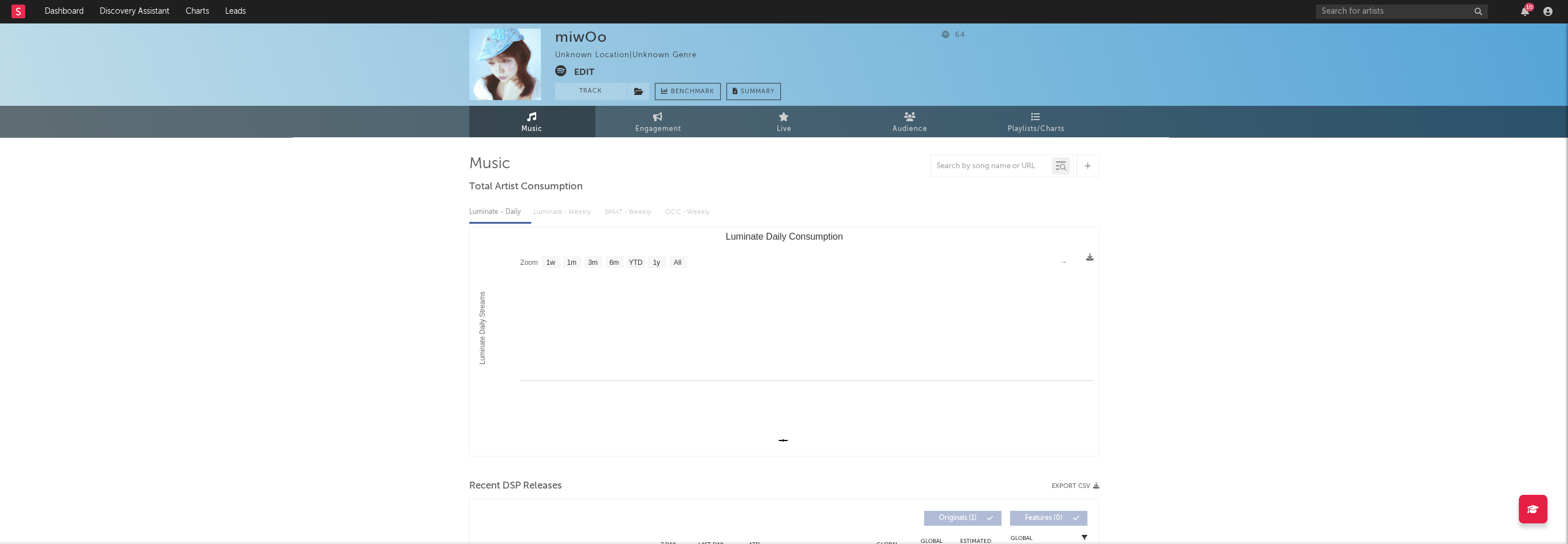
click at [398, 214] on div "miwOo Unknown Location | Unknown Genre Edit Track Benchmark Summary 64 Music En…" at bounding box center [784, 436] width 1568 height 825
click at [582, 68] on button "Edit" at bounding box center [584, 72] width 21 height 14
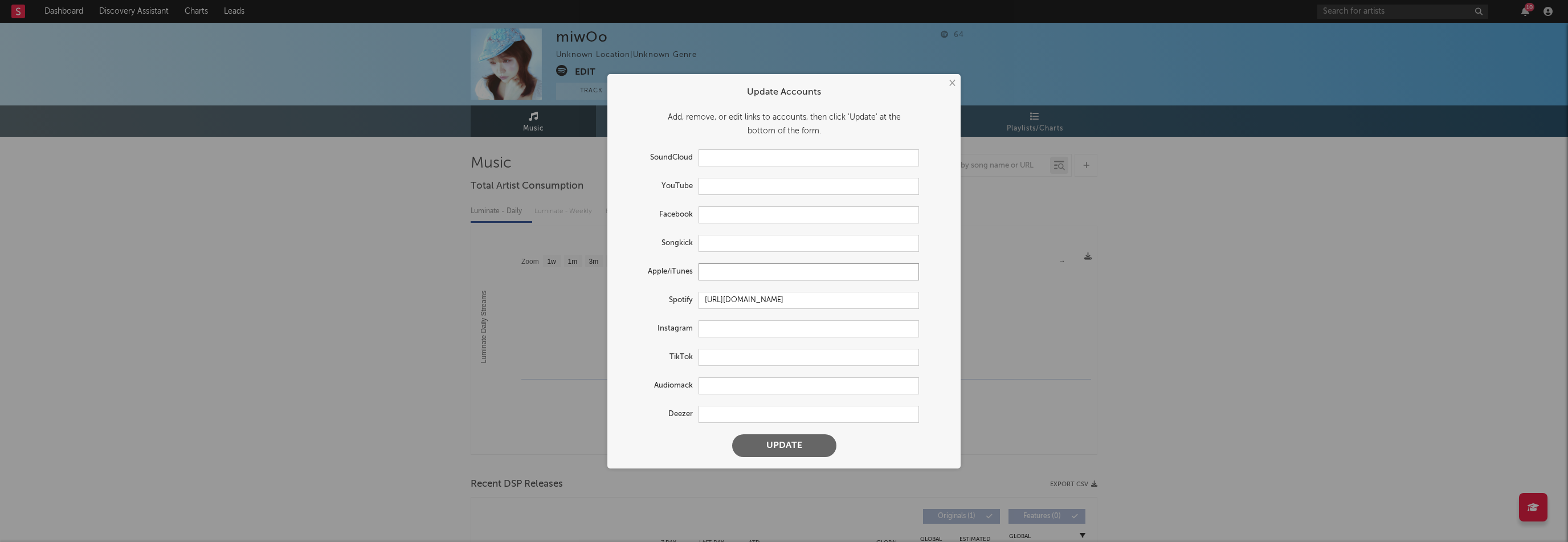
click at [747, 273] on input "text" at bounding box center [809, 272] width 221 height 17
paste input "[URL][DOMAIN_NAME]"
type input "[URL][DOMAIN_NAME]"
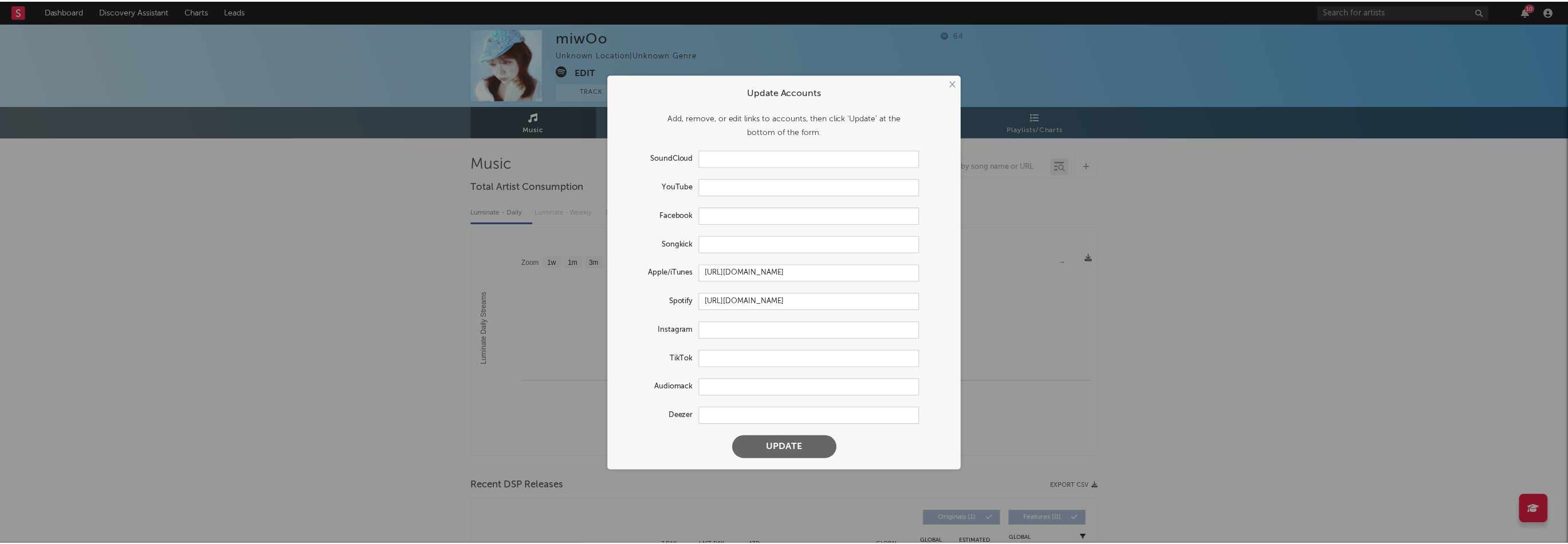
scroll to position [0, 0]
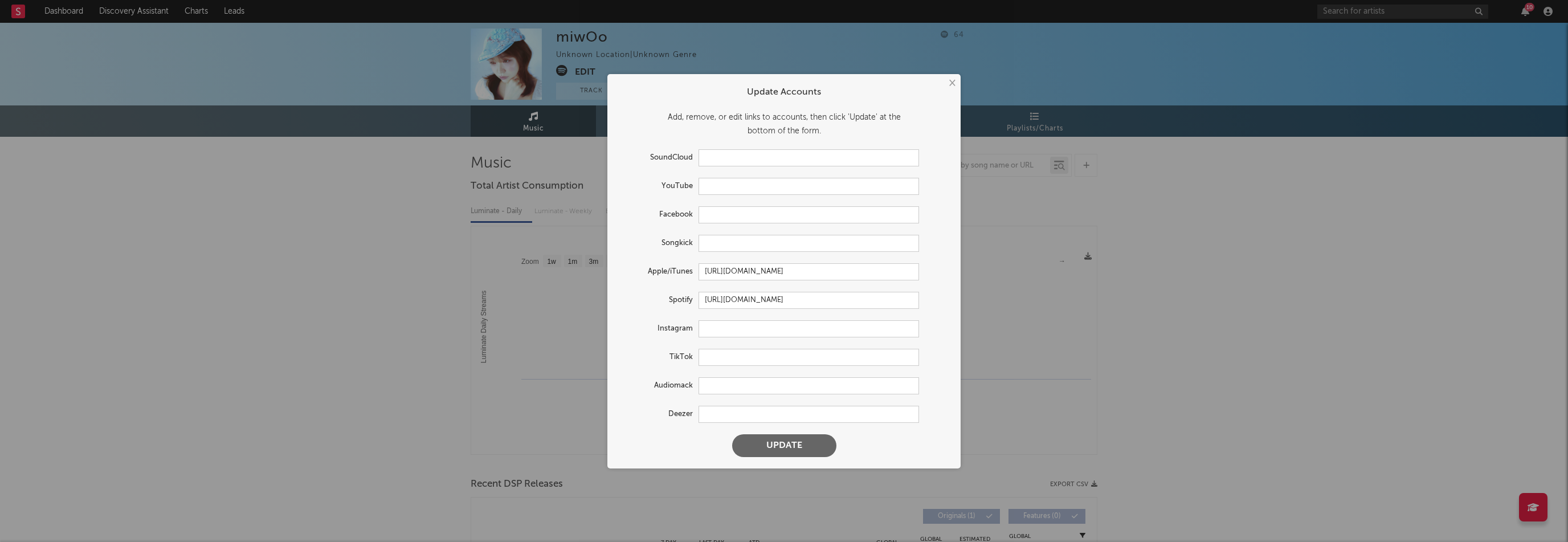
click at [803, 444] on button "Update" at bounding box center [784, 446] width 105 height 23
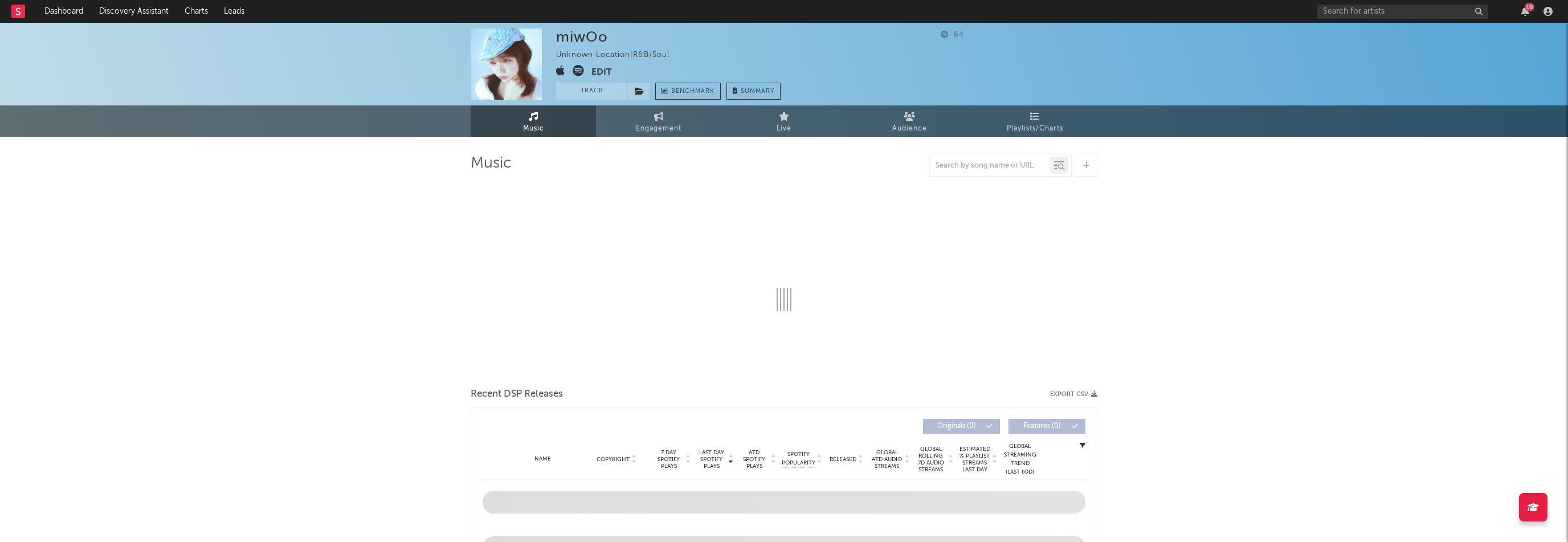
select select "1w"
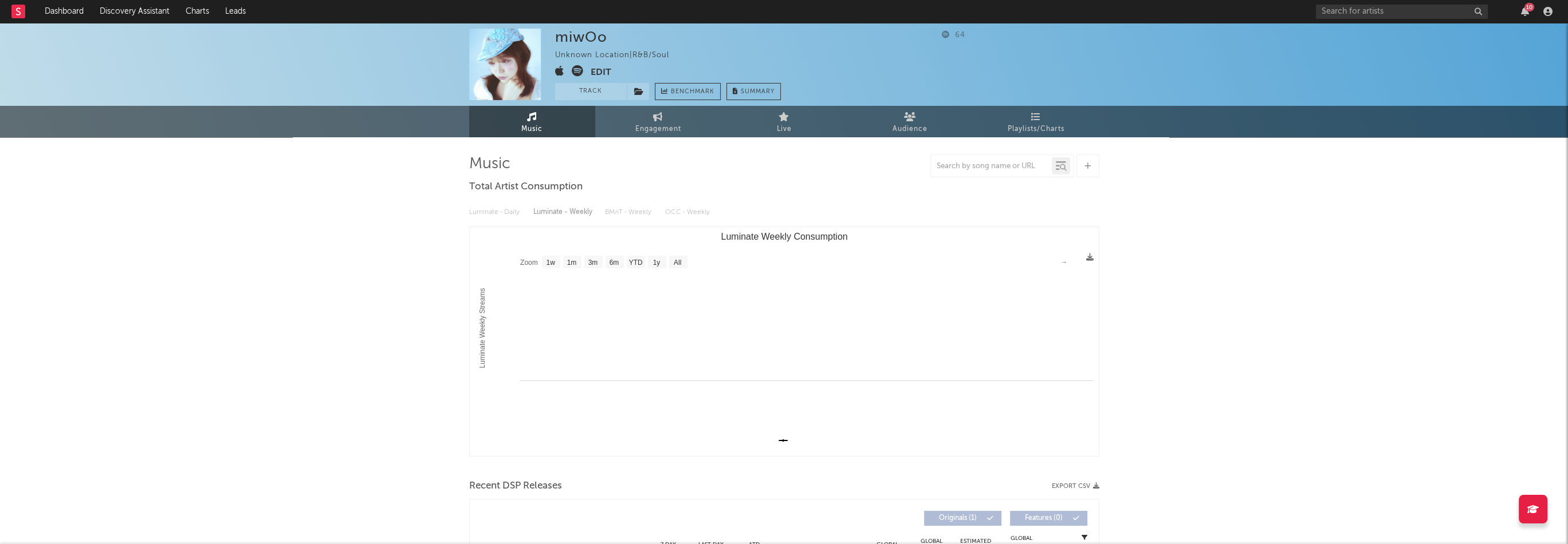
click at [608, 74] on button "Edit" at bounding box center [601, 72] width 21 height 14
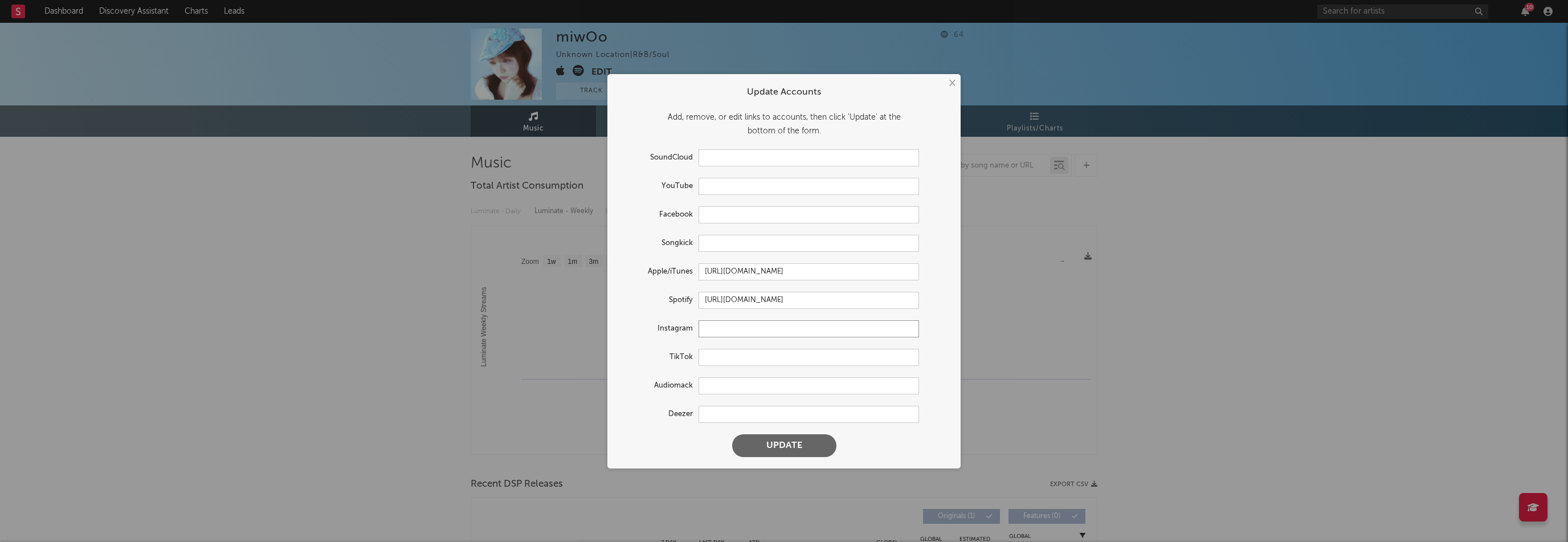
click at [734, 331] on input "text" at bounding box center [809, 329] width 221 height 17
paste input "[URL][DOMAIN_NAME]"
type input "[URL][DOMAIN_NAME]"
click at [742, 184] on input "text" at bounding box center [809, 186] width 221 height 17
paste input "[URL][DOMAIN_NAME]"
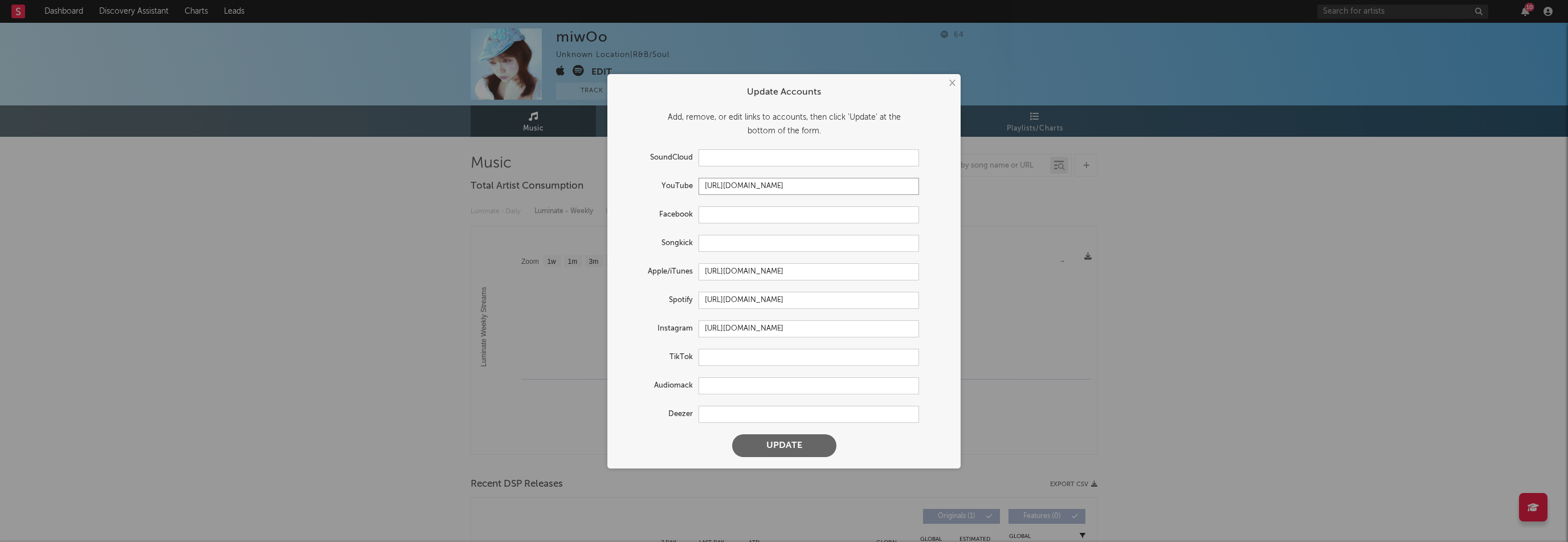
type input "[URL][DOMAIN_NAME]"
click at [815, 451] on button "Update" at bounding box center [784, 446] width 105 height 23
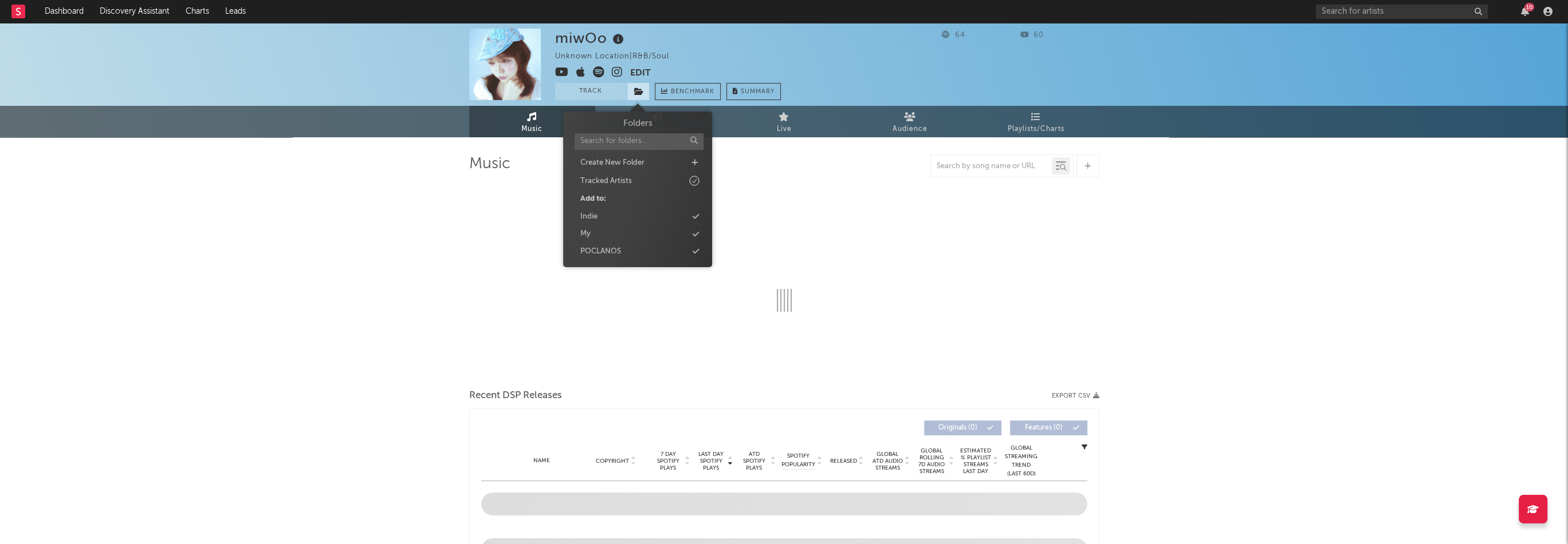
click at [632, 88] on span at bounding box center [638, 91] width 23 height 17
select select "1w"
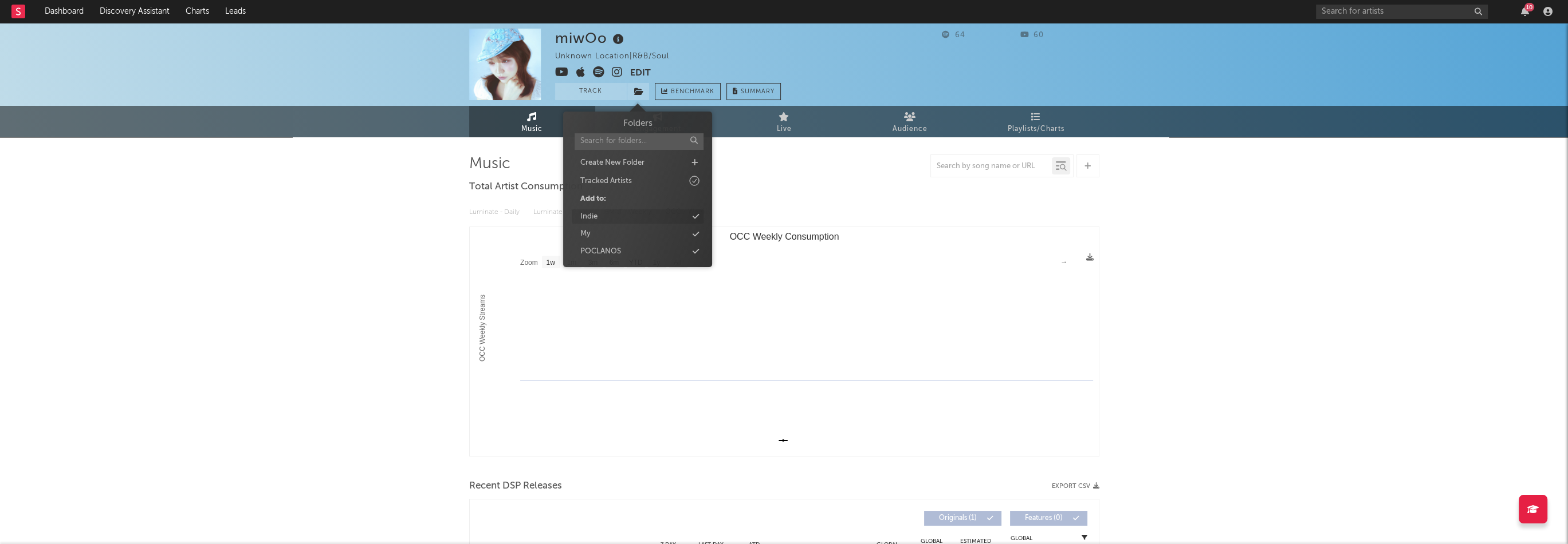
click at [611, 217] on div "Indie" at bounding box center [637, 217] width 132 height 15
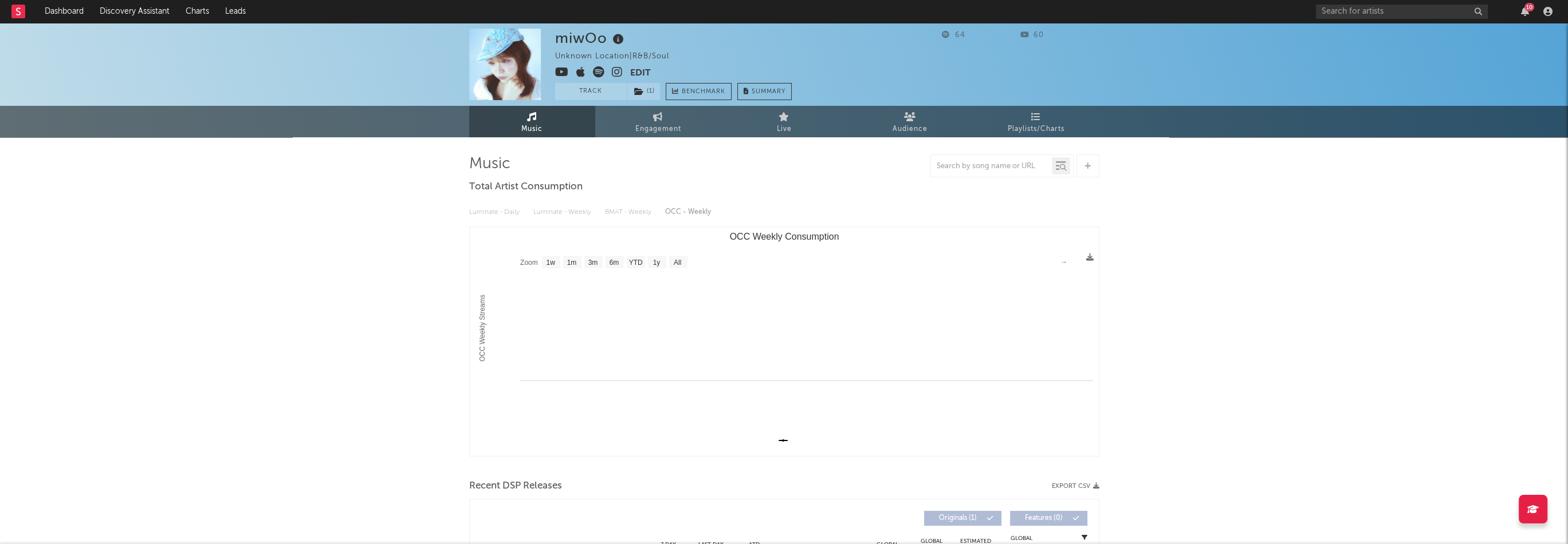
click at [434, 228] on div "miwOo Unknown Location | R&B/Soul Edit Track ( 1 ) Benchmark Summary 64 60 Musi…" at bounding box center [784, 481] width 1568 height 916
click at [290, 172] on div "miwOo Unknown Location | R&B/Soul Edit Track ( 1 ) Benchmark Summary 64 60 Musi…" at bounding box center [784, 450] width 1568 height 853
